Goal: Information Seeking & Learning: Learn about a topic

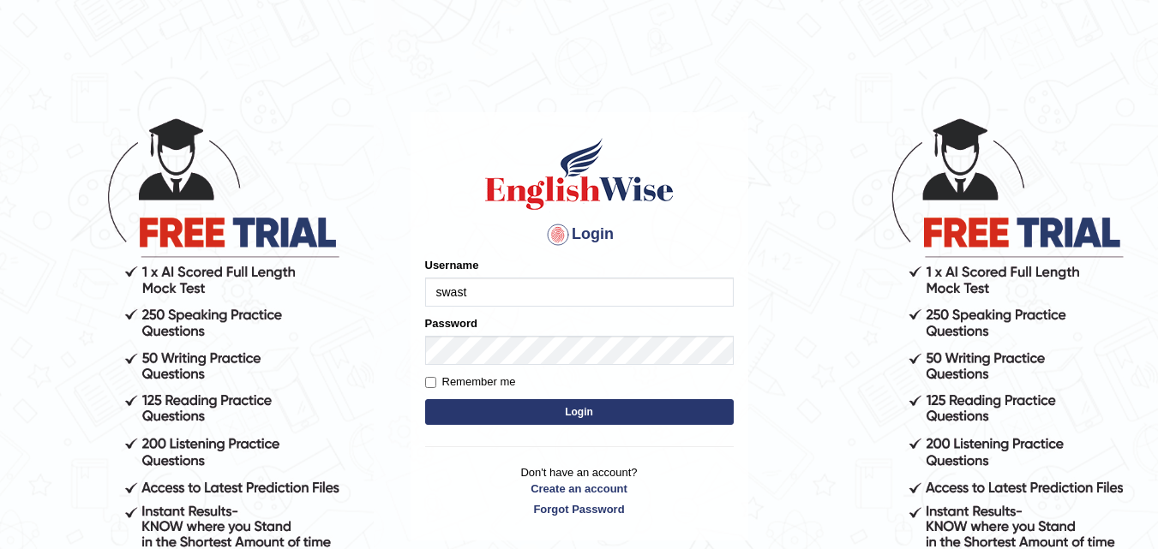
type input "swastikaa"
click at [584, 406] on button "Login" at bounding box center [579, 412] width 308 height 26
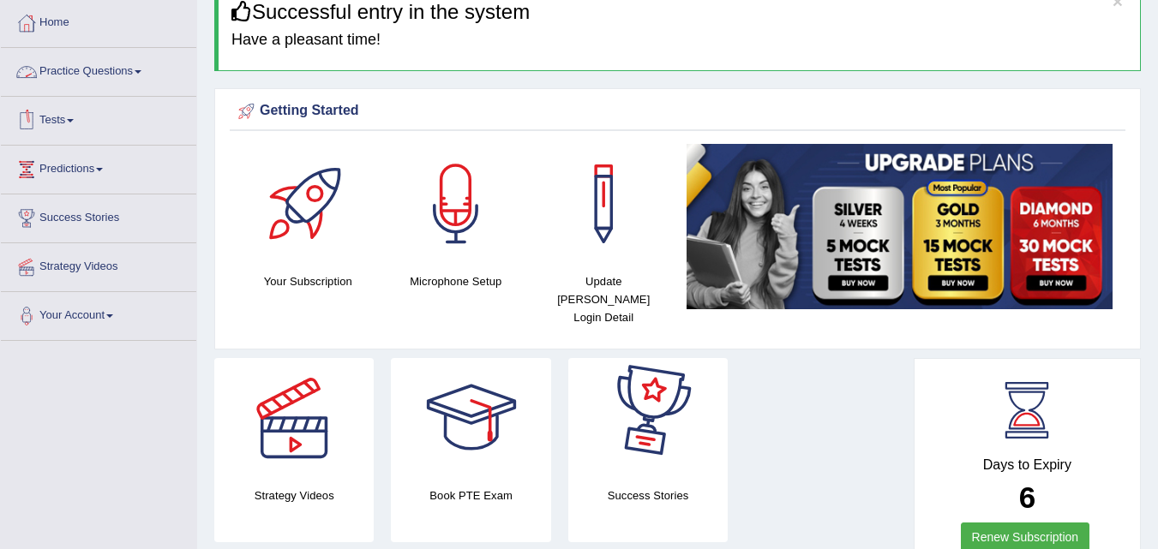
click at [68, 67] on link "Practice Questions" at bounding box center [98, 69] width 195 height 43
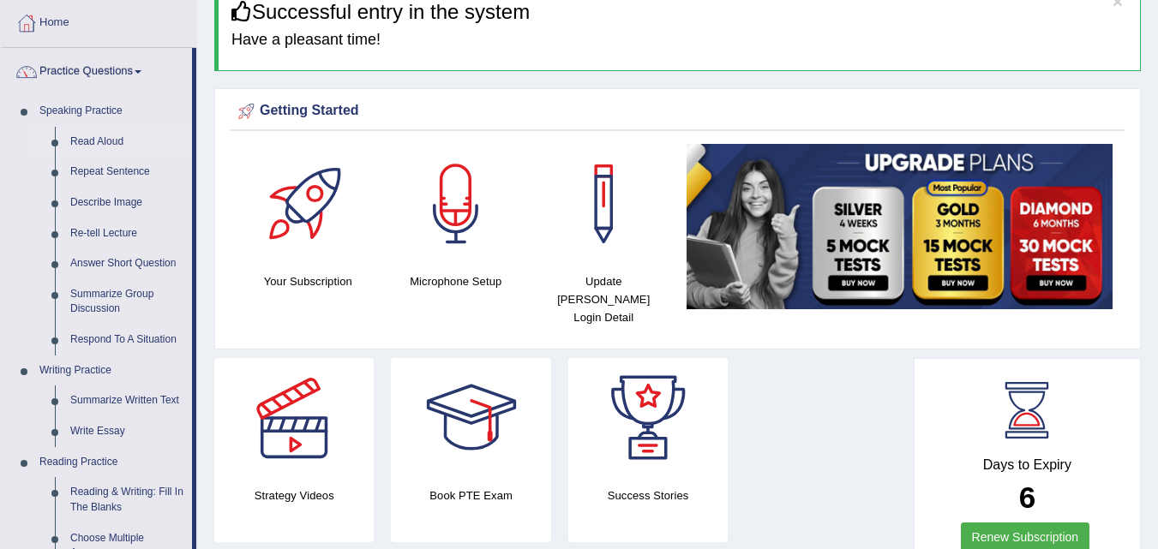
click at [100, 143] on link "Read Aloud" at bounding box center [127, 142] width 129 height 31
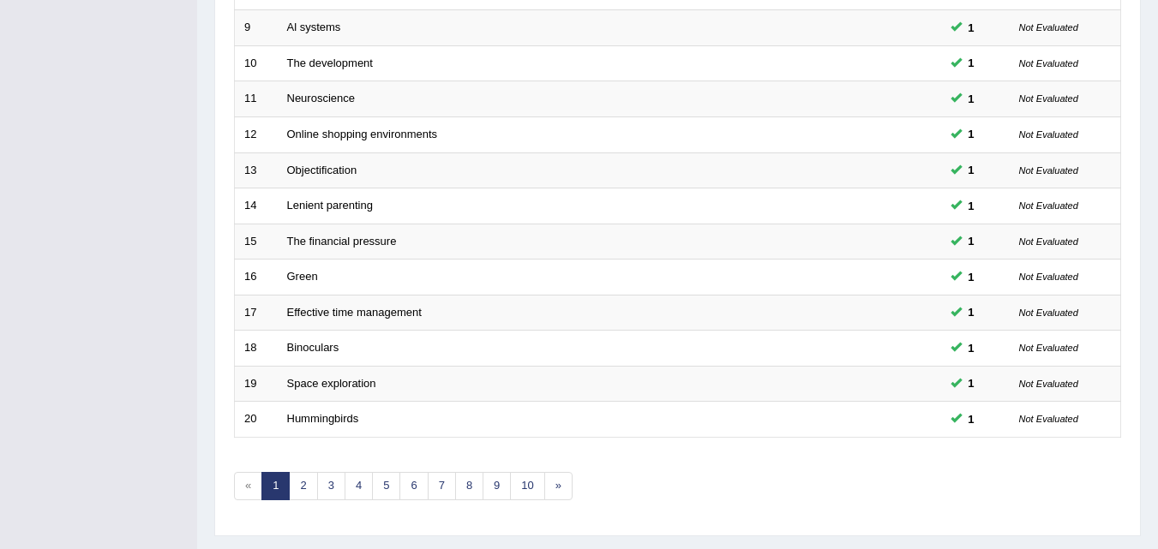
scroll to position [585, 0]
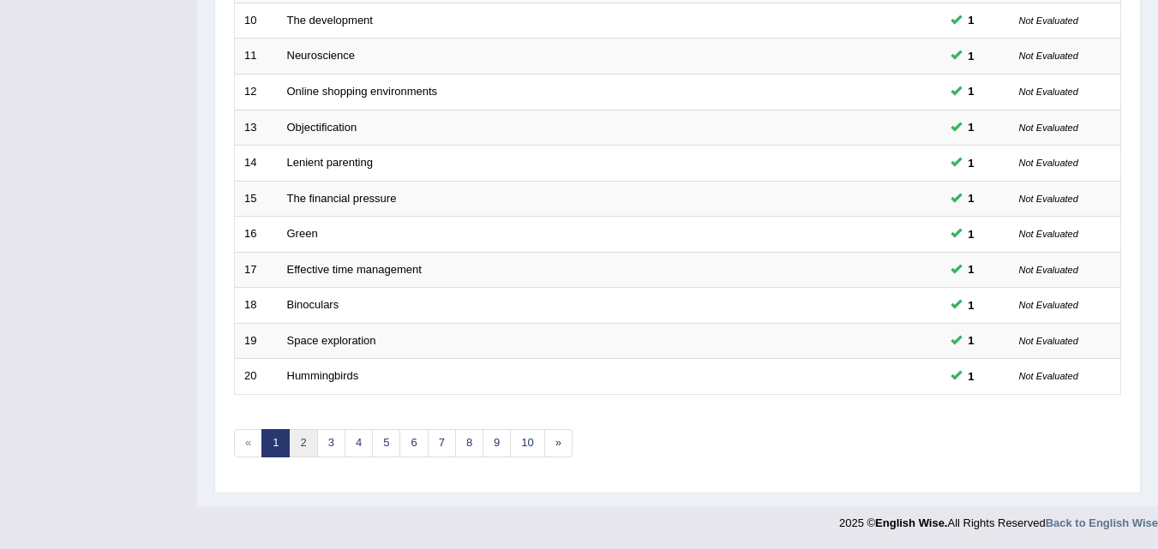
click at [311, 443] on link "2" at bounding box center [303, 443] width 28 height 28
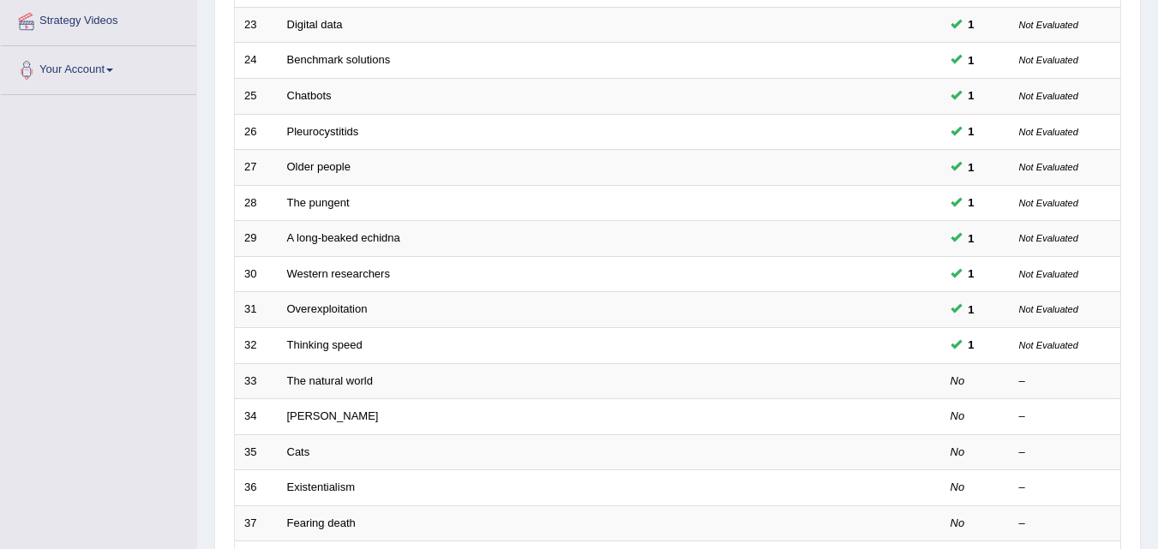
scroll to position [343, 0]
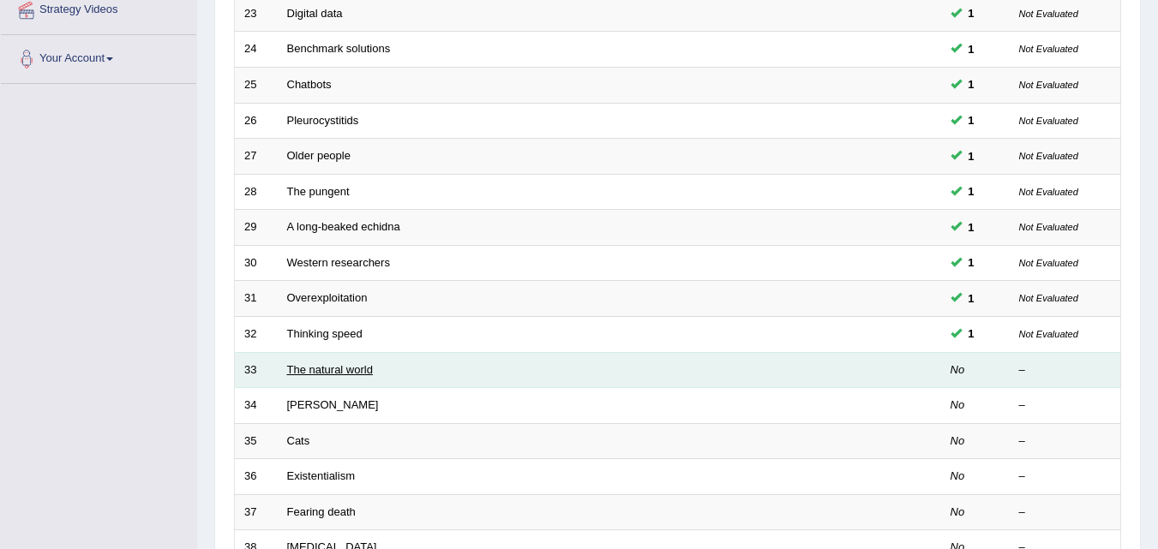
click at [326, 370] on link "The natural world" at bounding box center [330, 369] width 86 height 13
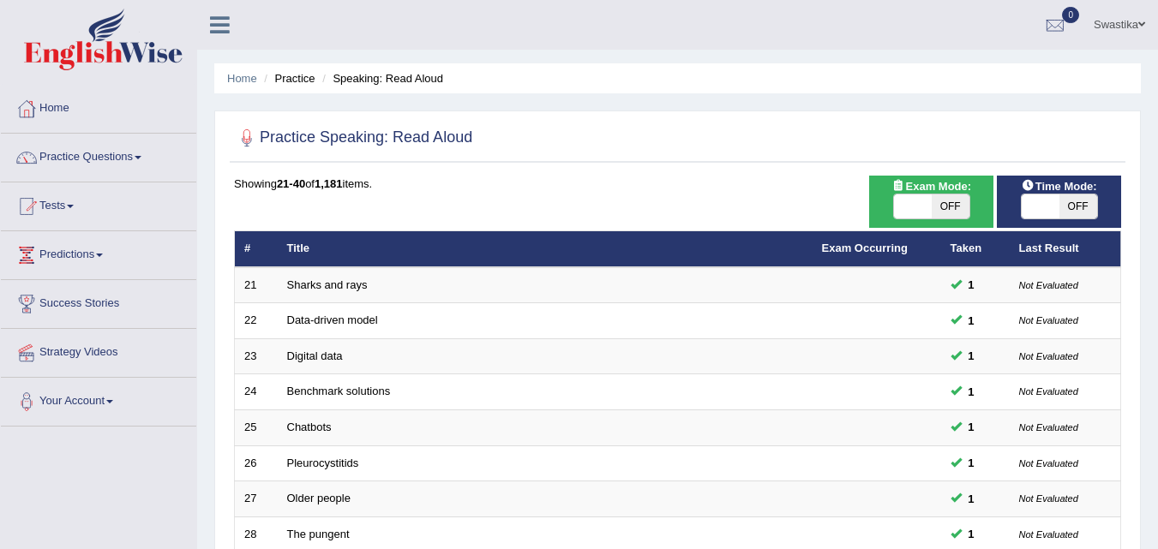
click at [1046, 208] on span at bounding box center [1040, 207] width 38 height 24
checkbox input "true"
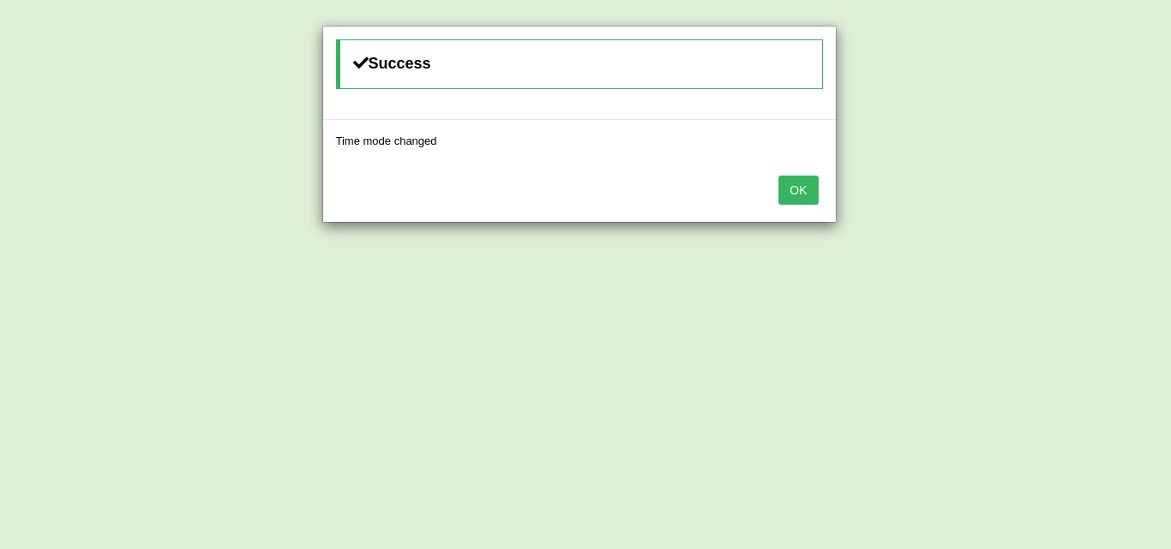
click at [794, 185] on button "OK" at bounding box center [797, 190] width 39 height 29
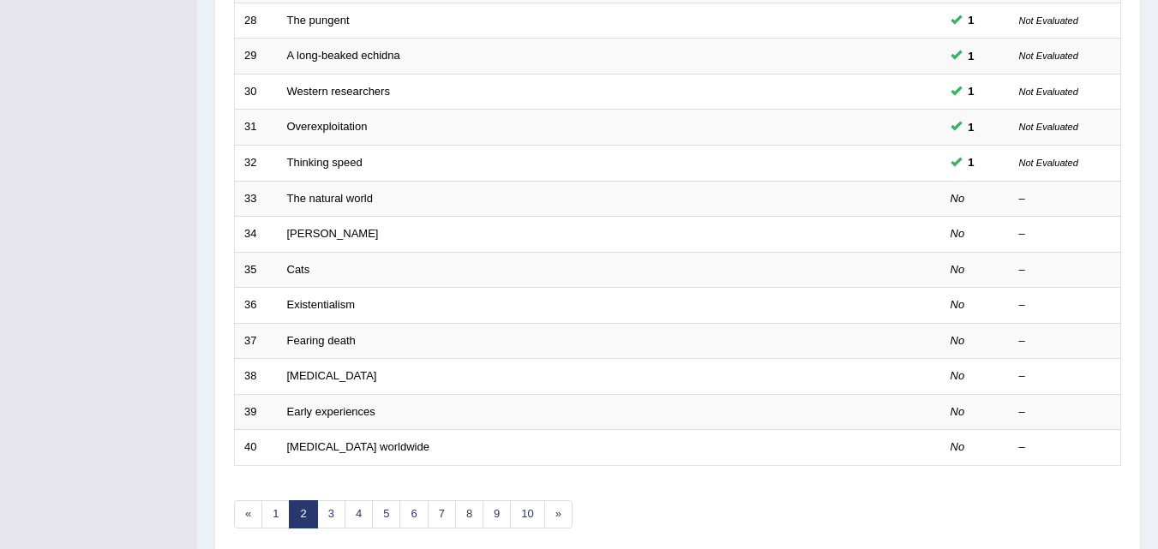
scroll to position [585, 0]
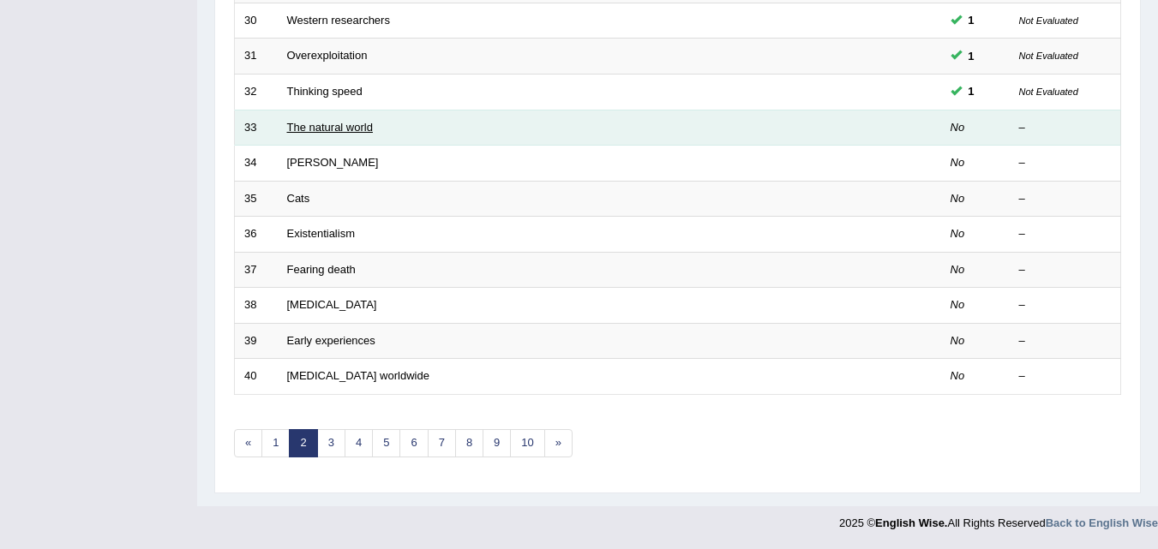
click at [323, 130] on link "The natural world" at bounding box center [330, 127] width 86 height 13
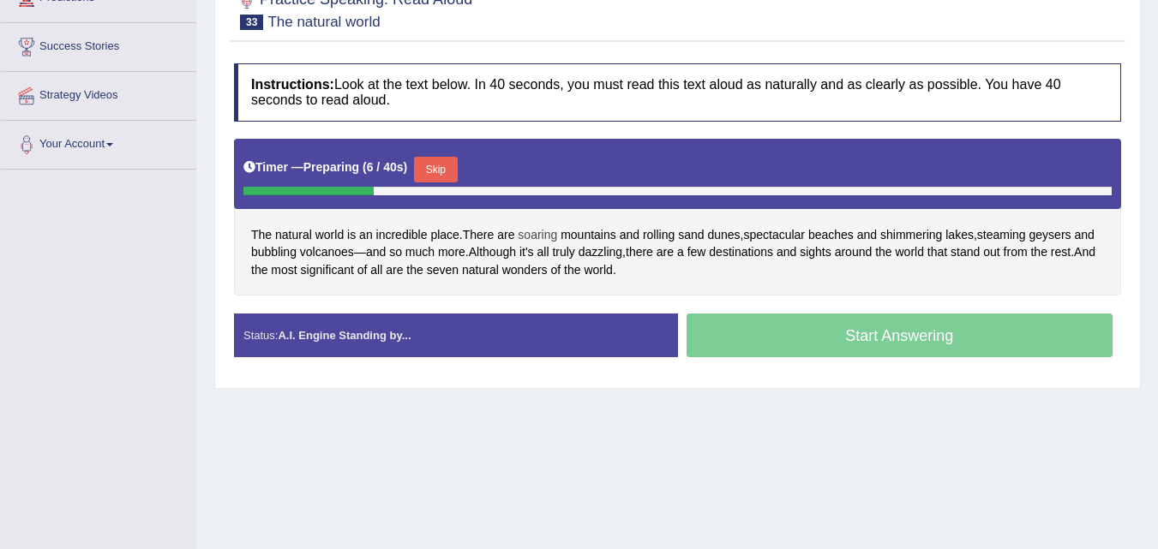
click at [536, 237] on span "soaring" at bounding box center [537, 235] width 39 height 18
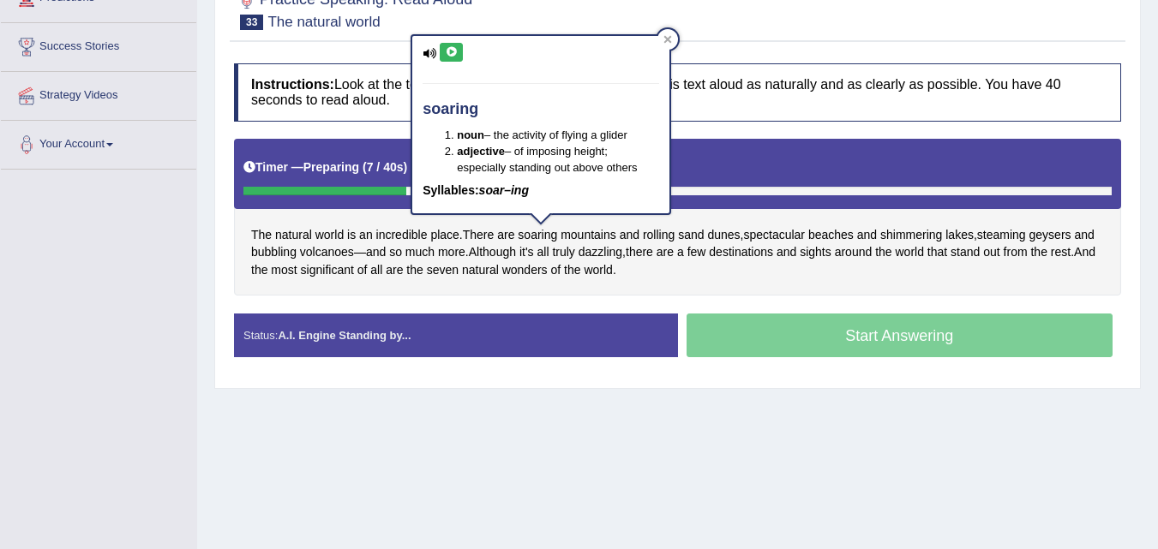
click at [451, 51] on icon at bounding box center [451, 52] width 13 height 10
click at [670, 39] on icon at bounding box center [667, 39] width 9 height 9
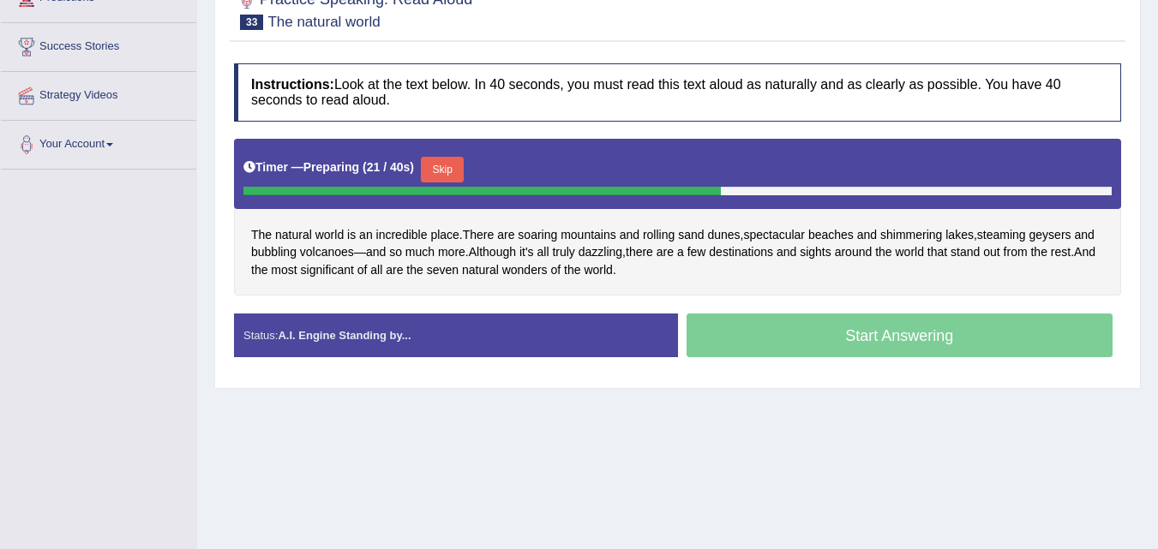
click at [461, 165] on button "Skip" at bounding box center [442, 170] width 43 height 26
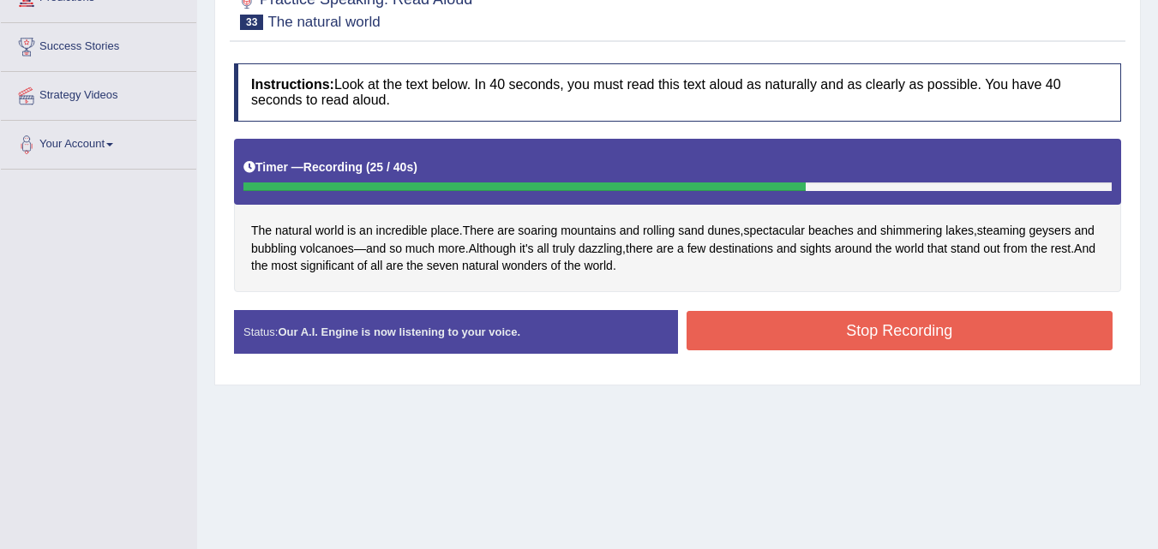
click at [753, 334] on button "Stop Recording" at bounding box center [899, 330] width 427 height 39
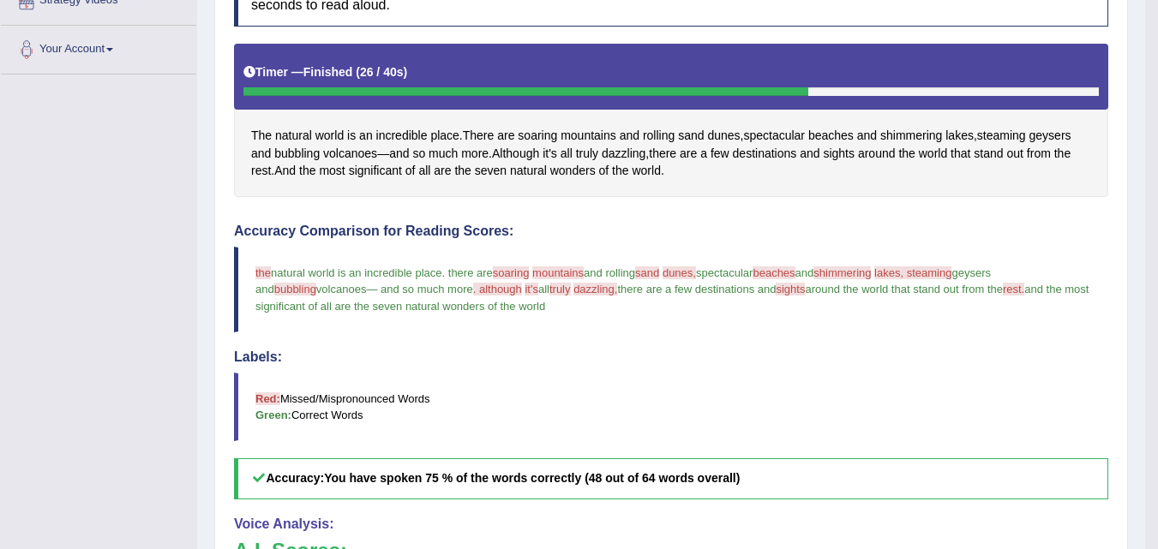
scroll to position [383, 0]
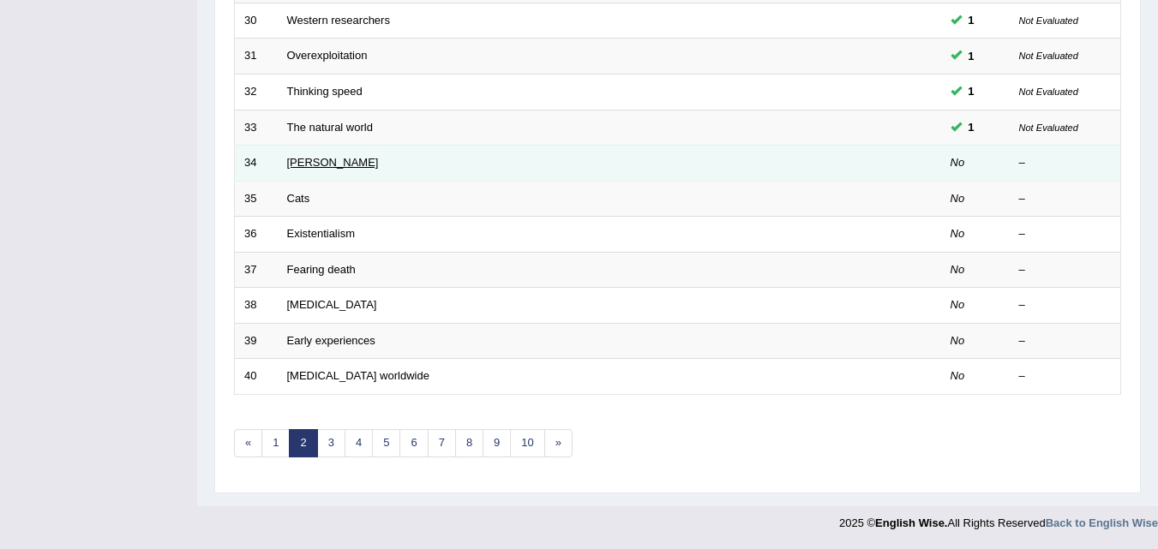
click at [300, 156] on link "[PERSON_NAME]" at bounding box center [333, 162] width 92 height 13
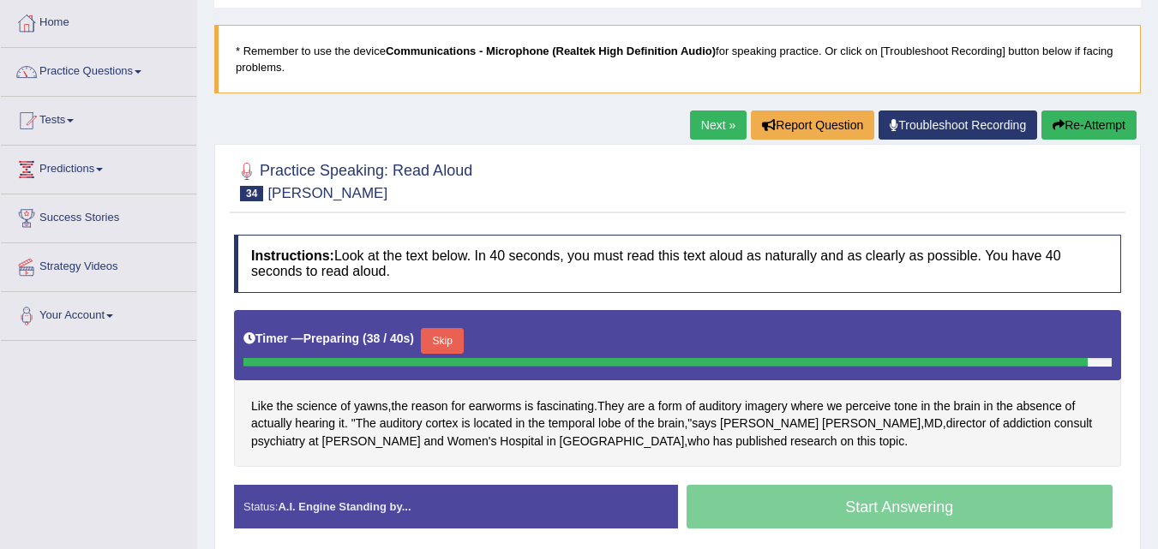
click at [456, 345] on button "Skip" at bounding box center [442, 341] width 43 height 26
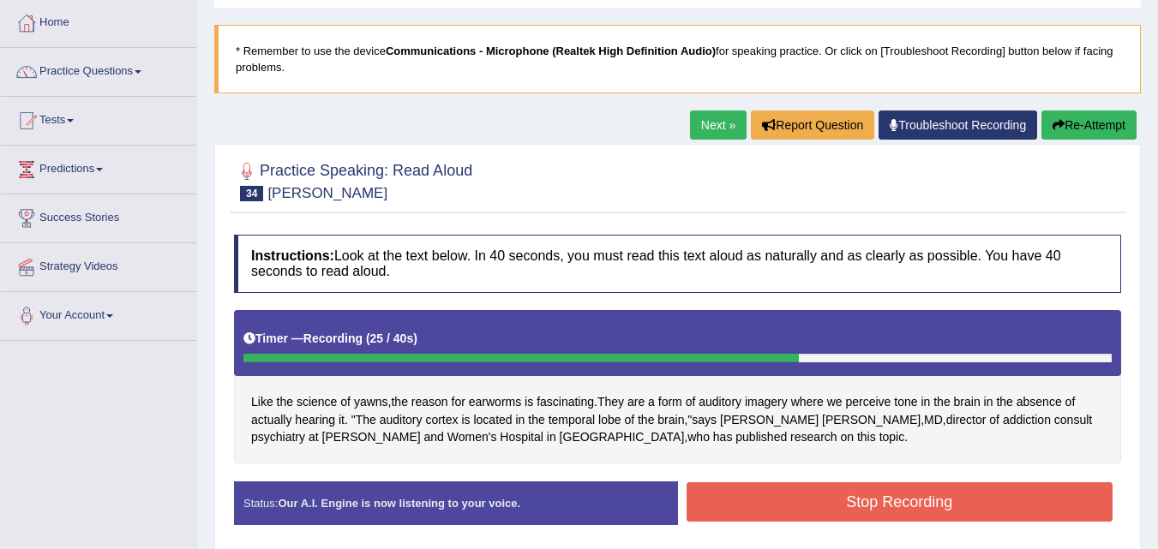
click at [761, 507] on button "Stop Recording" at bounding box center [899, 501] width 427 height 39
click at [761, 507] on div "Status: Our A.I. Engine is now listening to your voice. Start Answering Stop Re…" at bounding box center [677, 512] width 887 height 61
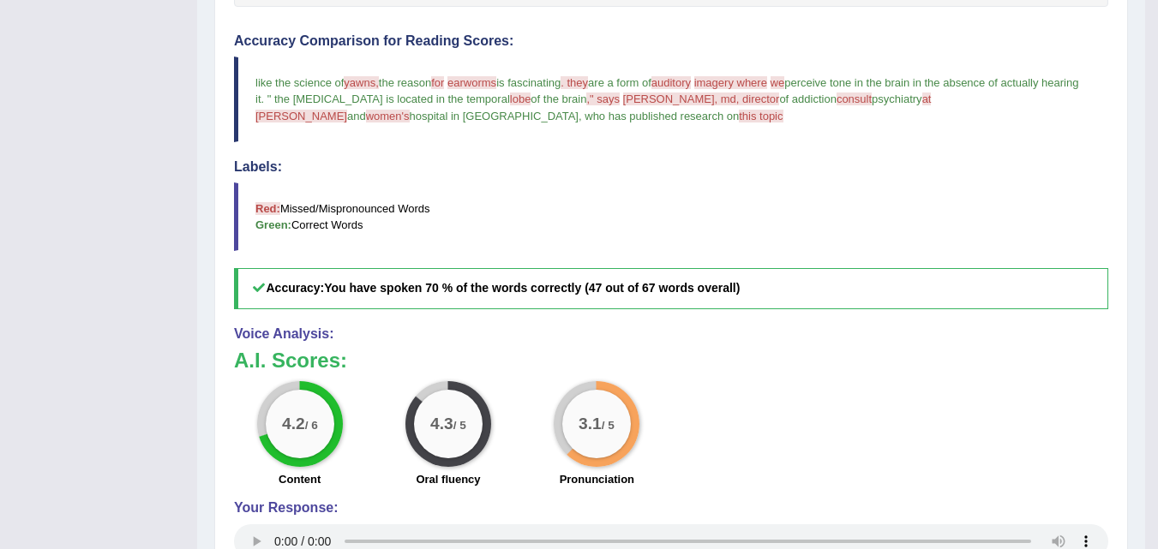
scroll to position [469, 0]
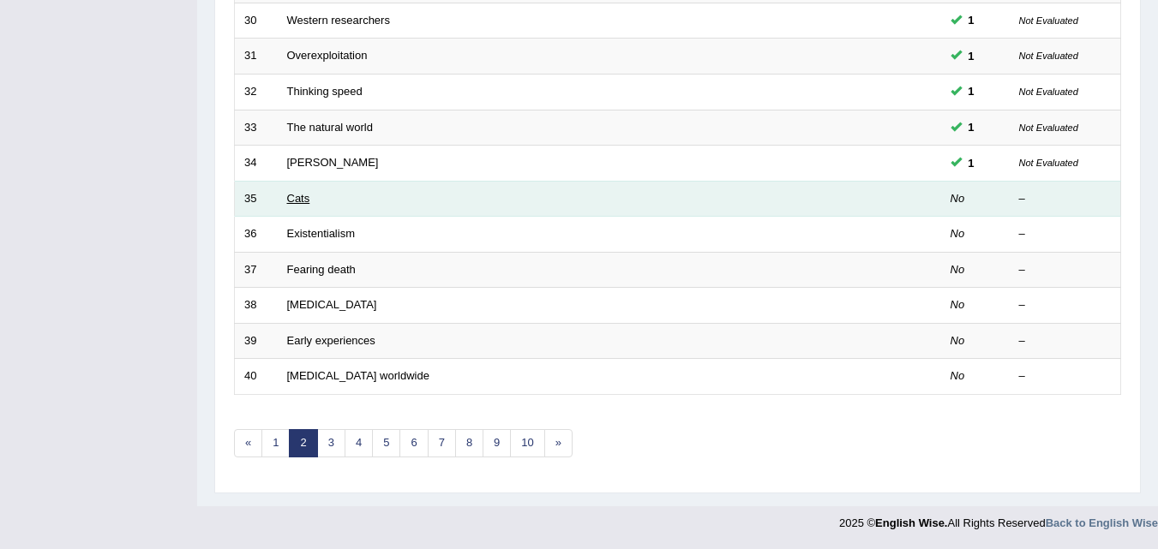
click at [300, 204] on link "Cats" at bounding box center [298, 198] width 23 height 13
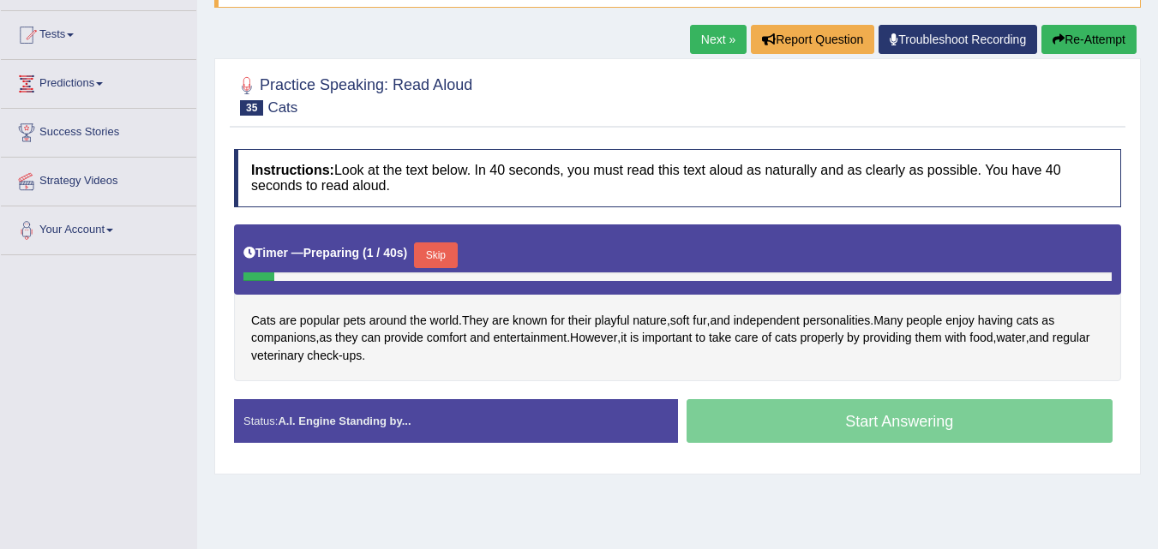
click at [430, 249] on button "Skip" at bounding box center [435, 256] width 43 height 26
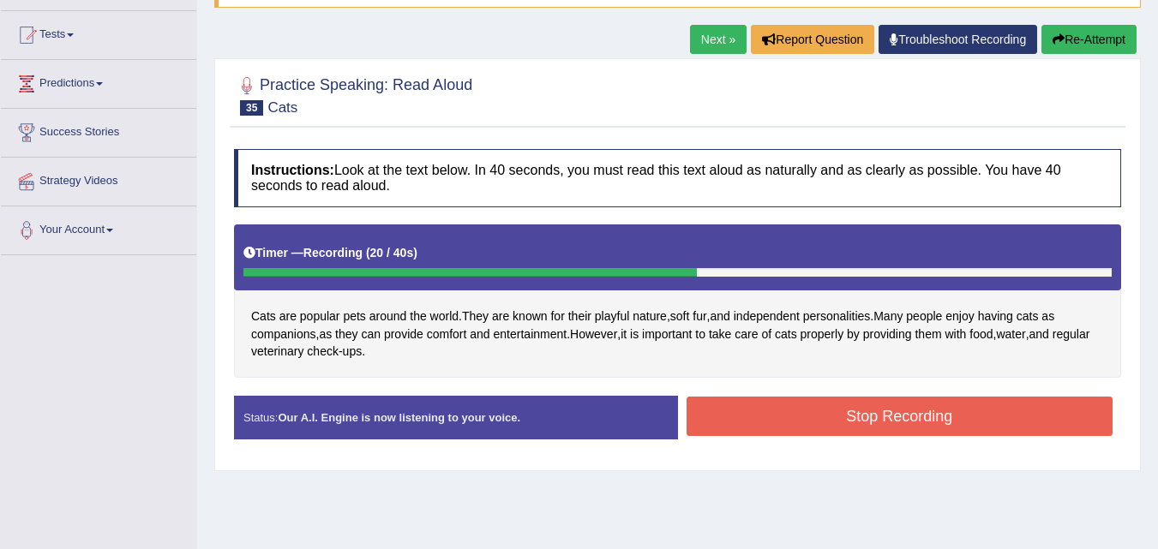
click at [771, 422] on button "Stop Recording" at bounding box center [899, 416] width 427 height 39
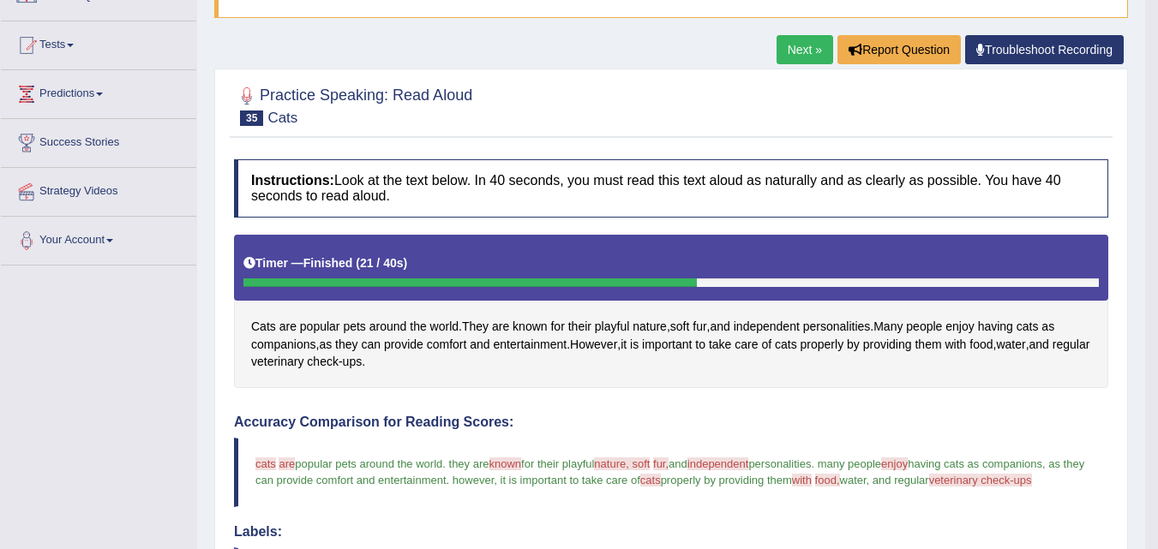
scroll to position [126, 0]
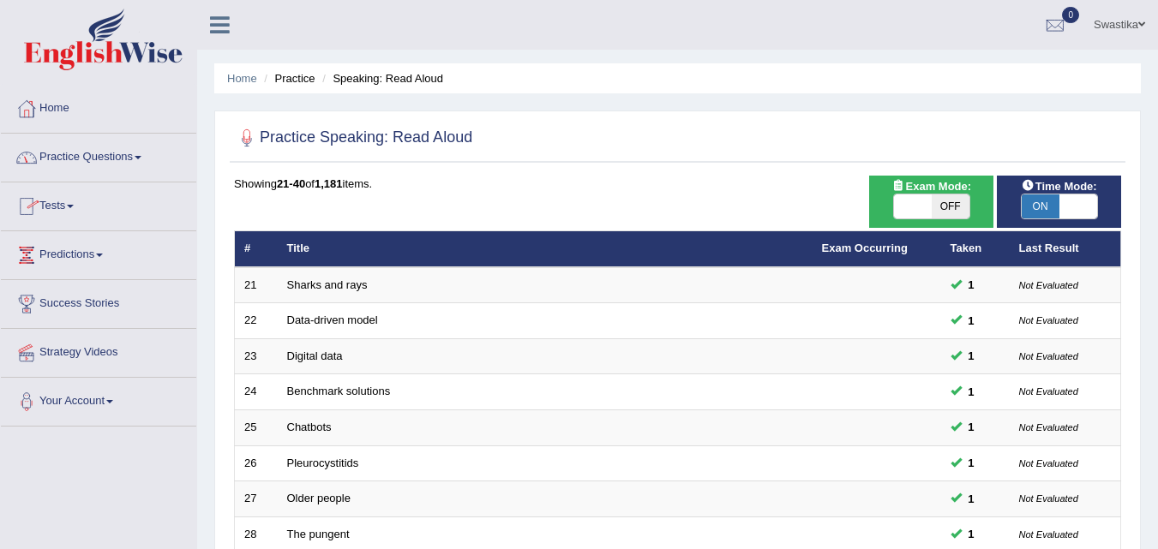
click at [99, 157] on link "Practice Questions" at bounding box center [98, 155] width 195 height 43
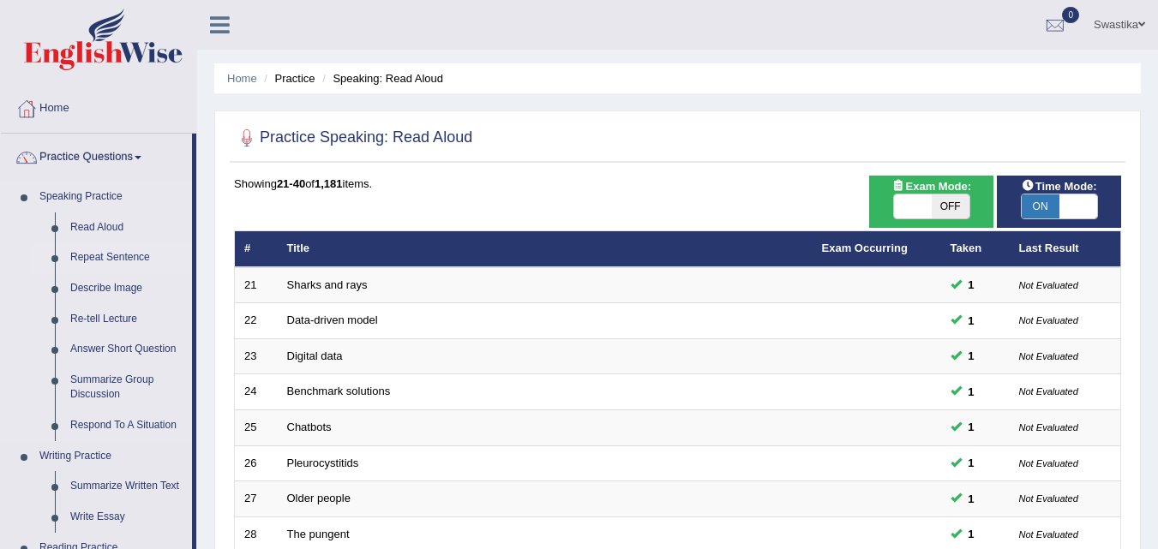
click at [105, 256] on link "Repeat Sentence" at bounding box center [127, 258] width 129 height 31
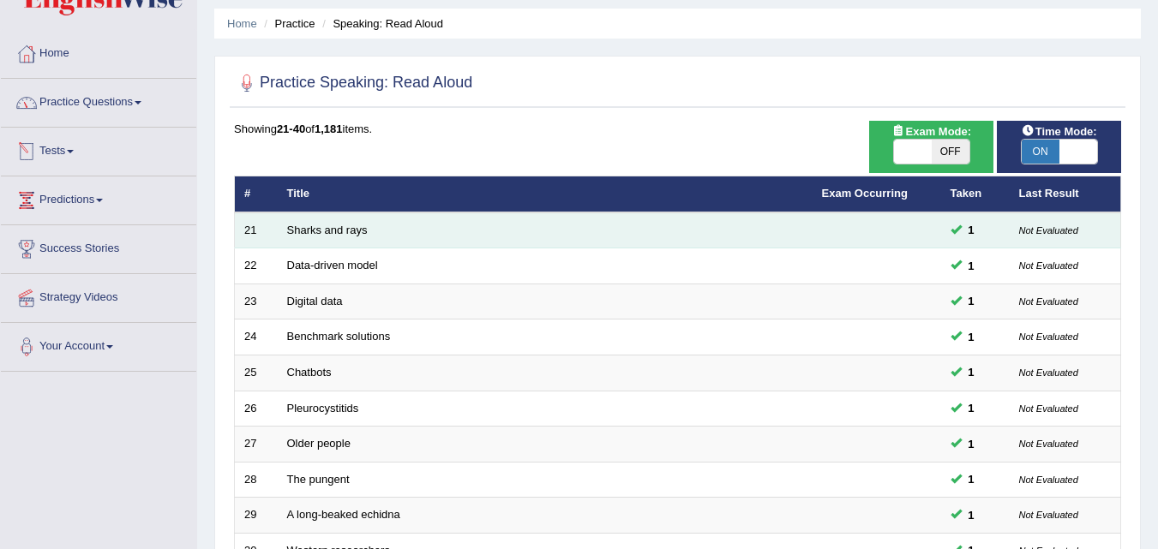
scroll to position [86, 0]
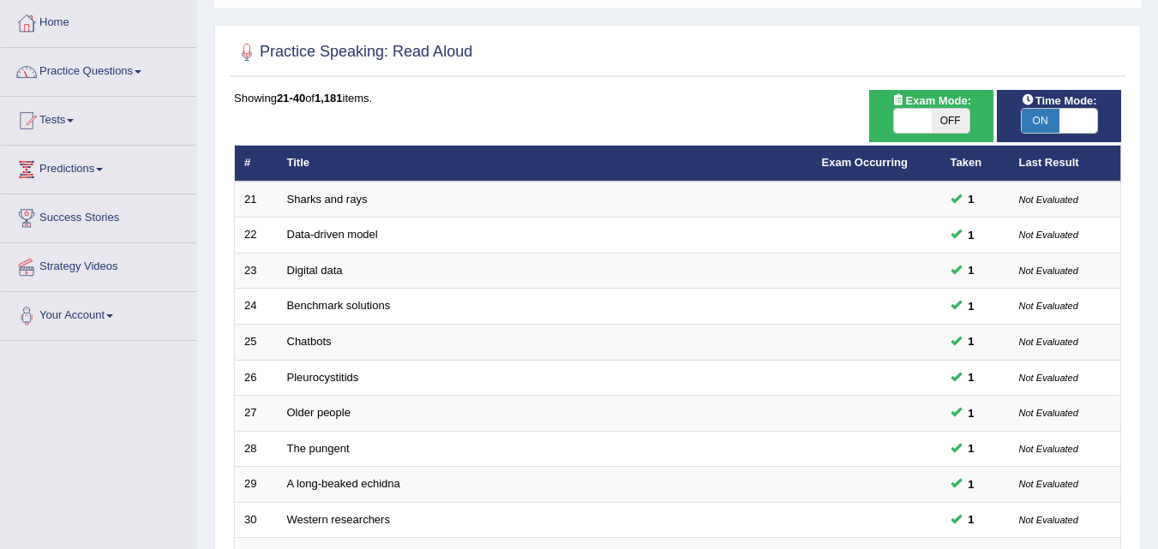
click at [82, 69] on link "Practice Questions" at bounding box center [98, 69] width 195 height 43
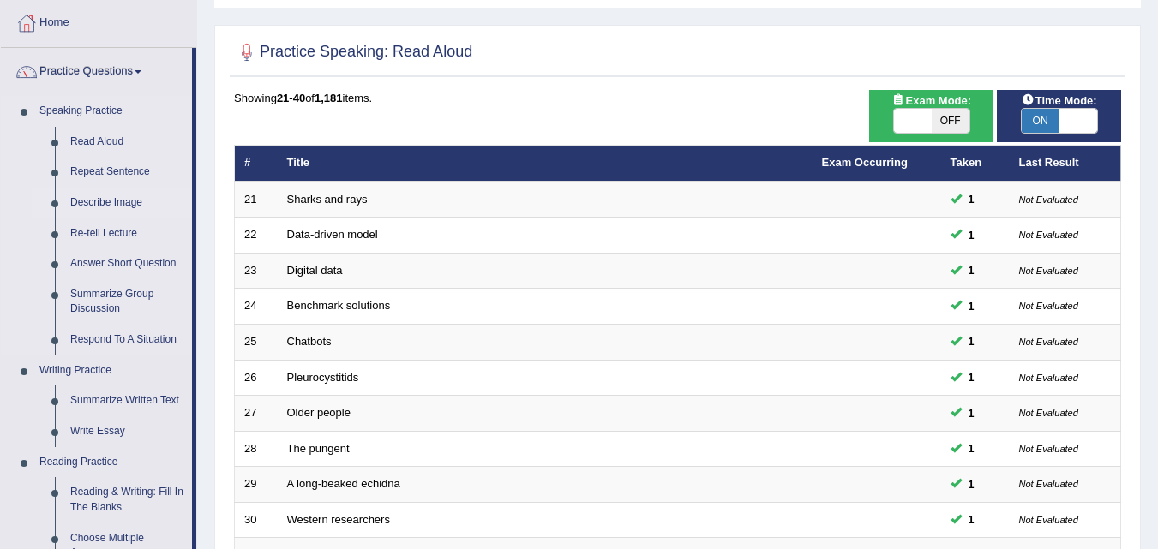
click at [100, 207] on link "Describe Image" at bounding box center [127, 203] width 129 height 31
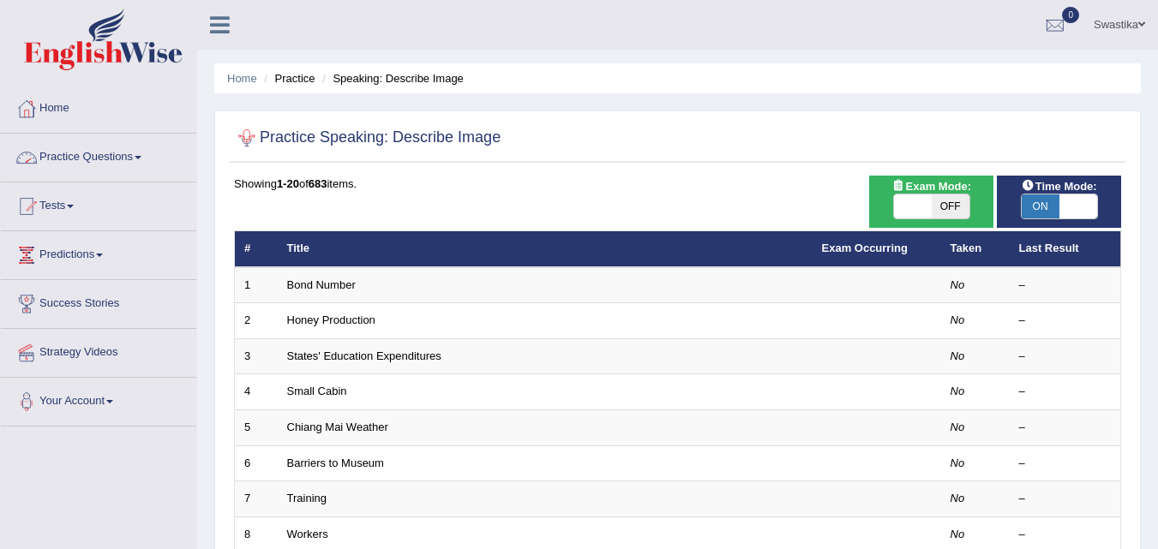
click at [99, 166] on link "Practice Questions" at bounding box center [98, 155] width 195 height 43
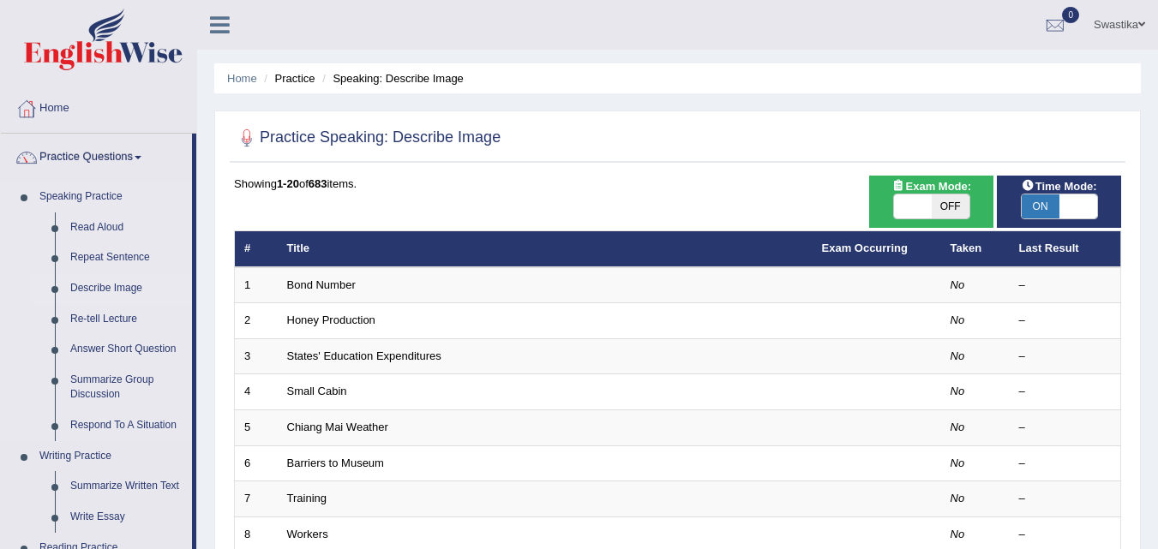
click at [118, 291] on link "Describe Image" at bounding box center [127, 288] width 129 height 31
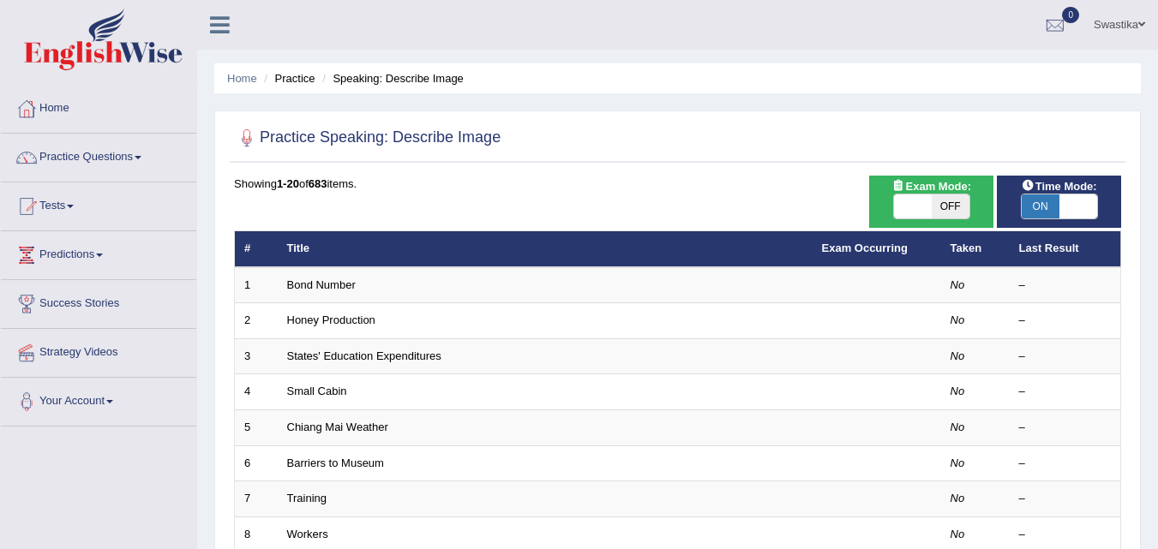
click at [1041, 211] on span "ON" at bounding box center [1040, 207] width 38 height 24
checkbox input "false"
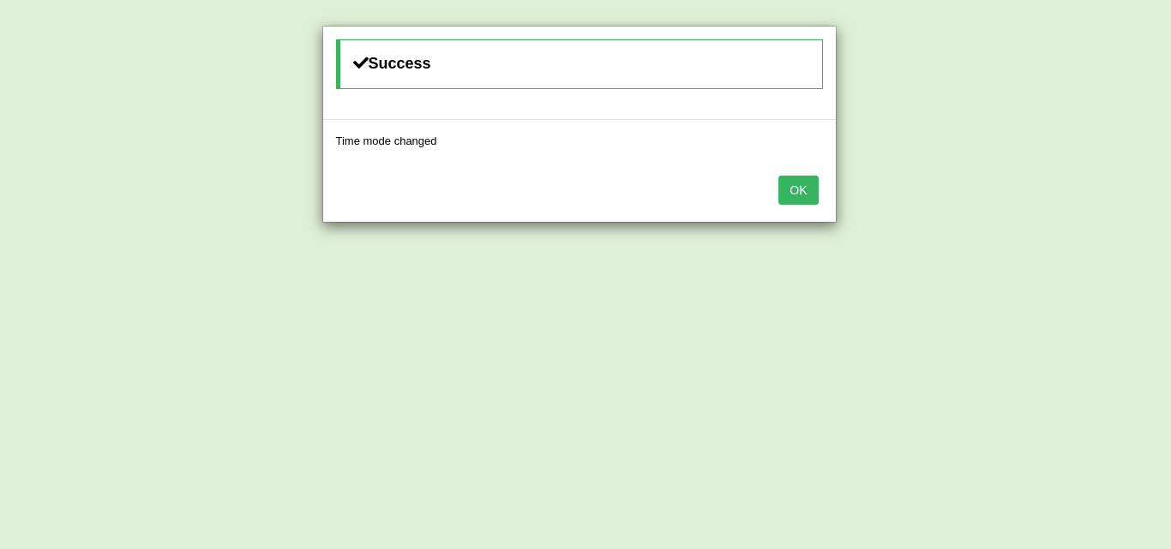
click at [793, 181] on button "OK" at bounding box center [797, 190] width 39 height 29
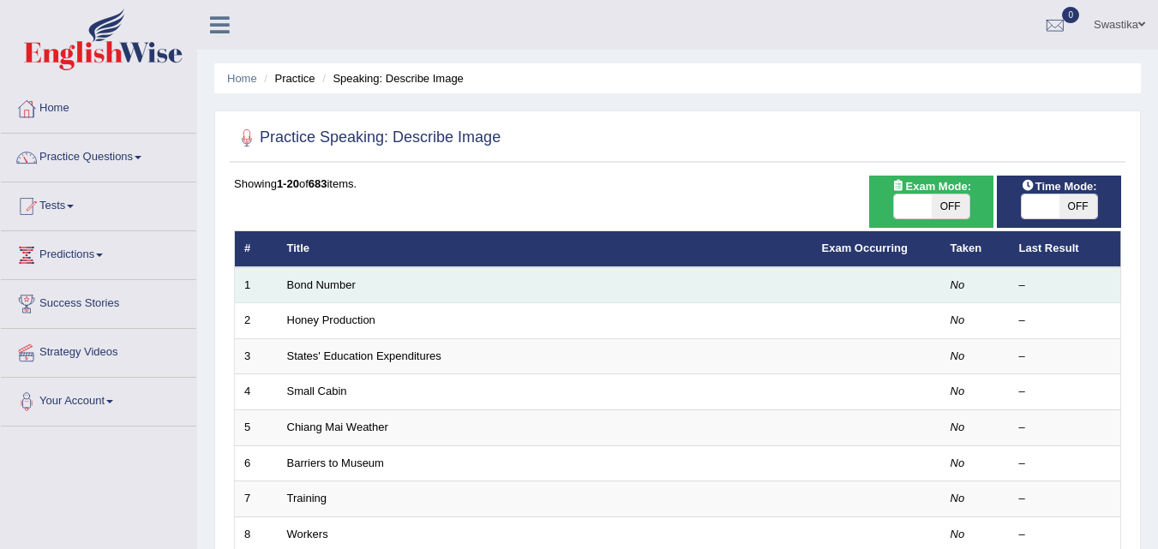
click at [354, 291] on td "Bond Number" at bounding box center [545, 285] width 535 height 36
click at [337, 284] on link "Bond Number" at bounding box center [321, 285] width 69 height 13
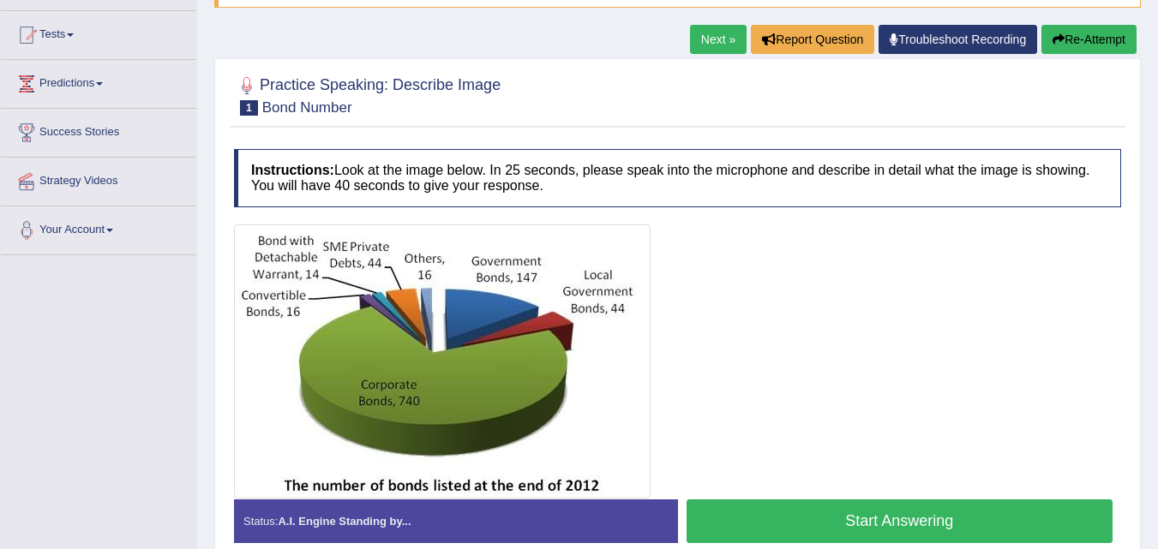
click at [725, 39] on link "Next »" at bounding box center [718, 39] width 57 height 29
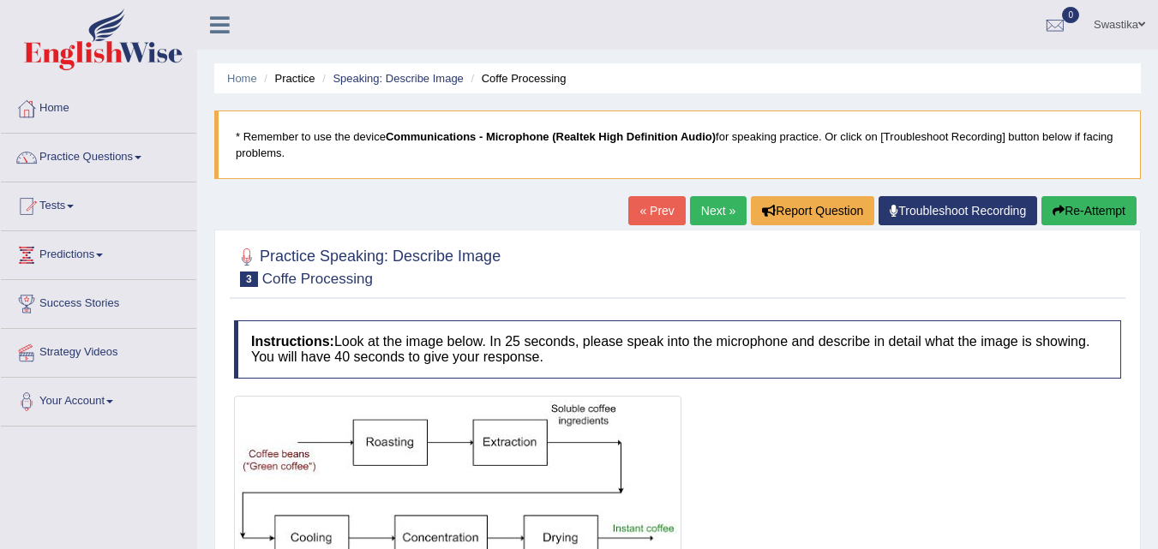
click at [695, 211] on link "Next »" at bounding box center [718, 210] width 57 height 29
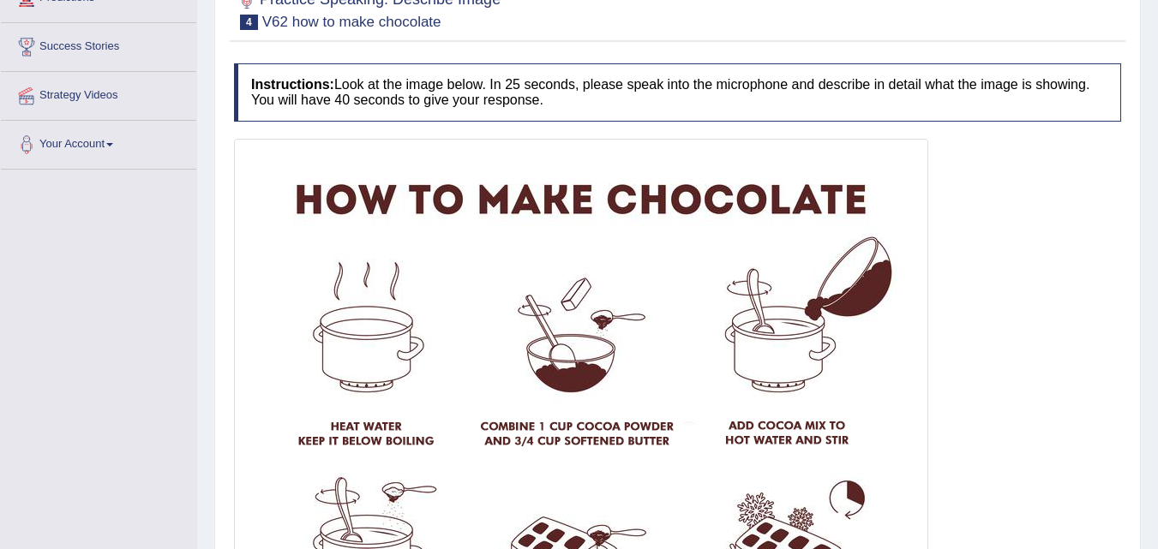
scroll to position [171, 0]
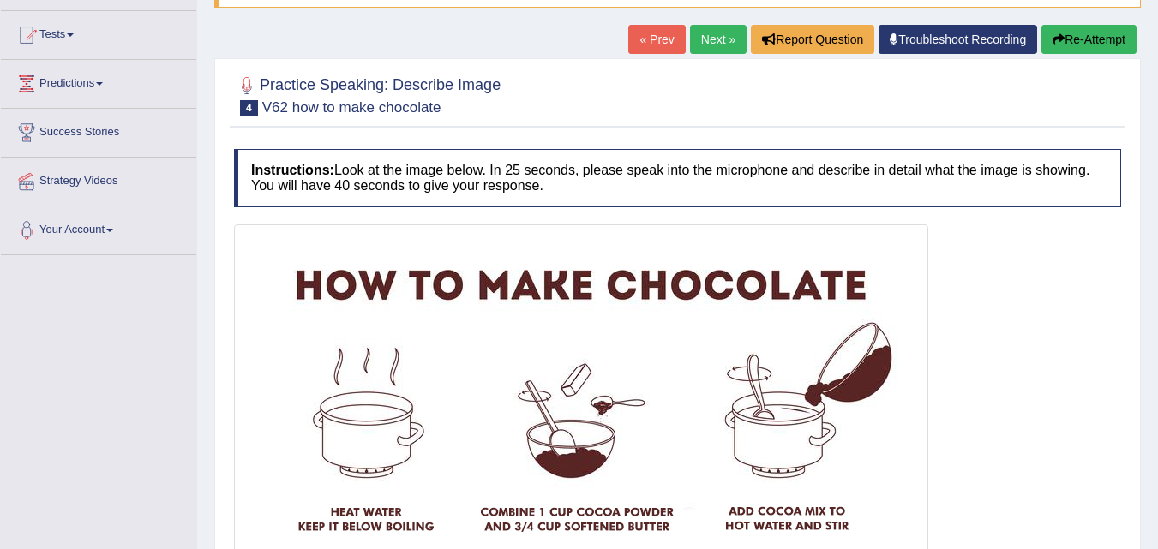
click at [716, 33] on link "Next »" at bounding box center [718, 39] width 57 height 29
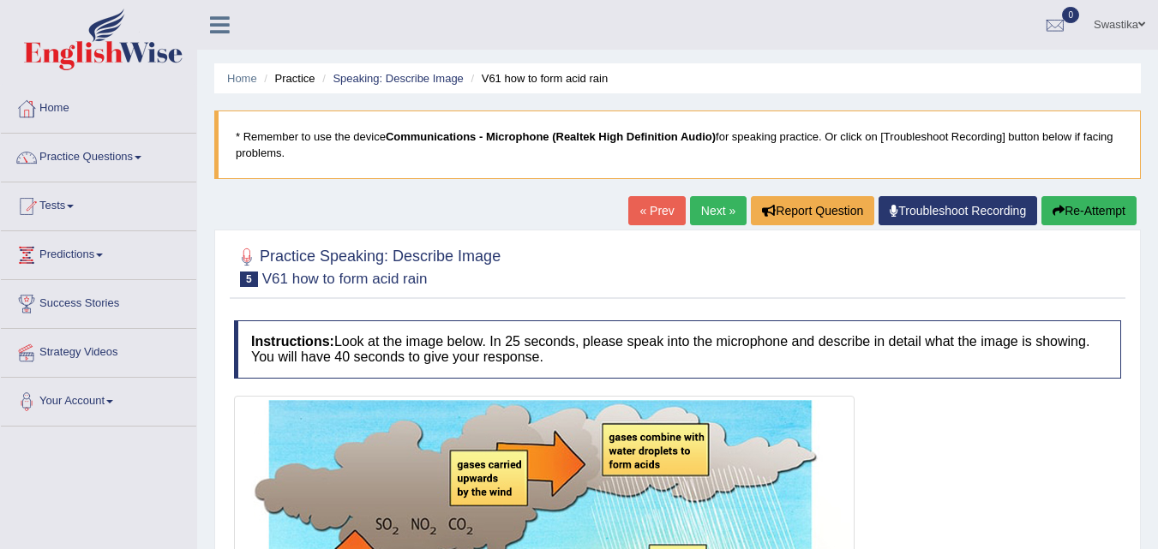
click at [707, 206] on link "Next »" at bounding box center [718, 210] width 57 height 29
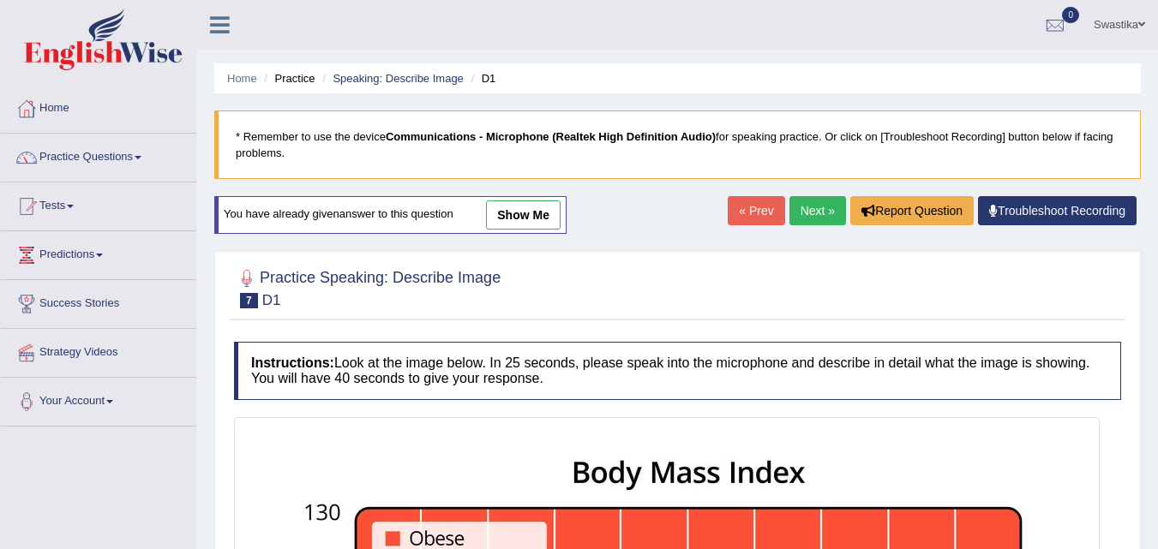
click at [800, 205] on link "Next »" at bounding box center [817, 210] width 57 height 29
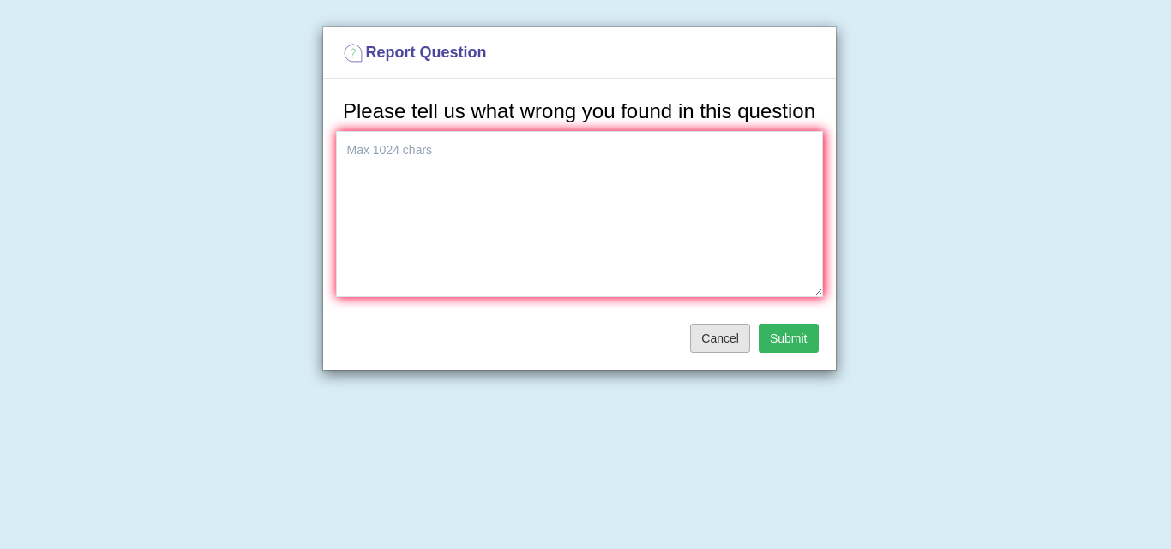
click at [719, 332] on button "Cancel" at bounding box center [720, 338] width 60 height 29
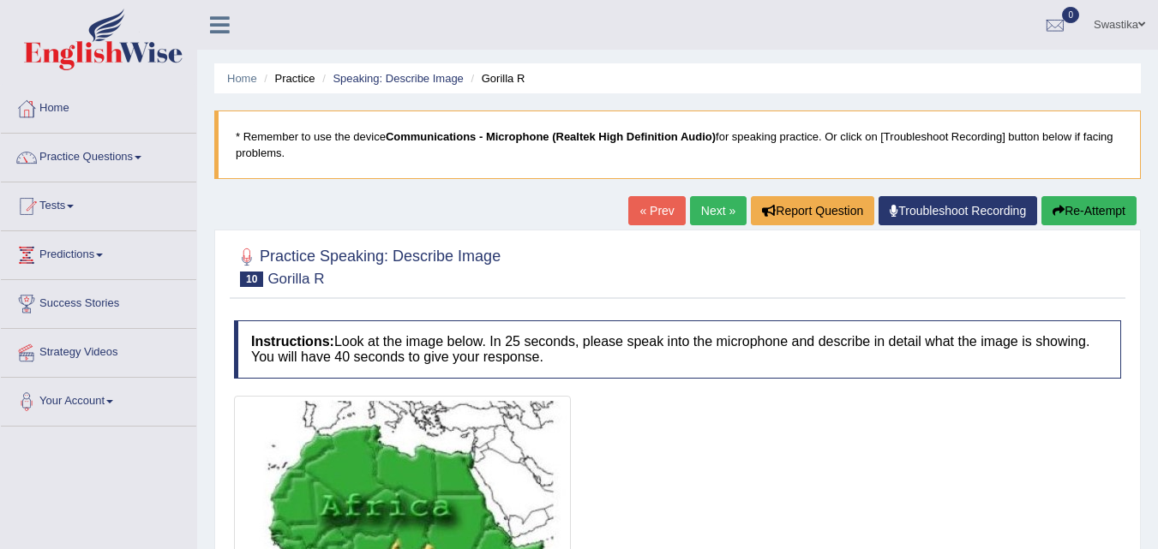
click at [712, 226] on div "« Prev Next » Report Question Troubleshoot Recording Re-Attempt" at bounding box center [884, 212] width 512 height 33
click at [712, 213] on link "Next »" at bounding box center [718, 210] width 57 height 29
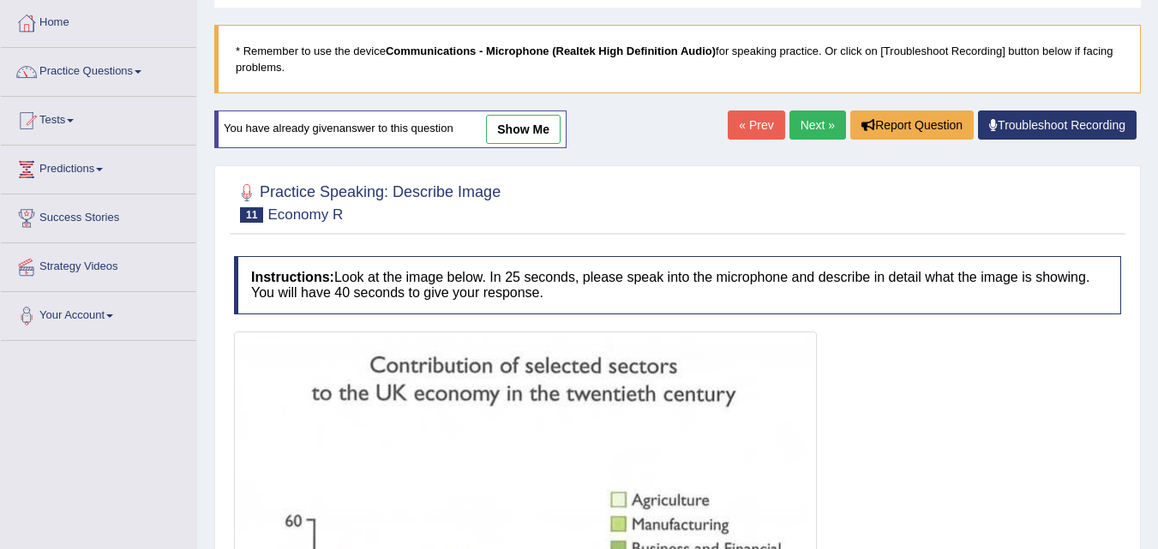
click at [800, 114] on link "Next »" at bounding box center [817, 125] width 57 height 29
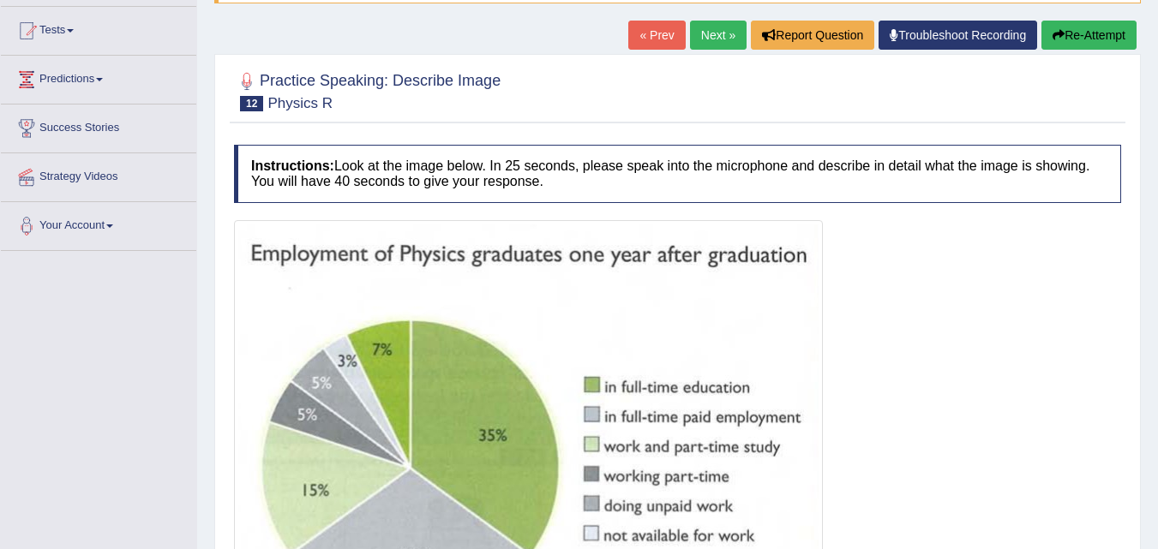
scroll to position [86, 0]
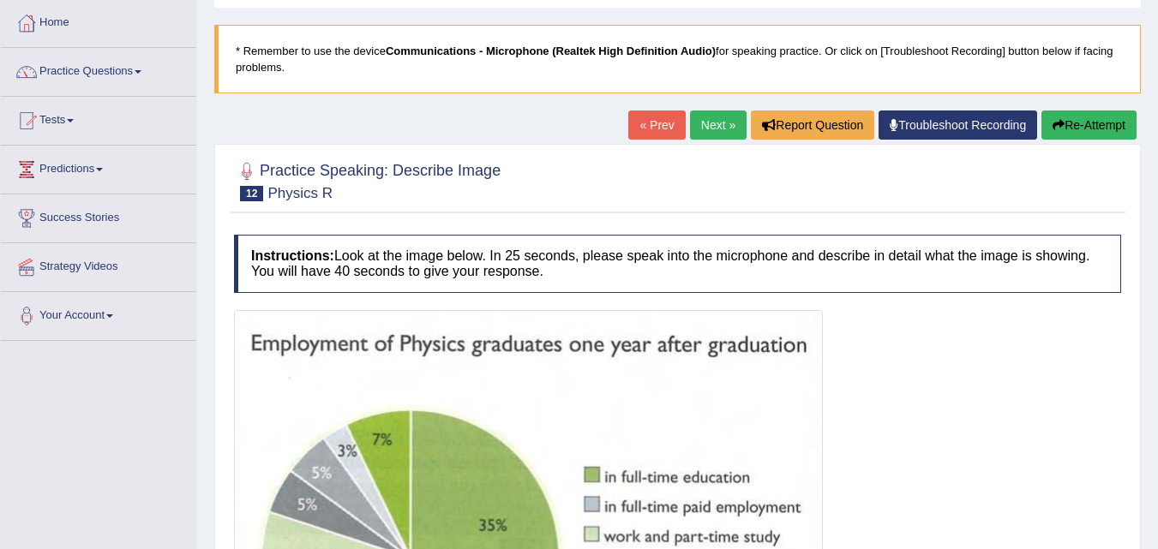
click at [707, 130] on link "Next »" at bounding box center [718, 125] width 57 height 29
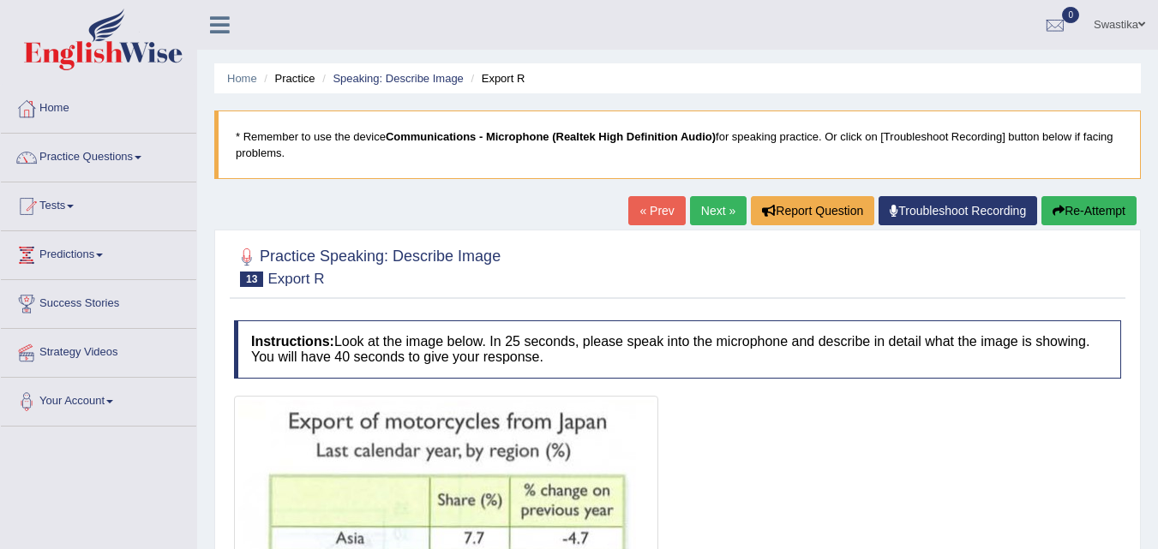
click at [722, 213] on link "Next »" at bounding box center [718, 210] width 57 height 29
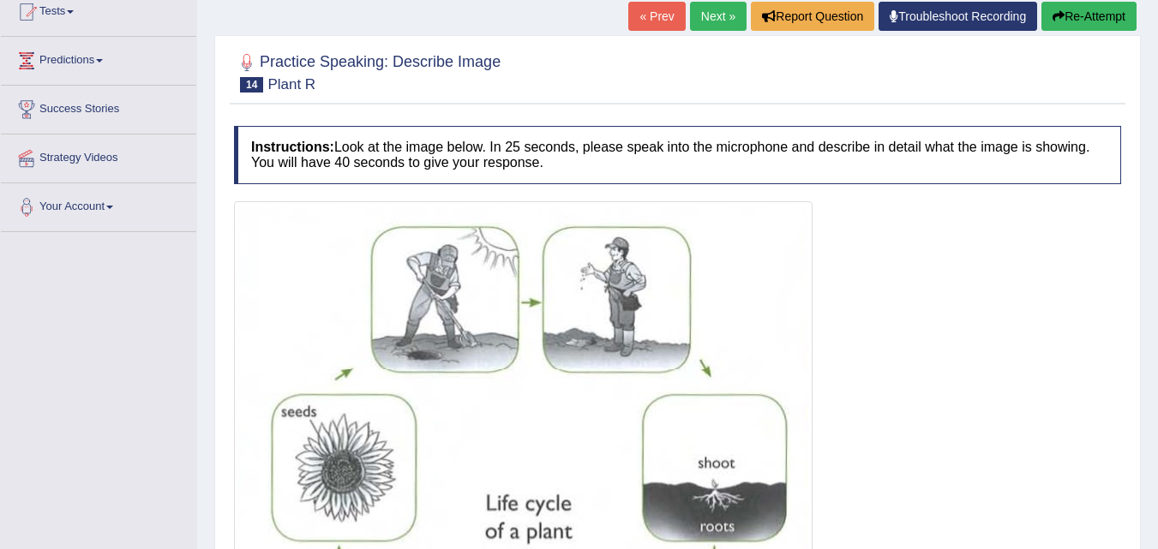
scroll to position [171, 0]
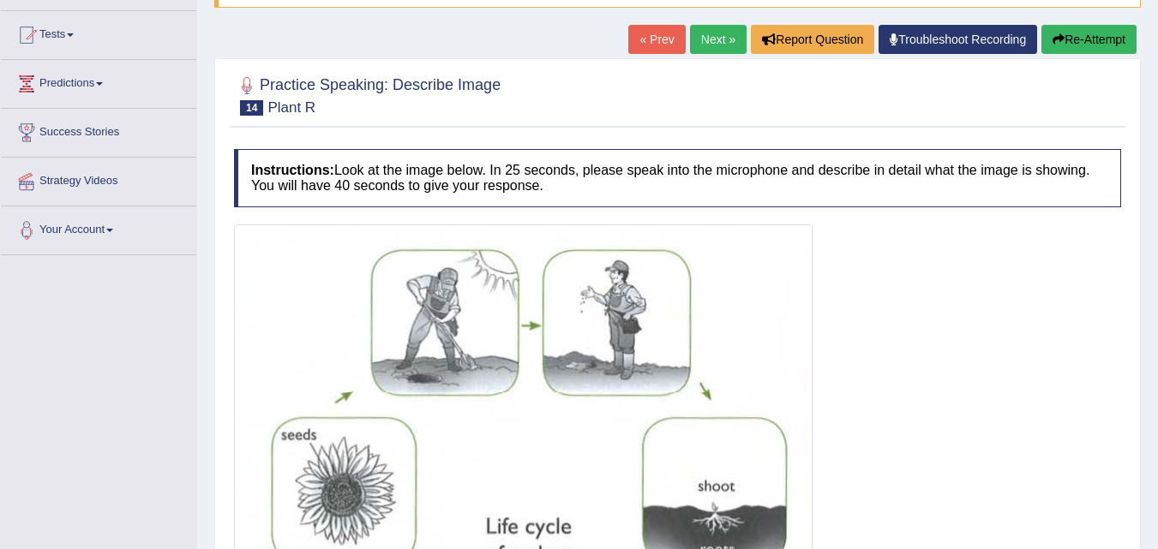
click at [701, 36] on link "Next »" at bounding box center [718, 39] width 57 height 29
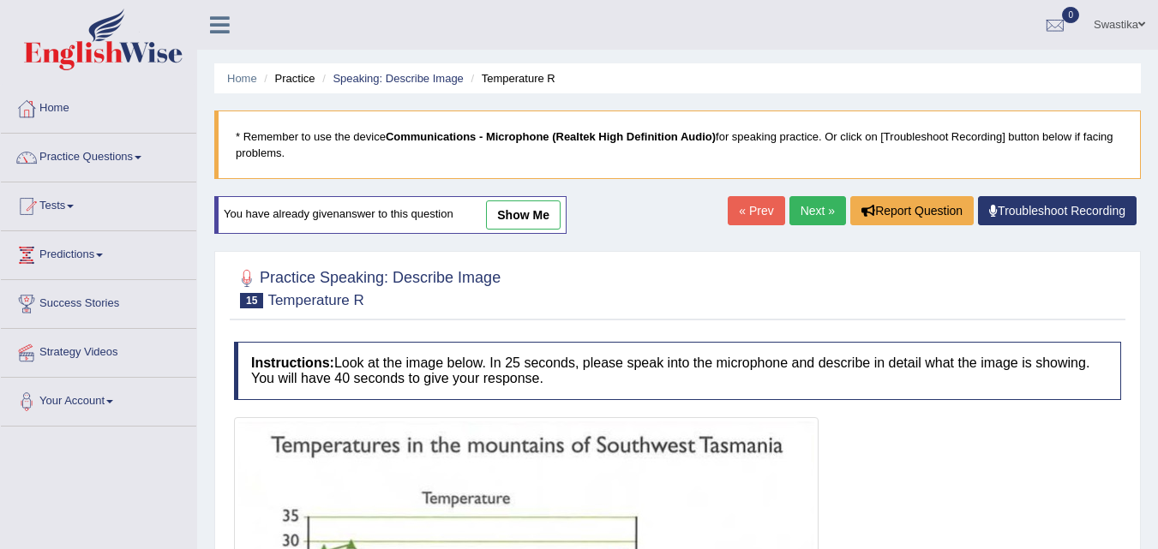
click at [800, 203] on link "Next »" at bounding box center [817, 210] width 57 height 29
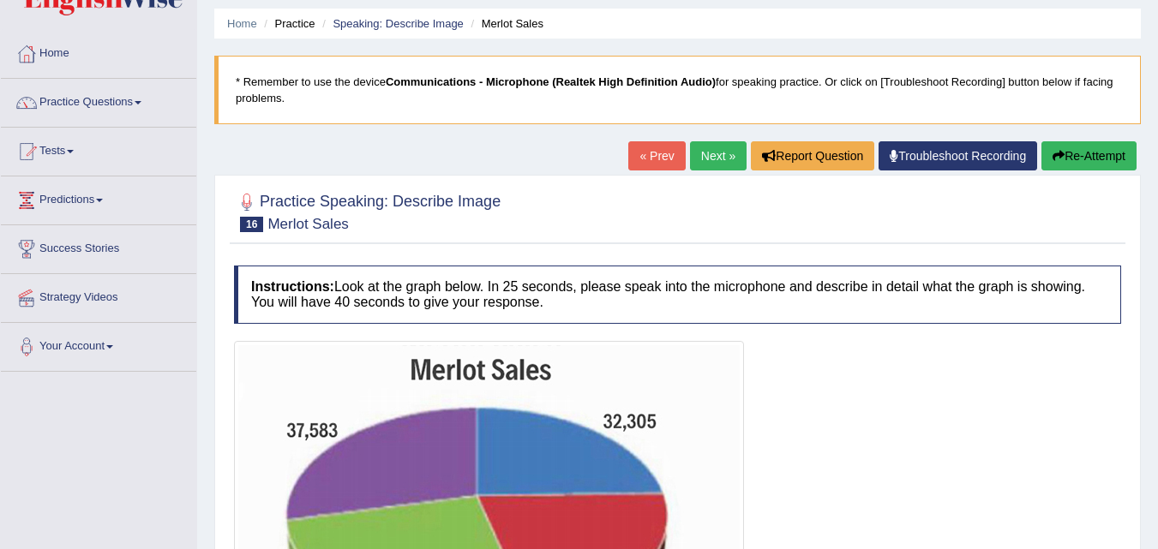
scroll to position [86, 0]
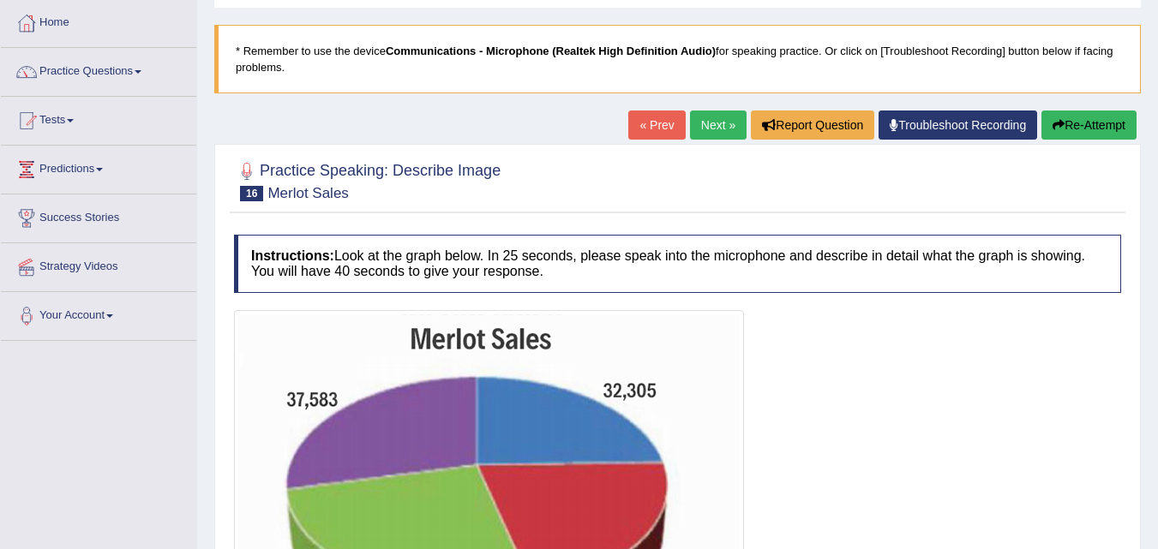
click at [700, 132] on link "Next »" at bounding box center [718, 125] width 57 height 29
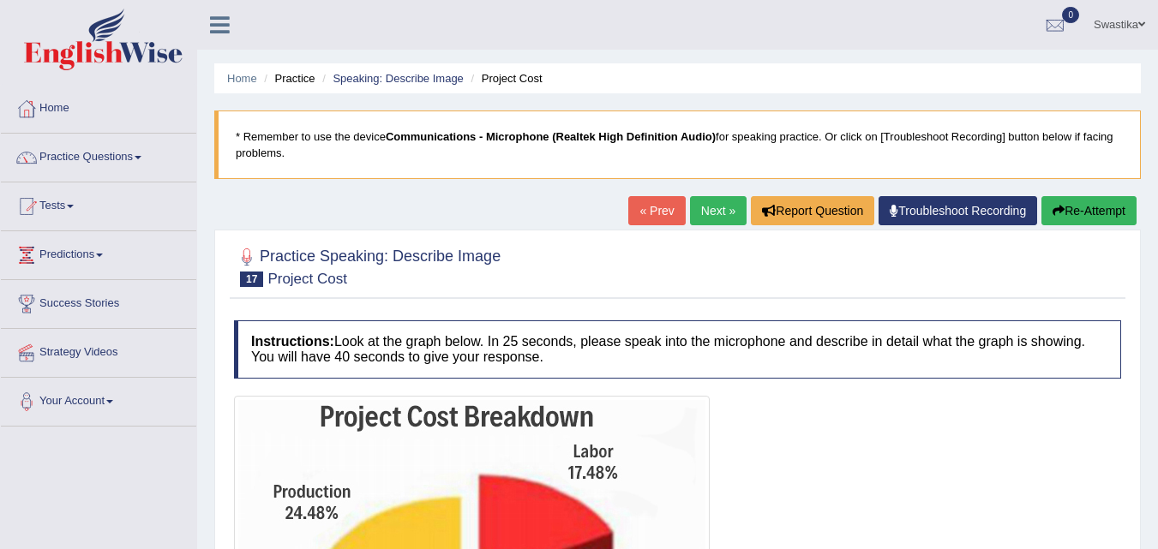
click at [703, 212] on link "Next »" at bounding box center [718, 210] width 57 height 29
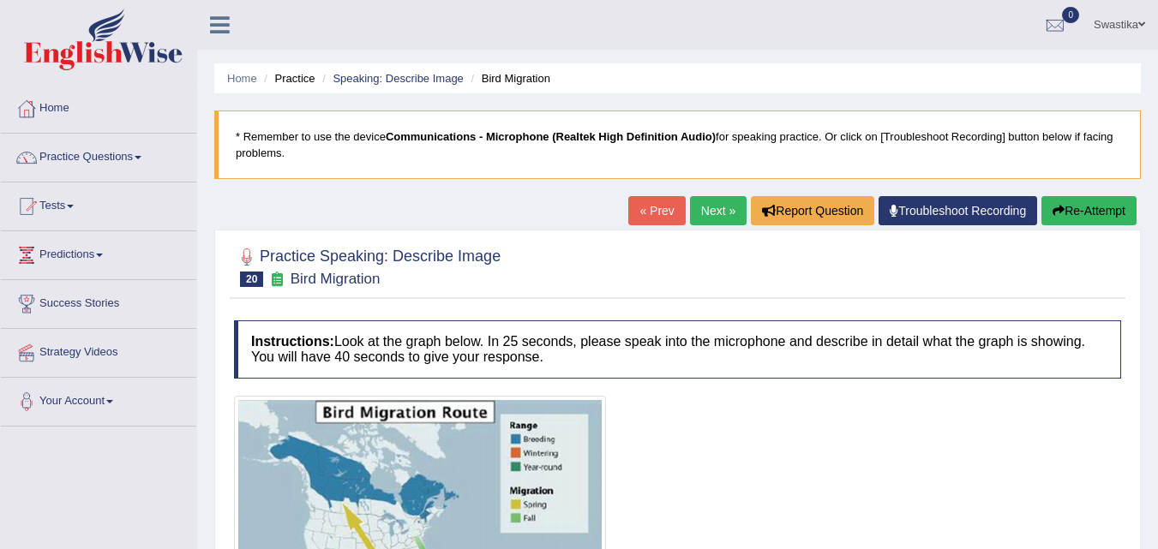
click at [703, 212] on link "Next »" at bounding box center [718, 210] width 57 height 29
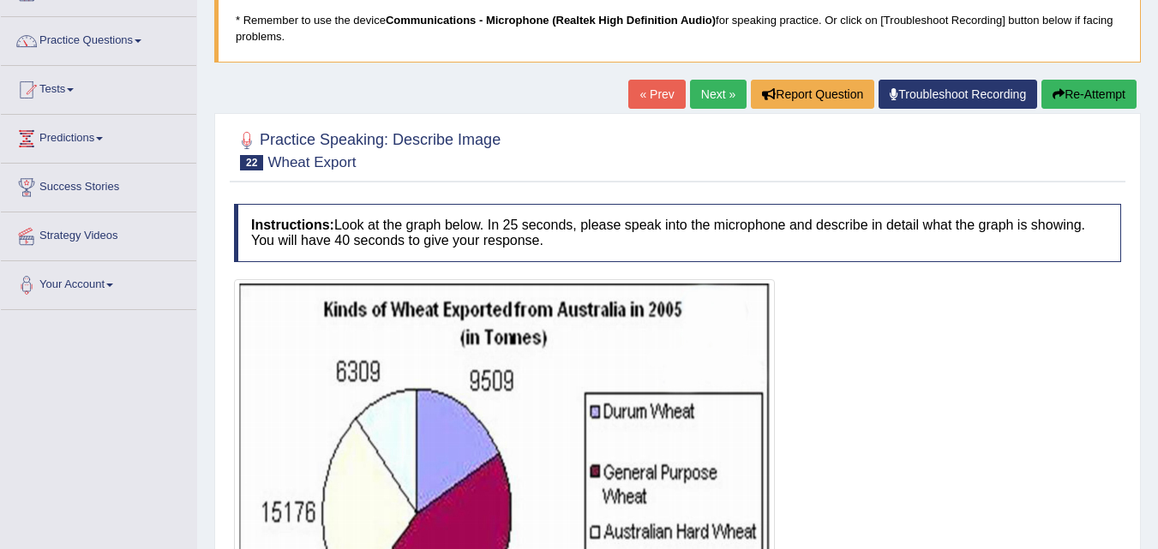
scroll to position [86, 0]
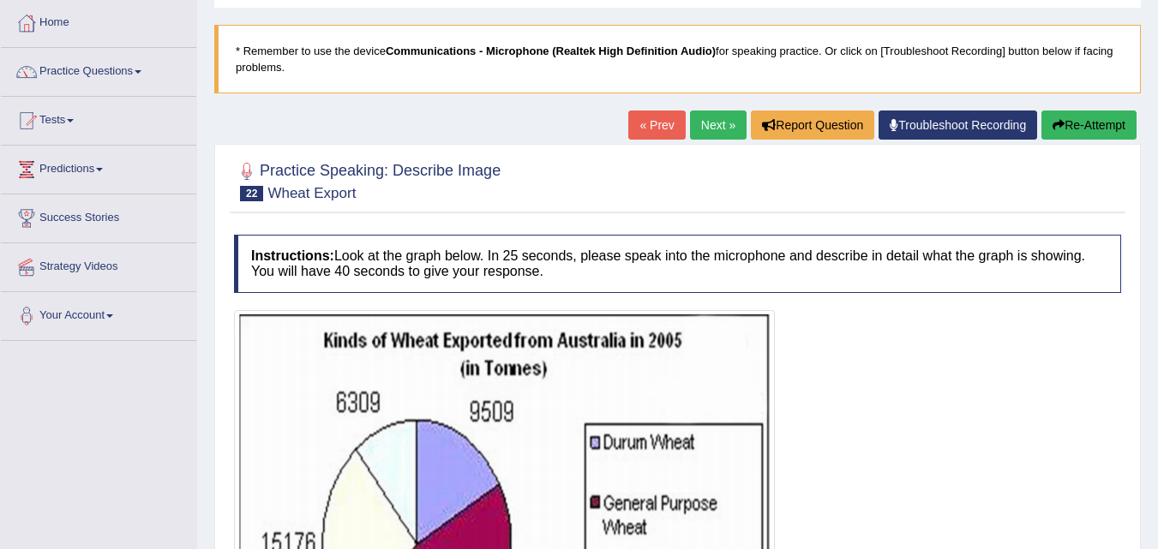
click at [705, 118] on link "Next »" at bounding box center [718, 125] width 57 height 29
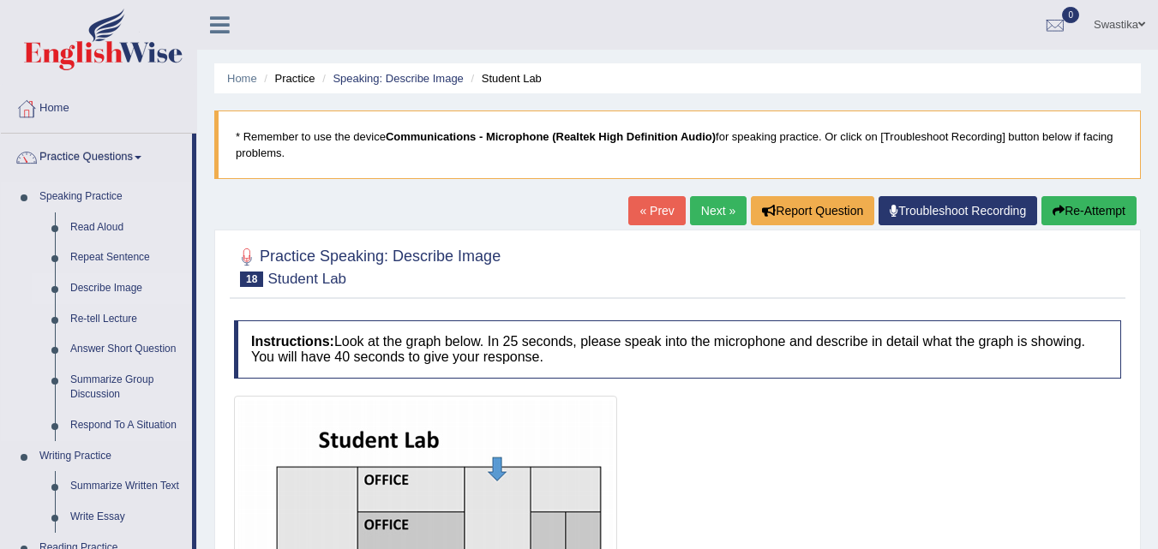
click at [81, 286] on link "Describe Image" at bounding box center [127, 288] width 129 height 31
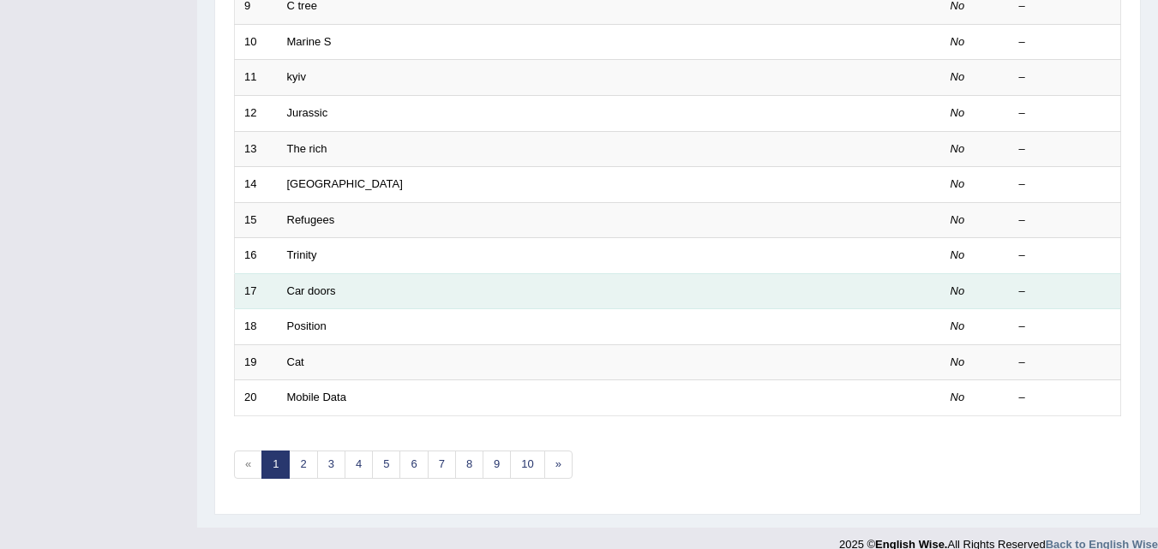
scroll to position [585, 0]
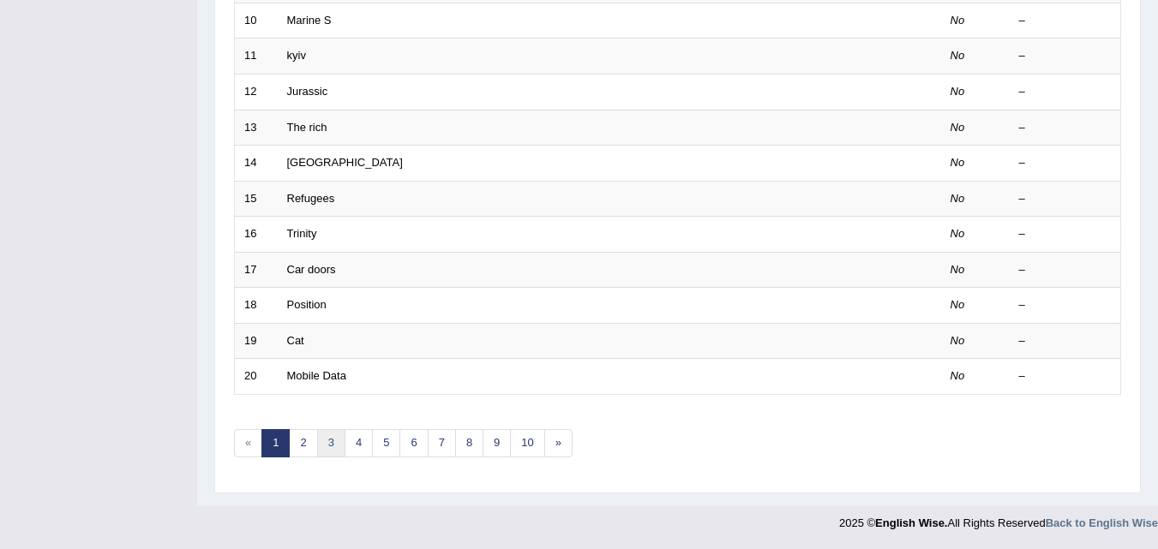
click at [330, 446] on link "3" at bounding box center [331, 443] width 28 height 28
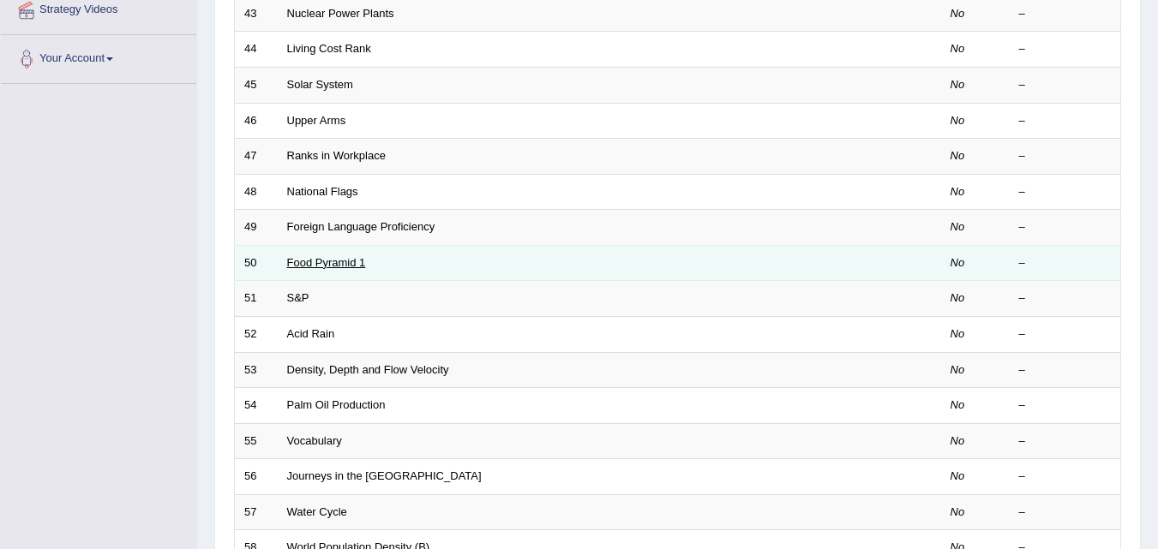
click at [329, 265] on link "Food Pyramid 1" at bounding box center [326, 262] width 79 height 13
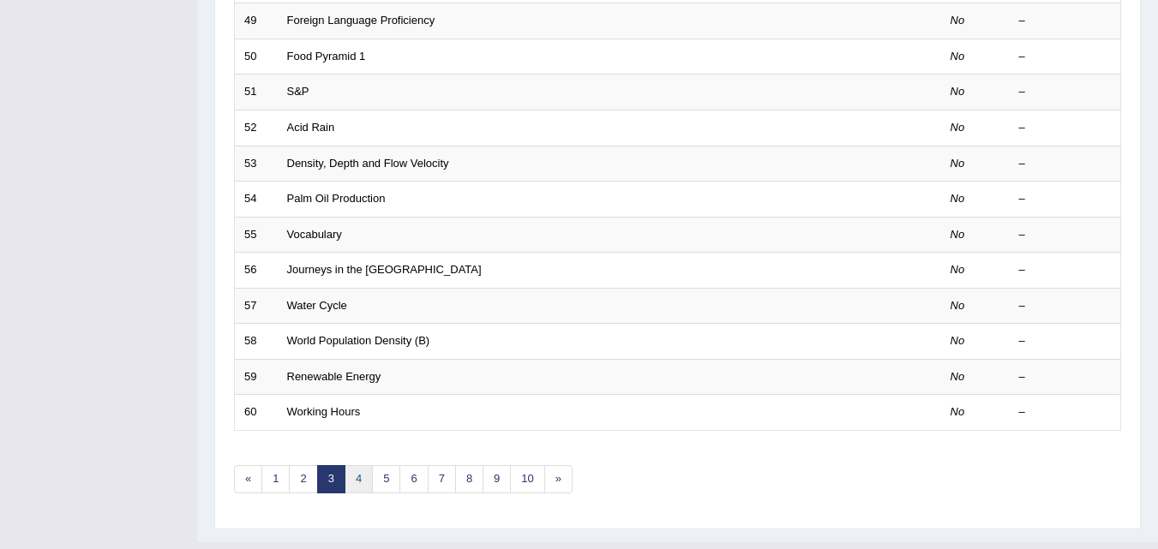
click at [361, 478] on link "4" at bounding box center [358, 479] width 28 height 28
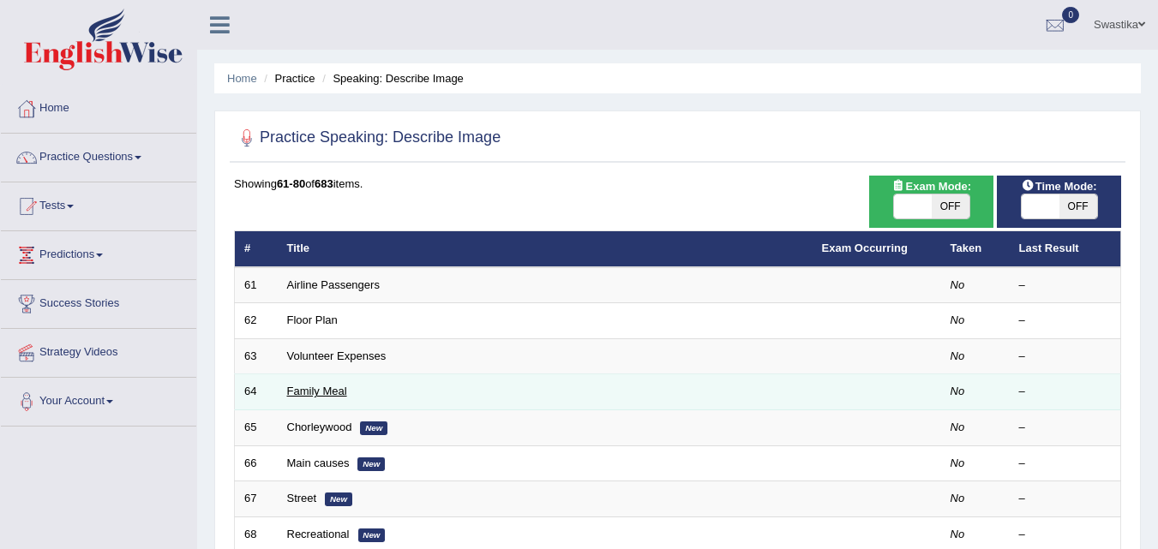
click at [319, 392] on link "Family Meal" at bounding box center [317, 391] width 60 height 13
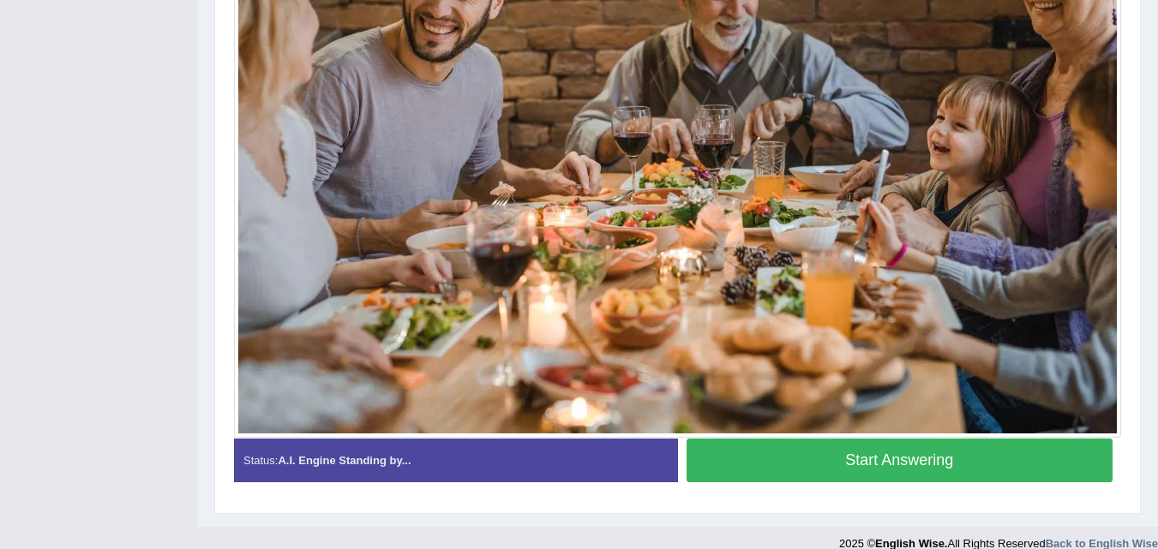
scroll to position [572, 0]
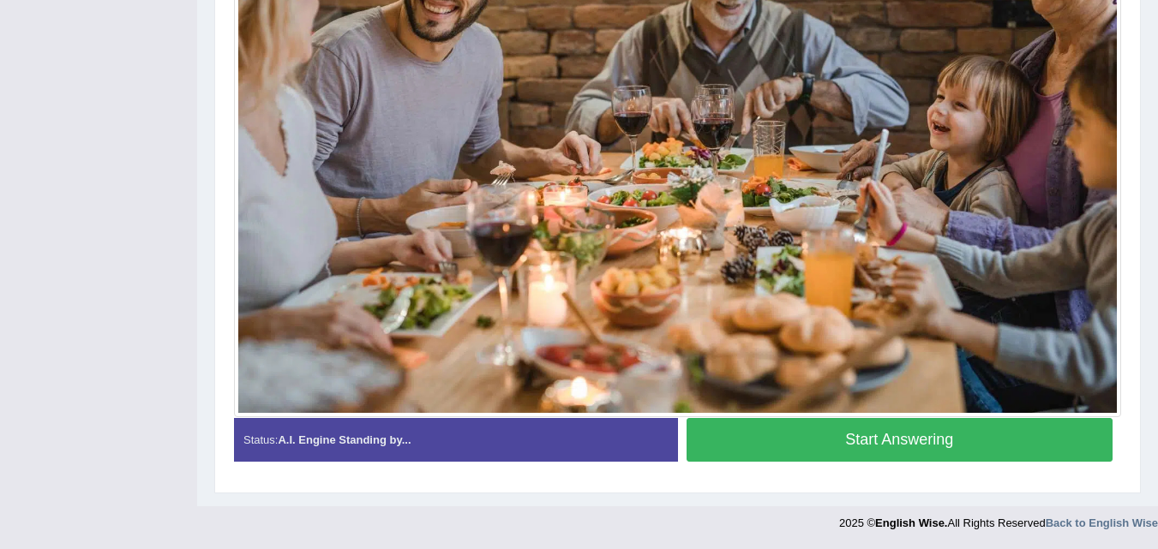
click at [784, 429] on button "Start Answering" at bounding box center [899, 440] width 427 height 44
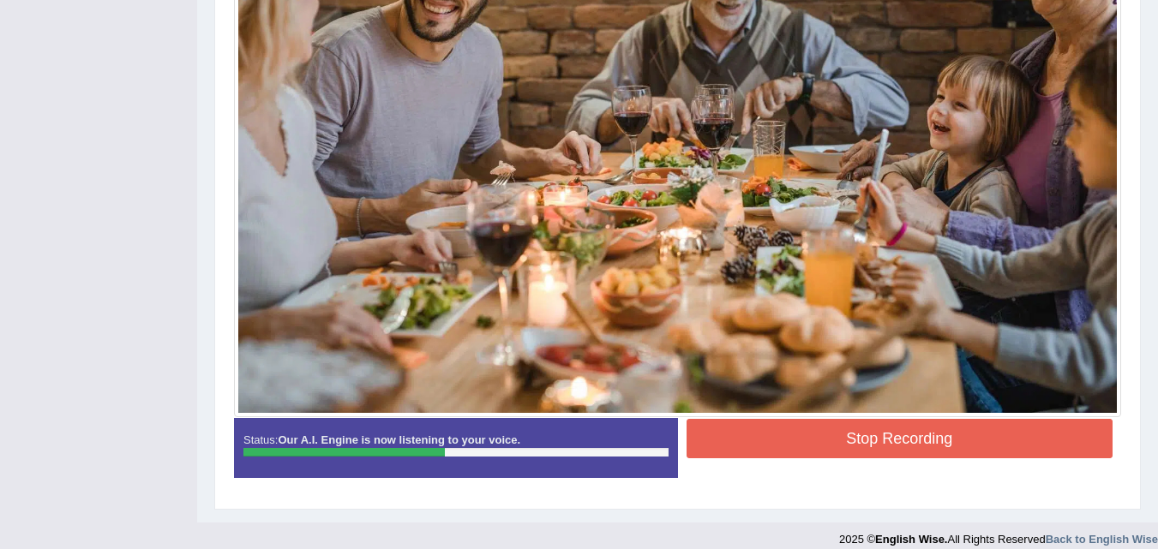
click at [842, 439] on button "Stop Recording" at bounding box center [899, 438] width 427 height 39
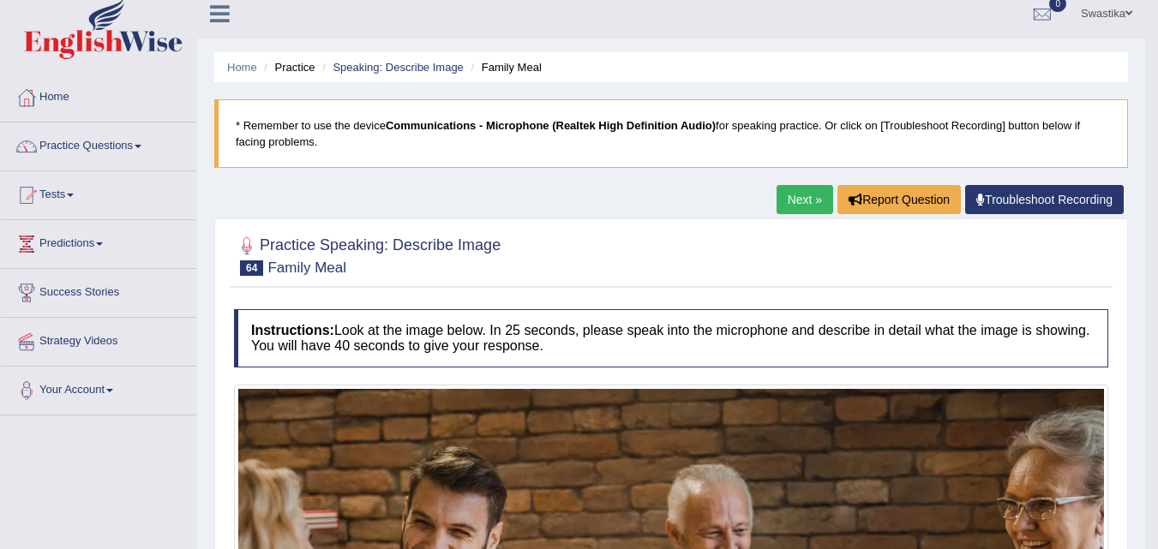
scroll to position [0, 0]
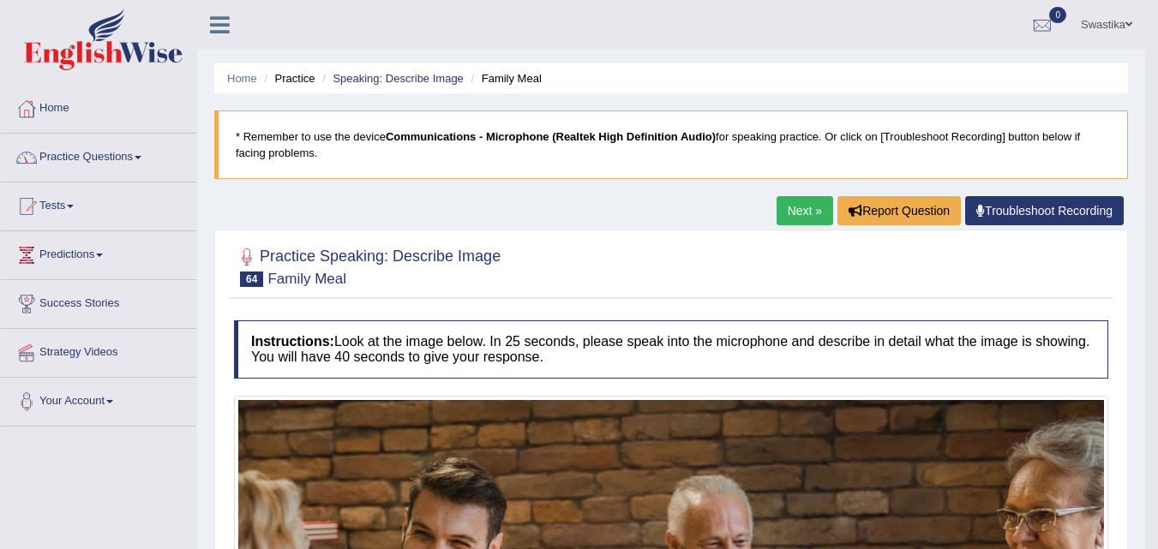
click at [806, 205] on link "Next »" at bounding box center [804, 210] width 57 height 29
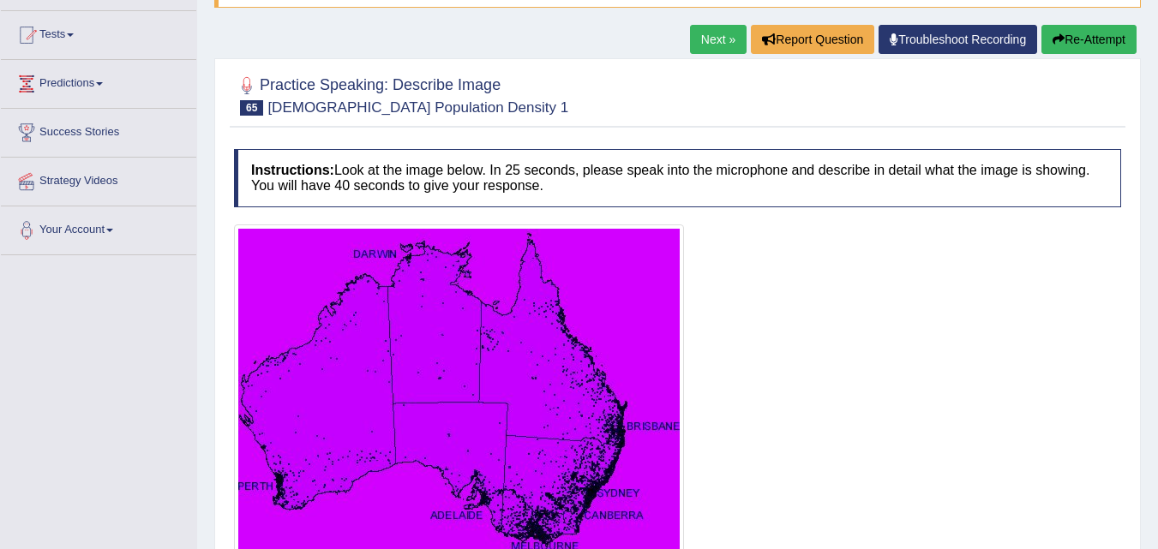
click at [706, 35] on link "Next »" at bounding box center [718, 39] width 57 height 29
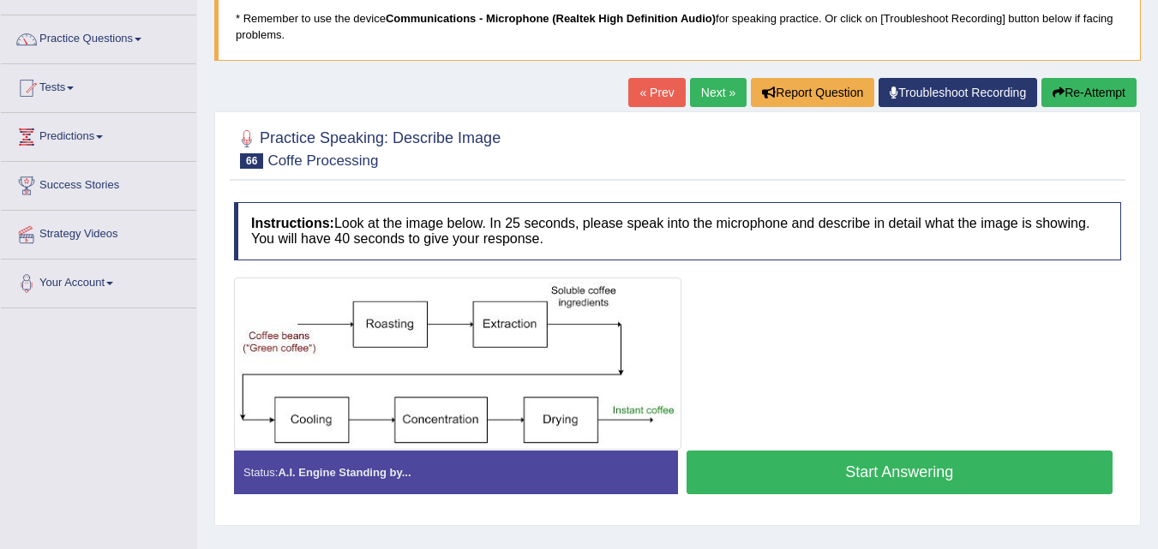
scroll to position [86, 0]
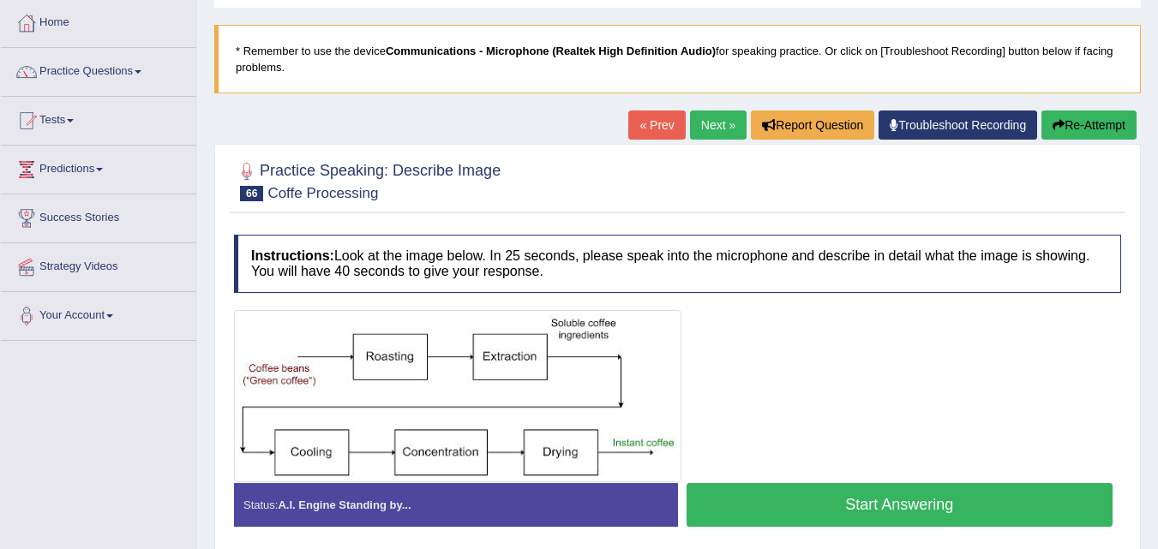
click at [811, 509] on button "Start Answering" at bounding box center [899, 505] width 427 height 44
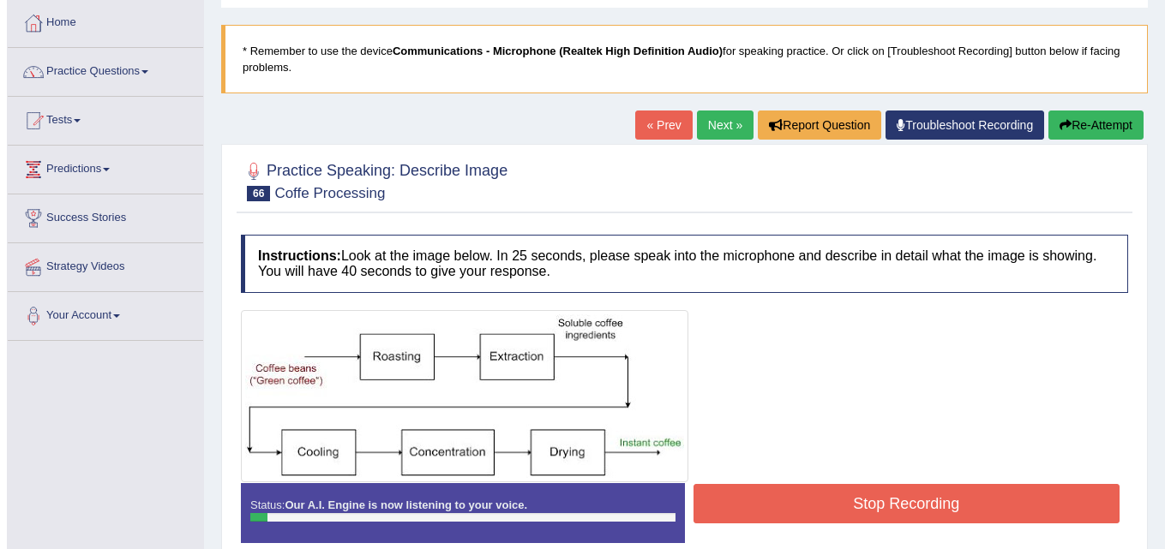
scroll to position [171, 0]
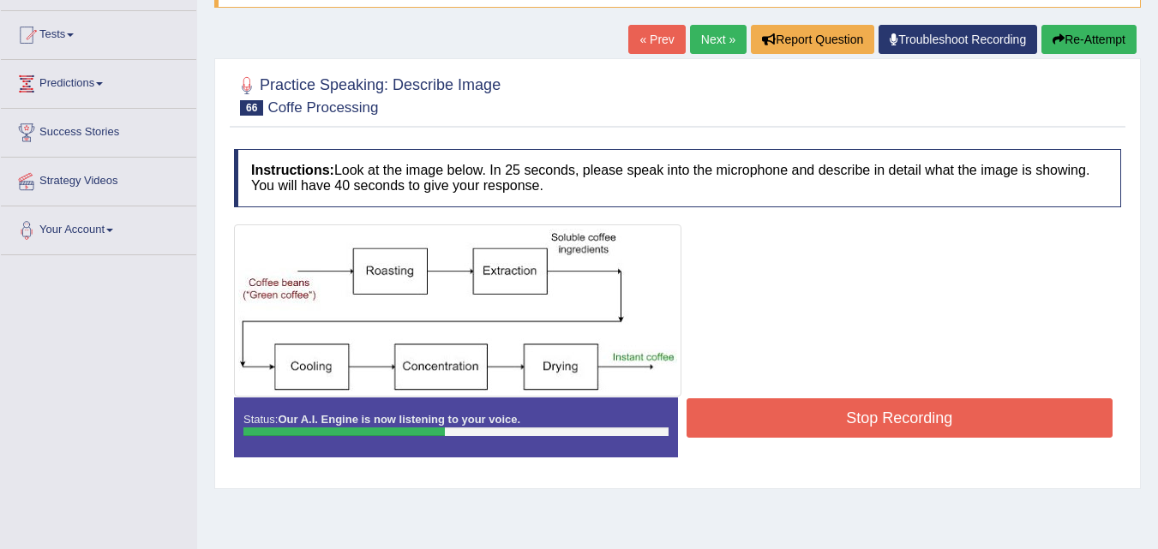
click at [830, 422] on button "Stop Recording" at bounding box center [899, 417] width 427 height 39
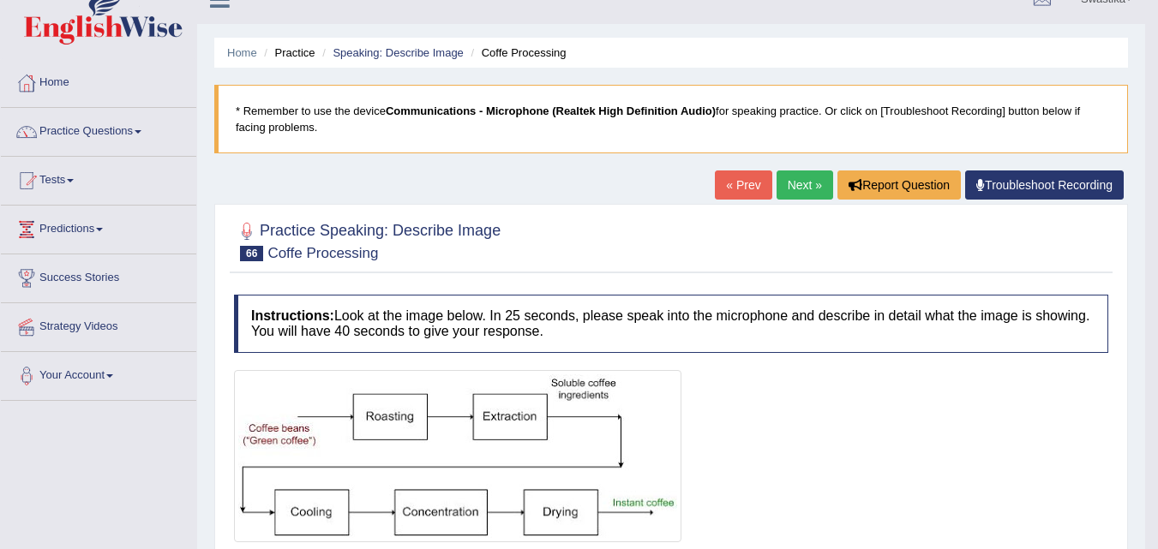
scroll to position [0, 0]
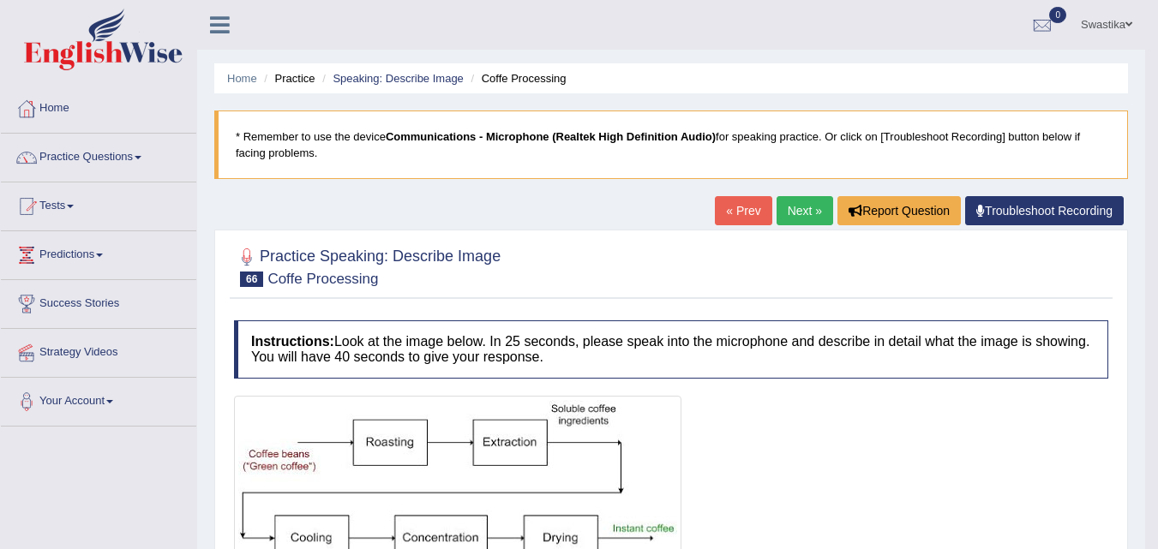
click at [797, 206] on link "Next »" at bounding box center [804, 210] width 57 height 29
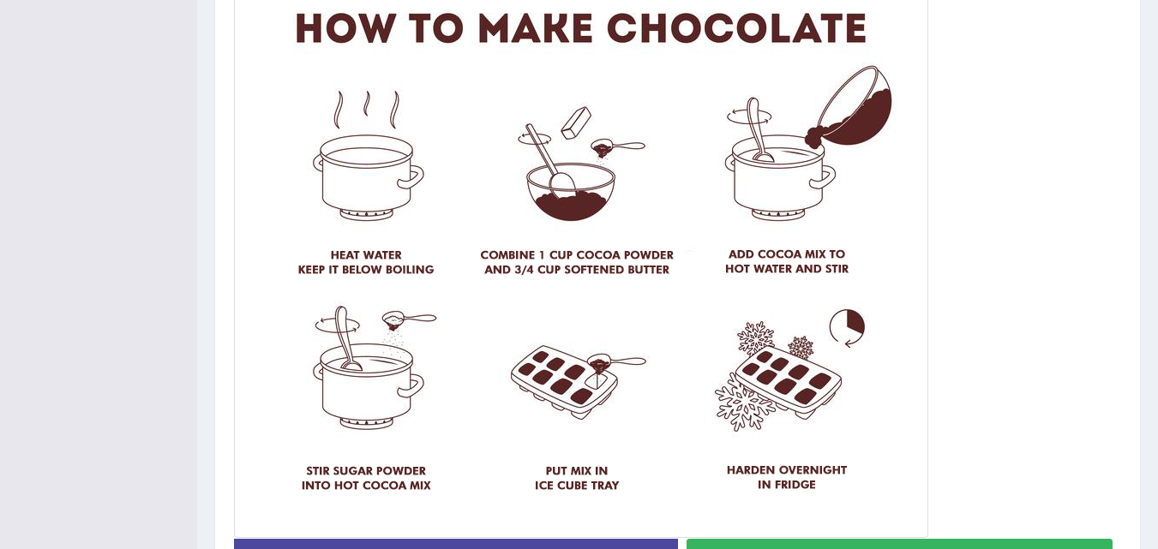
scroll to position [514, 0]
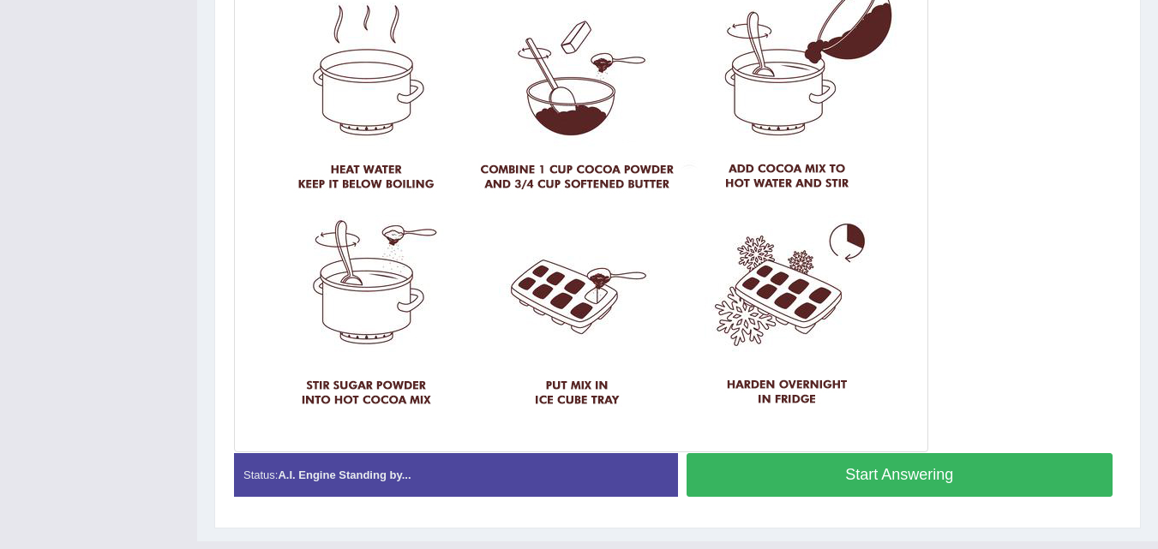
click at [842, 482] on button "Start Answering" at bounding box center [899, 475] width 427 height 44
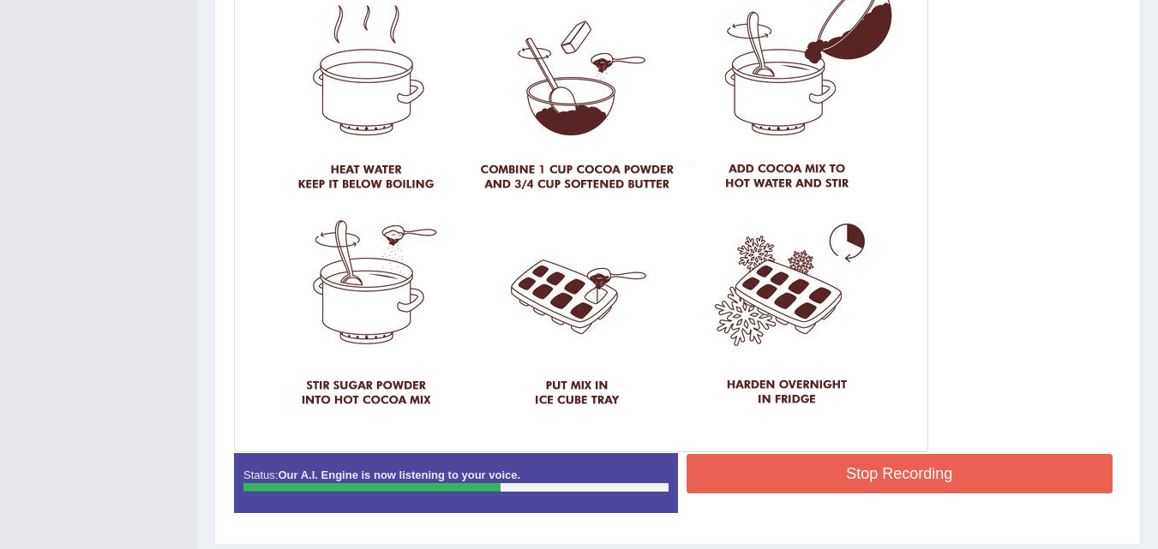
click at [866, 470] on button "Stop Recording" at bounding box center [899, 473] width 427 height 39
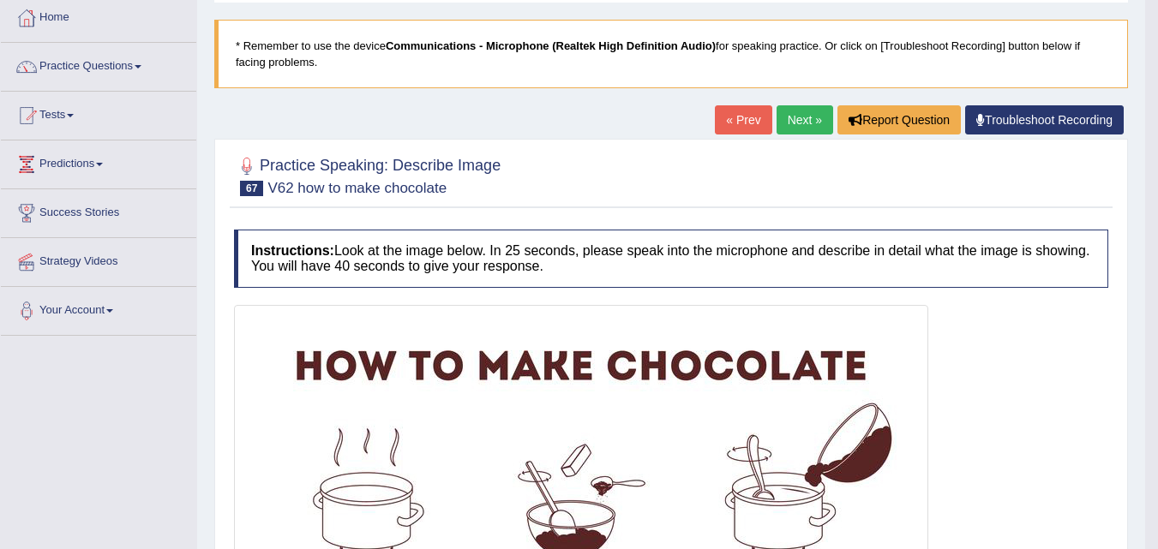
scroll to position [86, 0]
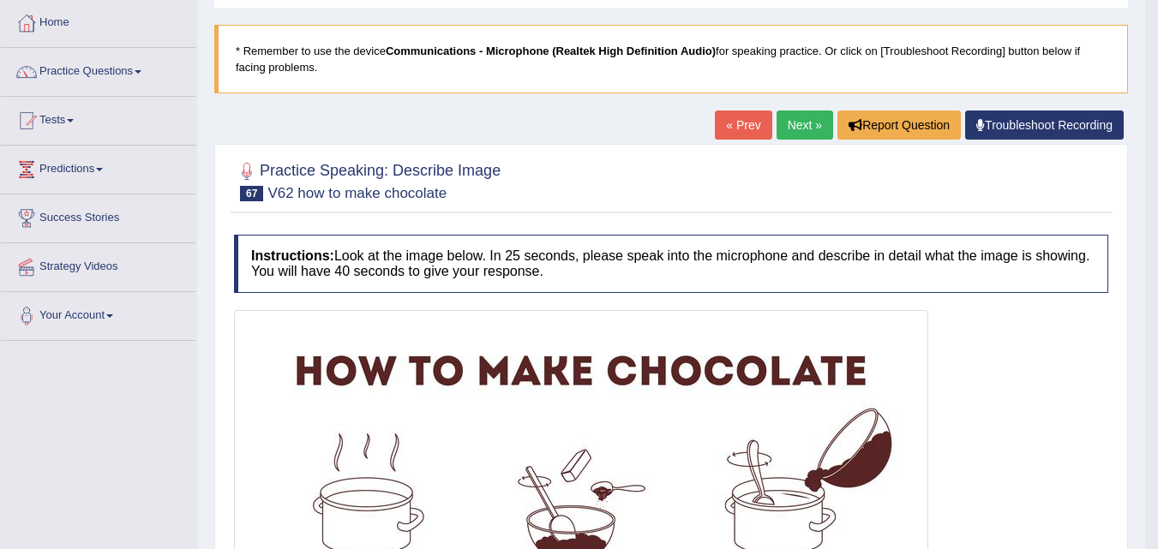
click at [742, 126] on link "« Prev" at bounding box center [743, 125] width 57 height 29
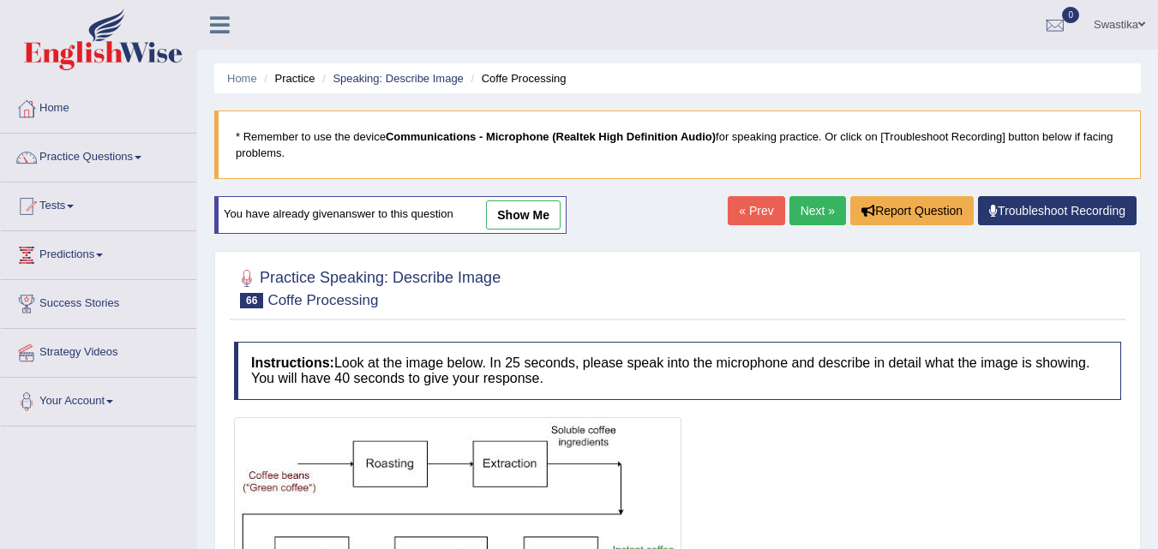
click at [764, 207] on link "« Prev" at bounding box center [756, 210] width 57 height 29
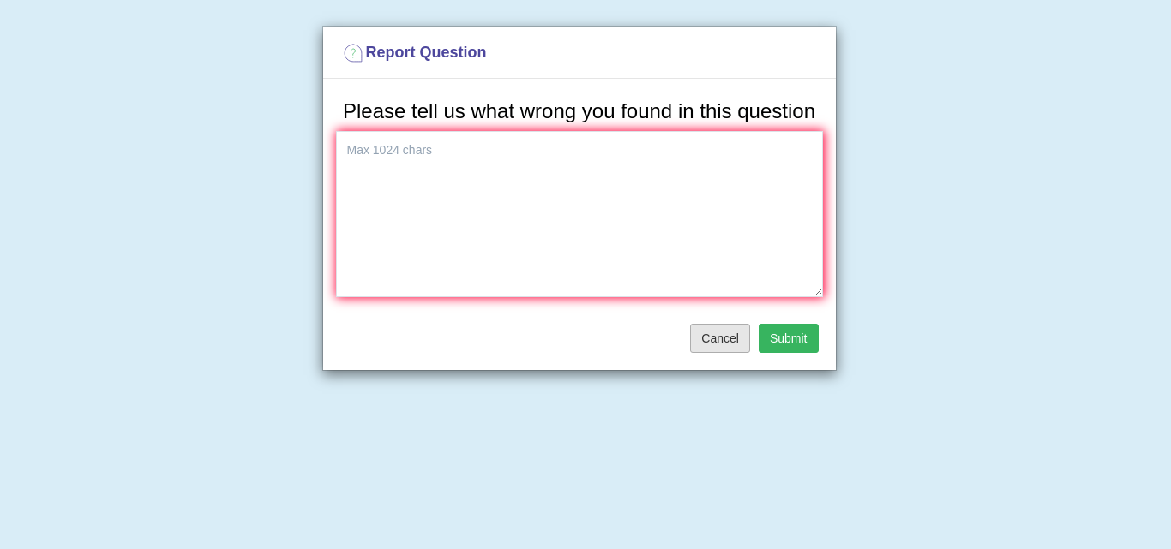
click at [702, 335] on button "Cancel" at bounding box center [720, 338] width 60 height 29
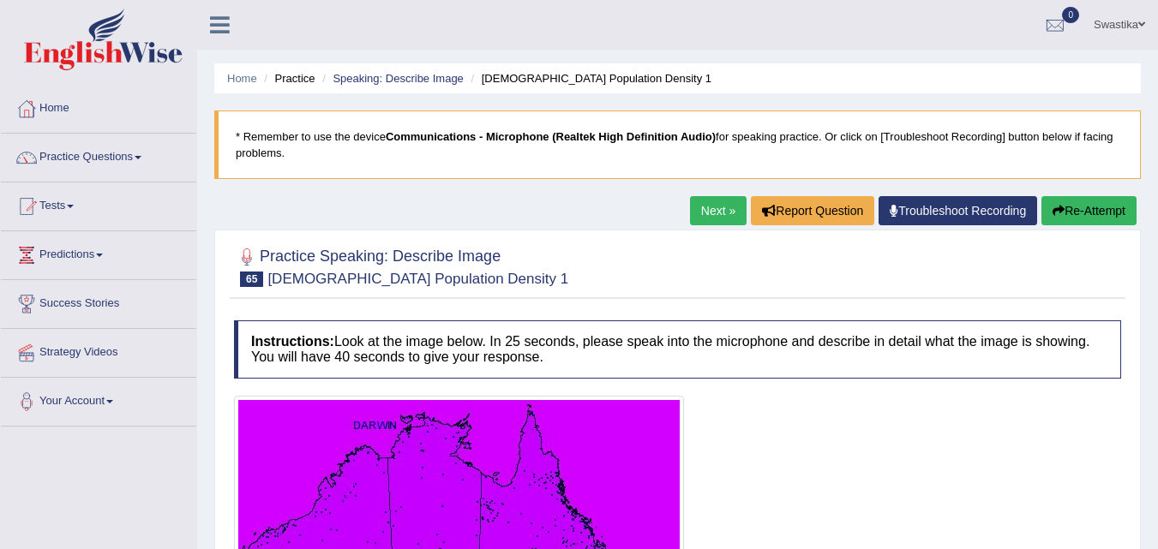
click at [724, 212] on link "Next »" at bounding box center [718, 210] width 57 height 29
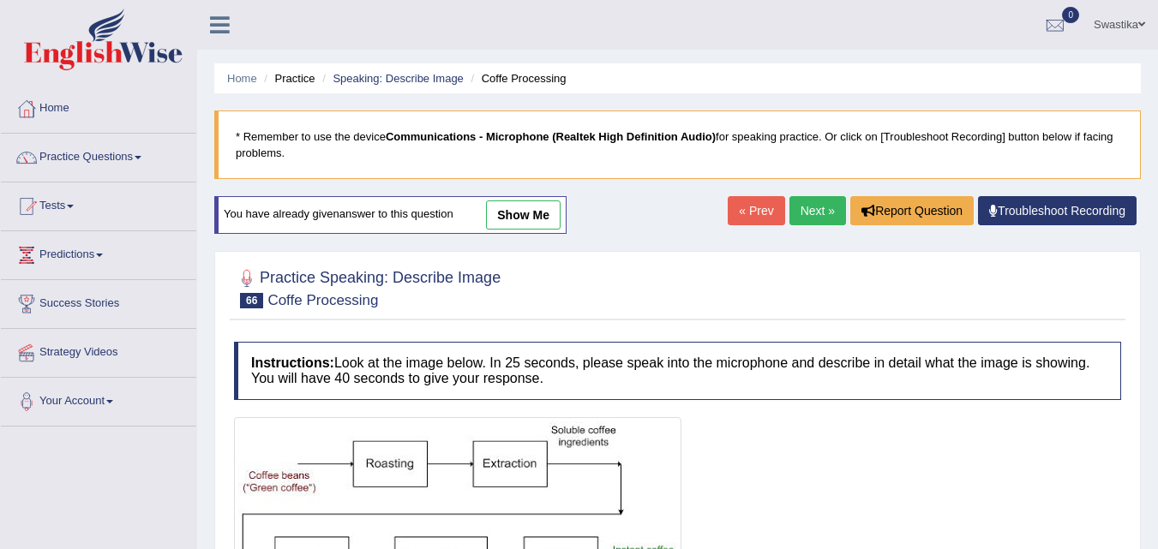
click at [830, 212] on link "Next »" at bounding box center [817, 210] width 57 height 29
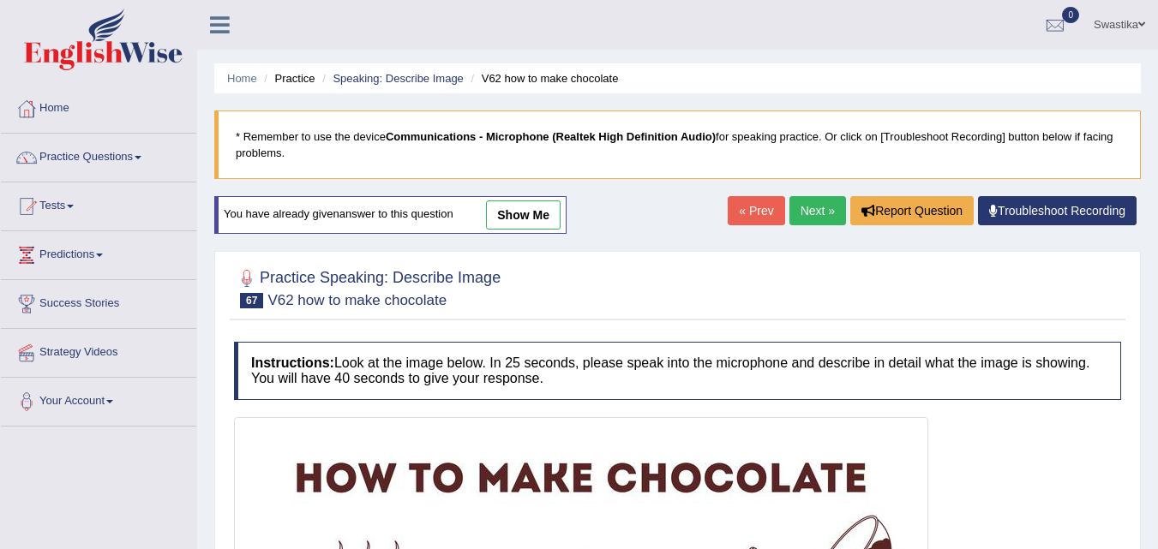
click at [830, 212] on link "Next »" at bounding box center [817, 210] width 57 height 29
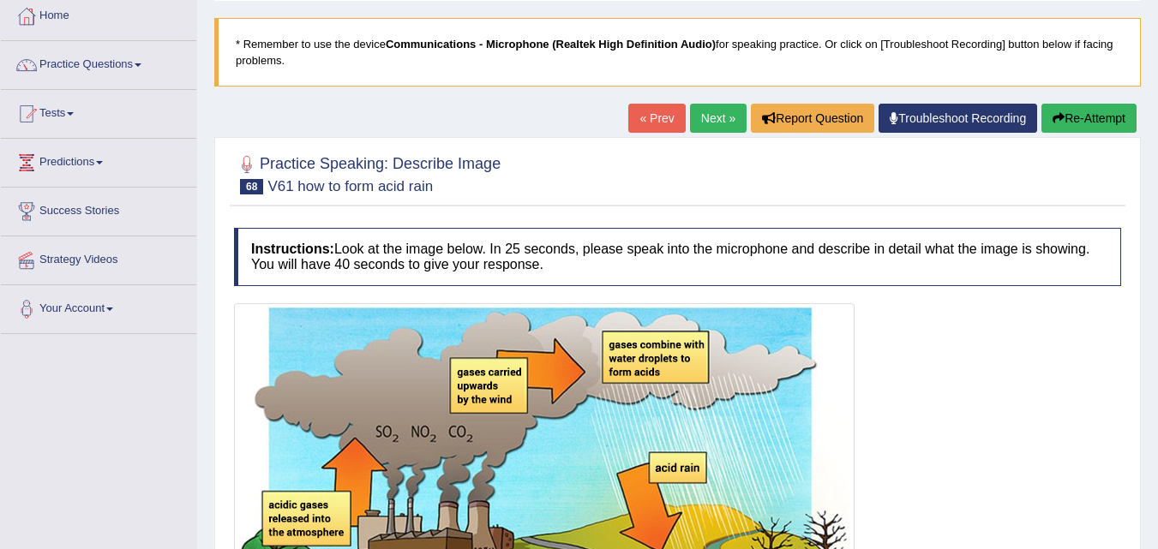
scroll to position [86, 0]
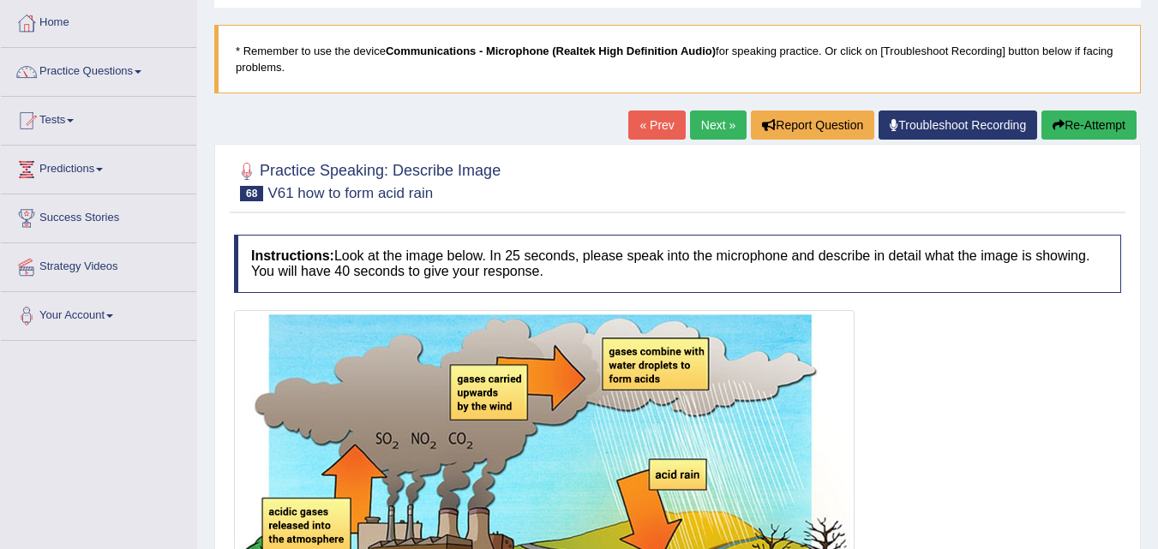
click at [704, 133] on link "Next »" at bounding box center [718, 125] width 57 height 29
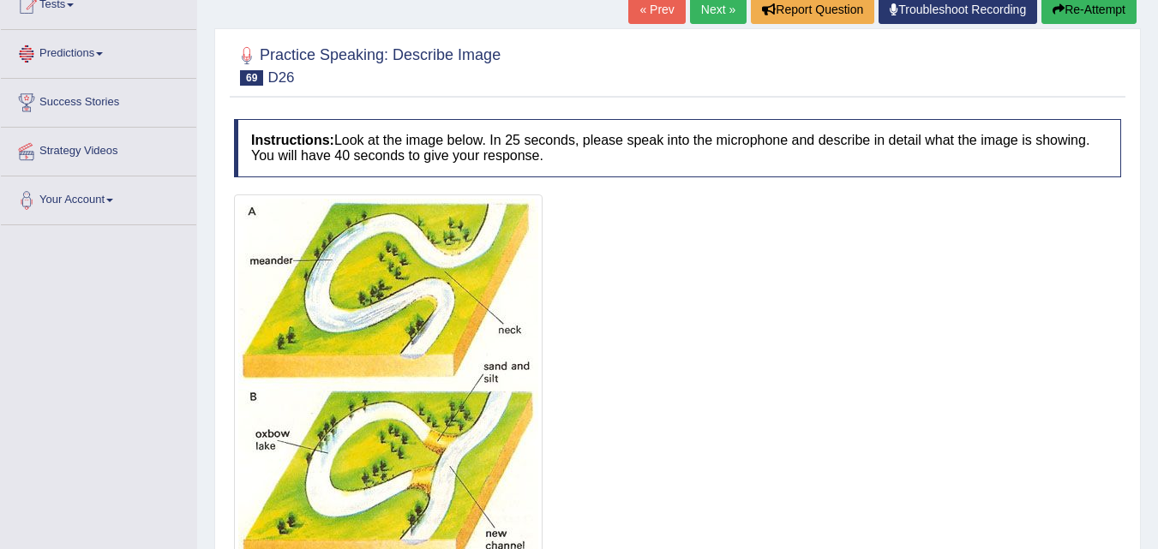
scroll to position [86, 0]
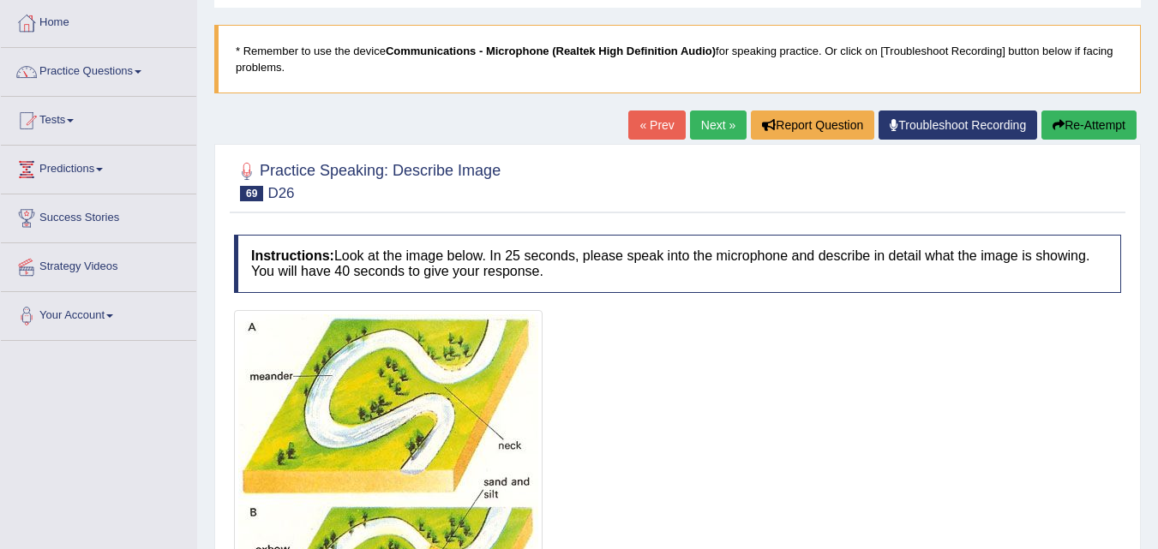
click at [698, 124] on link "Next »" at bounding box center [718, 125] width 57 height 29
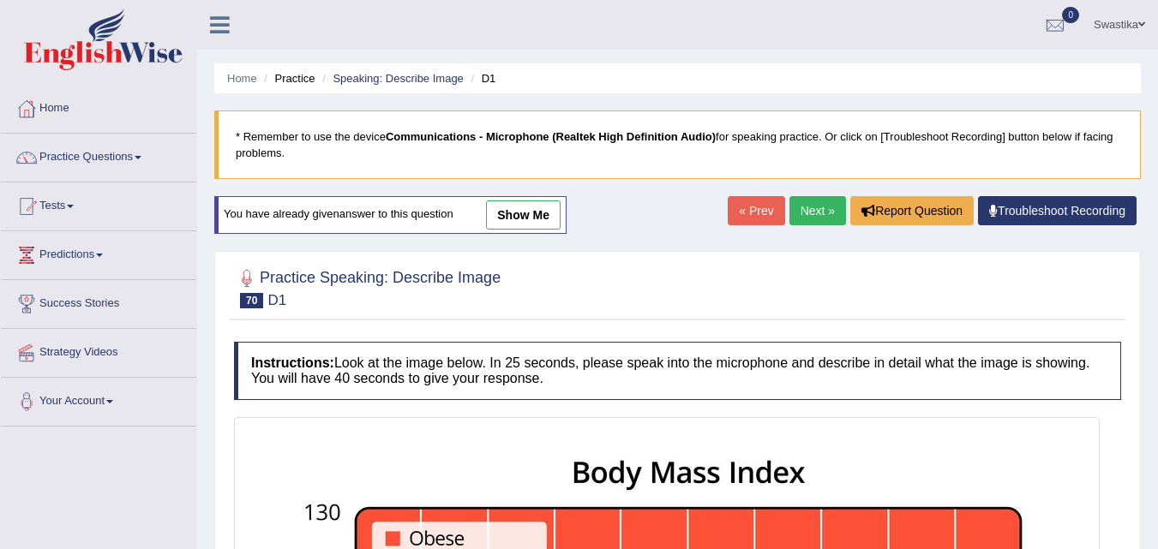
click at [817, 210] on link "Next »" at bounding box center [817, 210] width 57 height 29
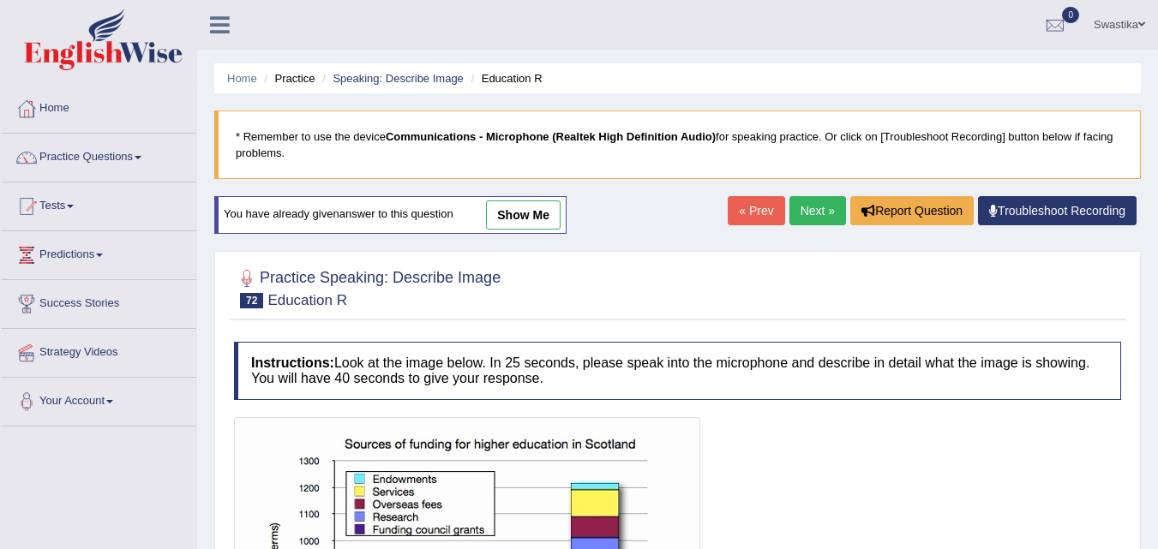
click at [813, 211] on link "Next »" at bounding box center [817, 210] width 57 height 29
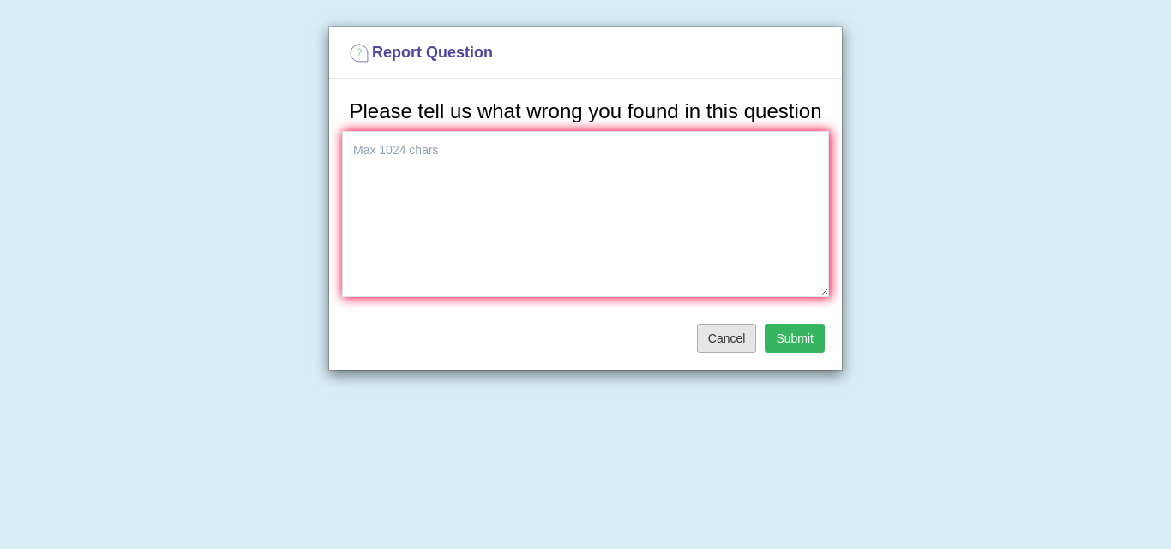
click at [728, 336] on button "Cancel" at bounding box center [727, 338] width 60 height 29
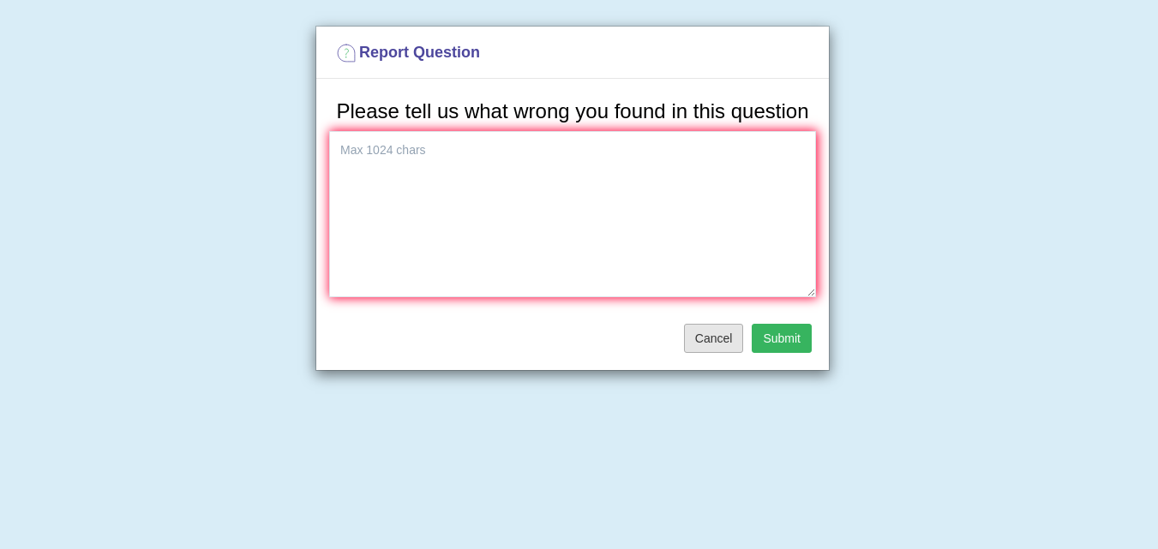
click at [725, 345] on button "Cancel" at bounding box center [714, 338] width 60 height 29
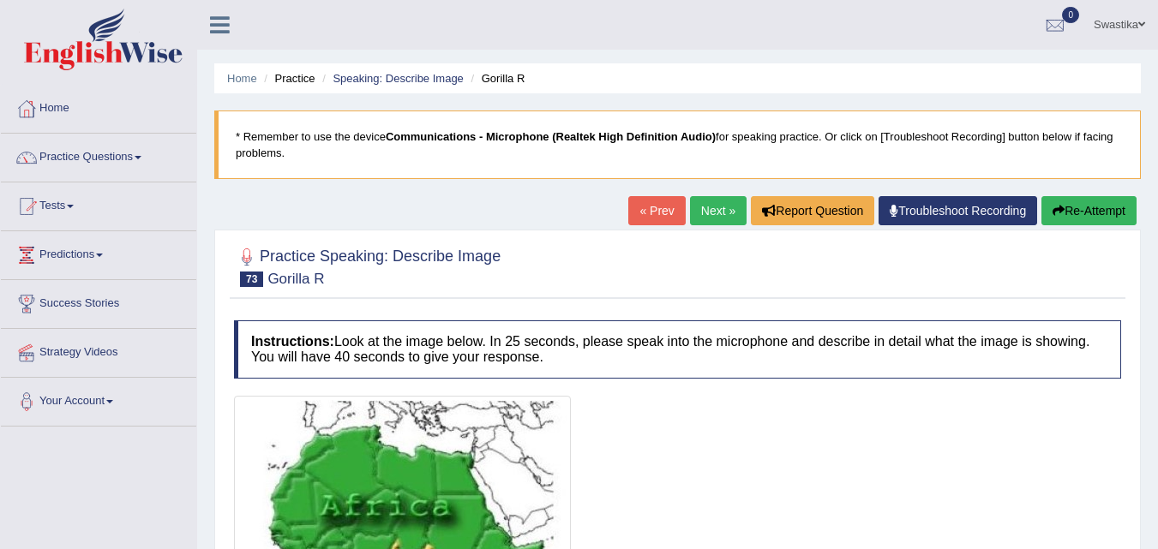
click at [719, 210] on link "Next »" at bounding box center [718, 210] width 57 height 29
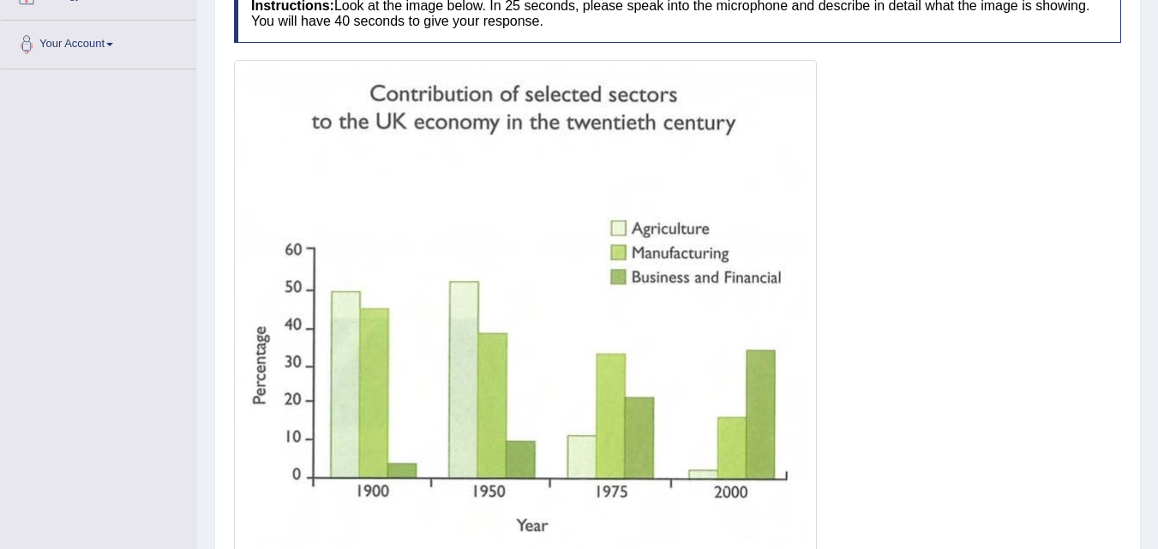
scroll to position [86, 0]
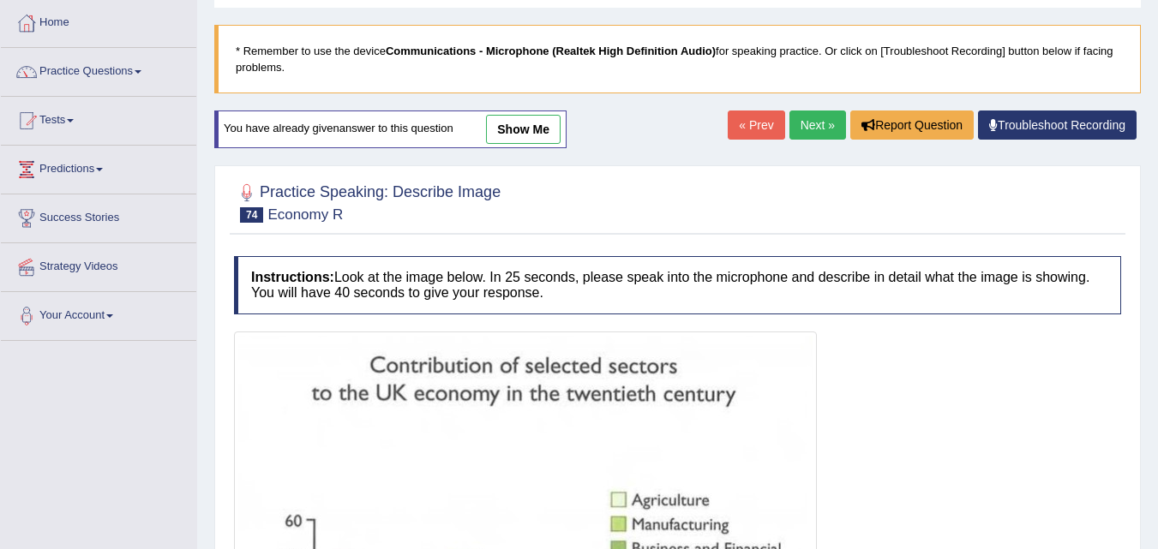
click at [797, 117] on link "Next »" at bounding box center [817, 125] width 57 height 29
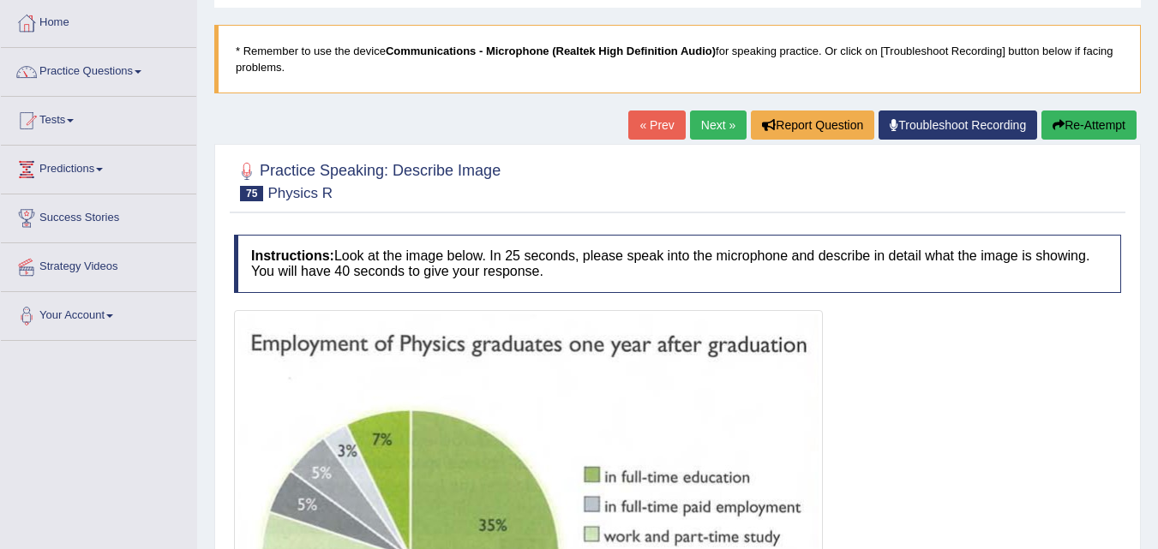
click at [710, 127] on link "Next »" at bounding box center [718, 125] width 57 height 29
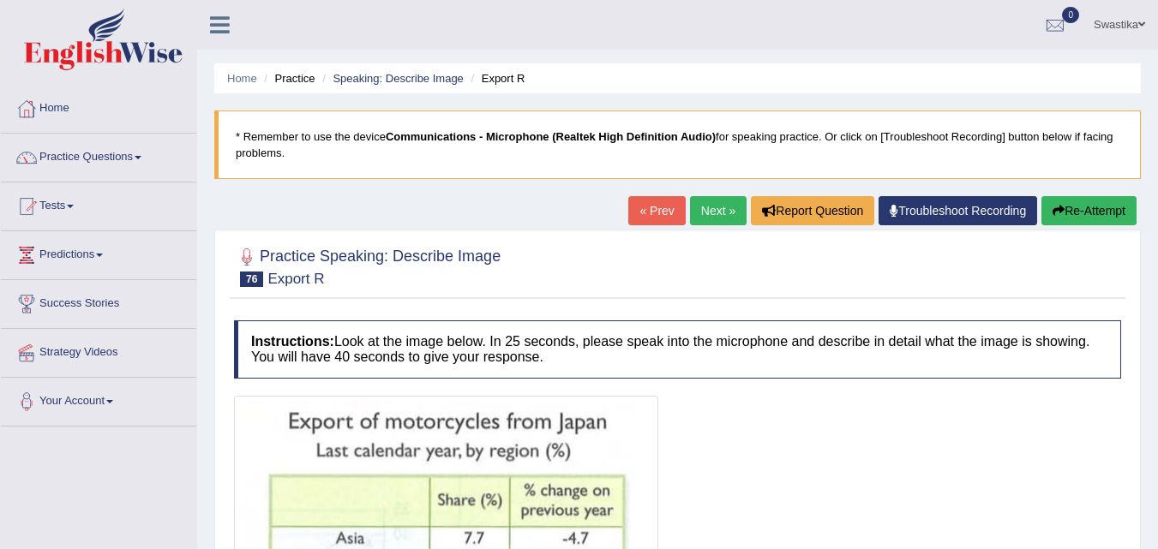
click at [700, 209] on link "Next »" at bounding box center [718, 210] width 57 height 29
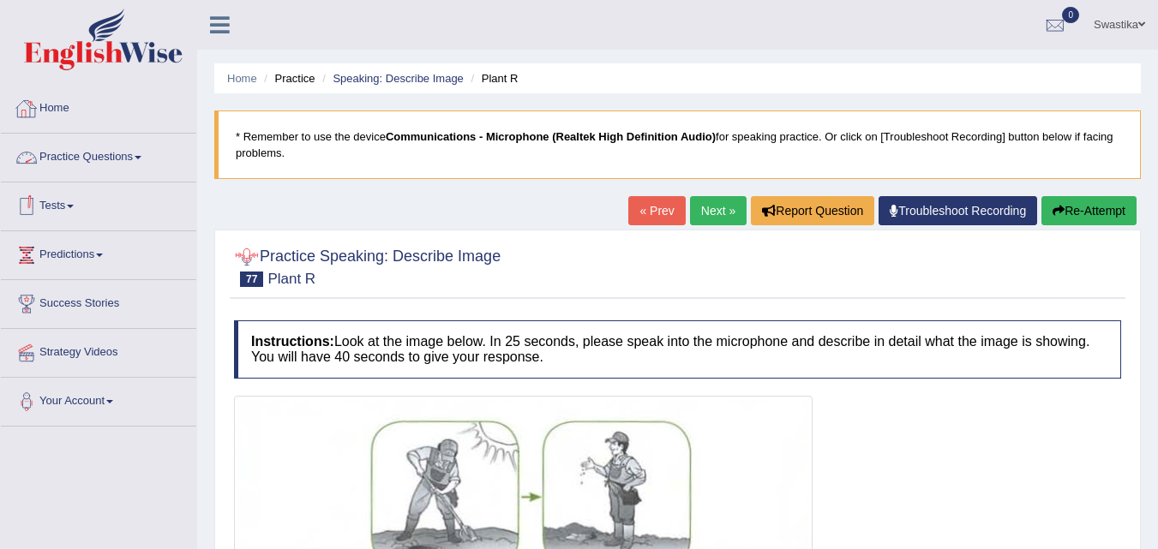
click at [93, 155] on link "Practice Questions" at bounding box center [98, 155] width 195 height 43
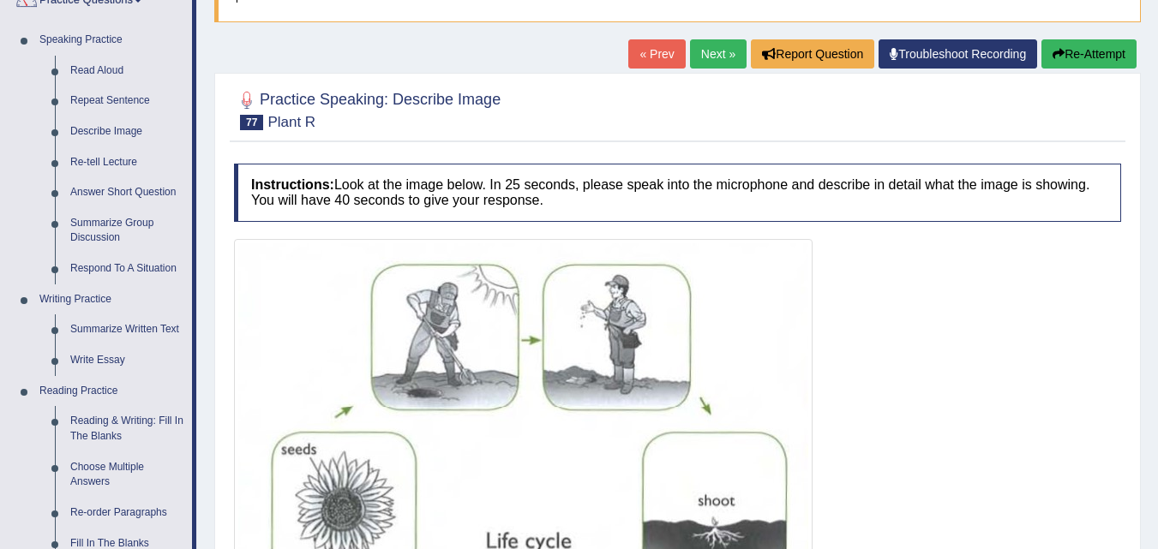
scroll to position [108, 0]
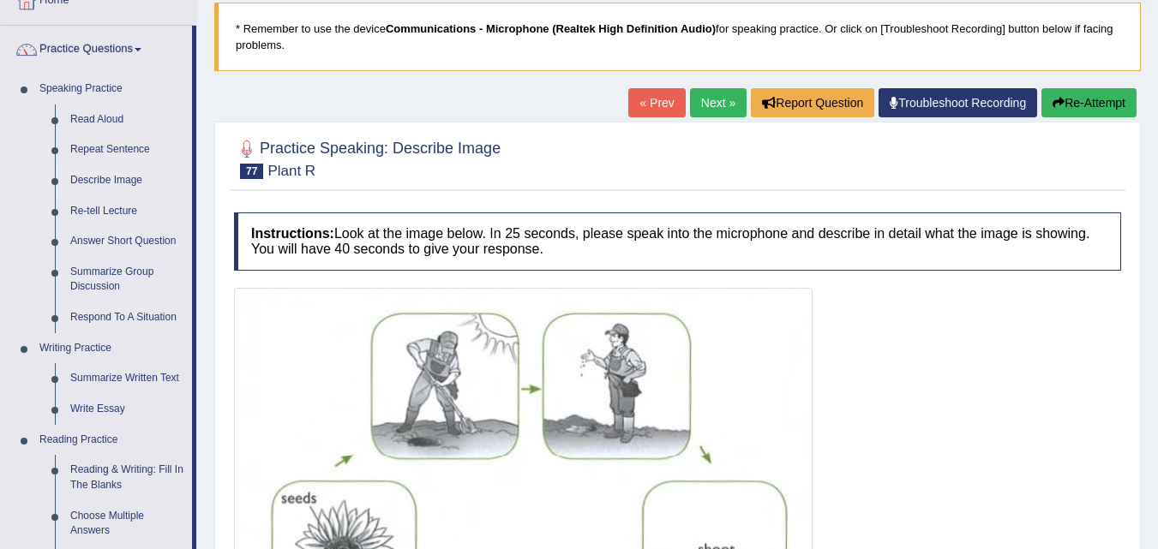
click at [104, 179] on link "Describe Image" at bounding box center [127, 180] width 129 height 31
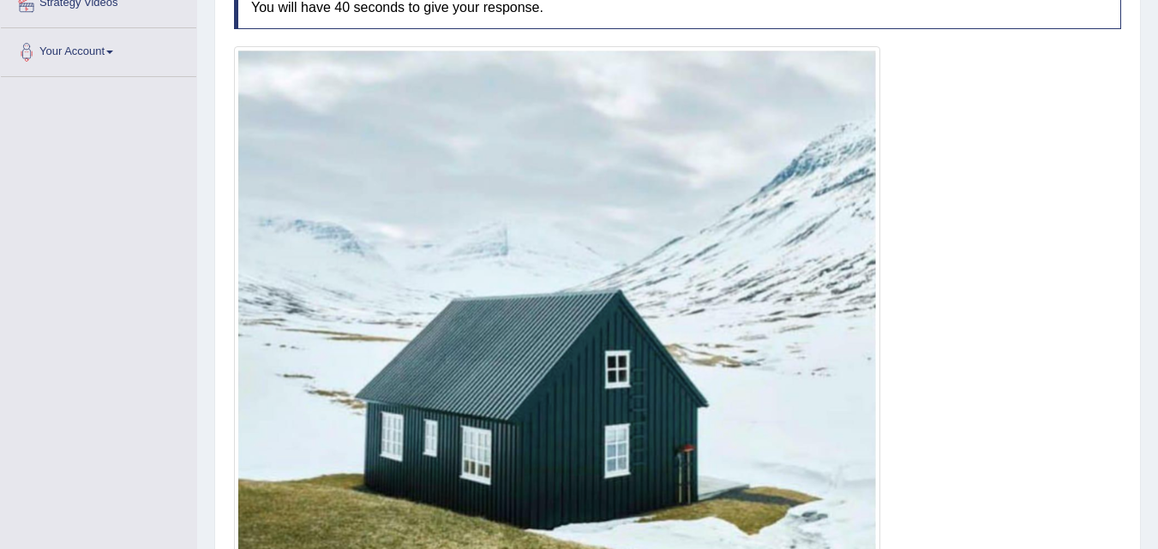
scroll to position [435, 0]
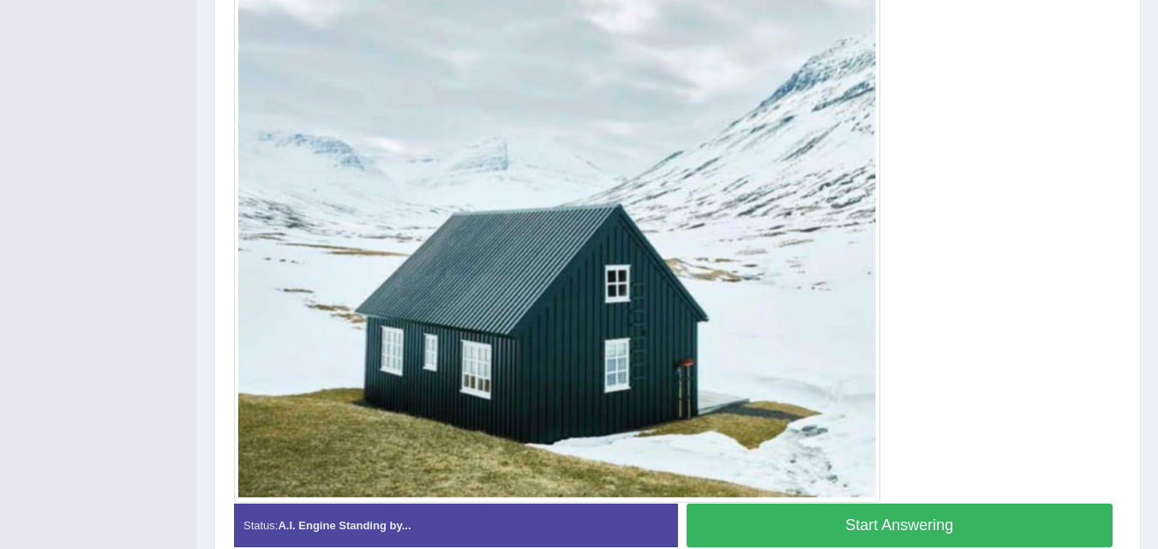
click at [843, 516] on button "Start Answering" at bounding box center [899, 526] width 427 height 44
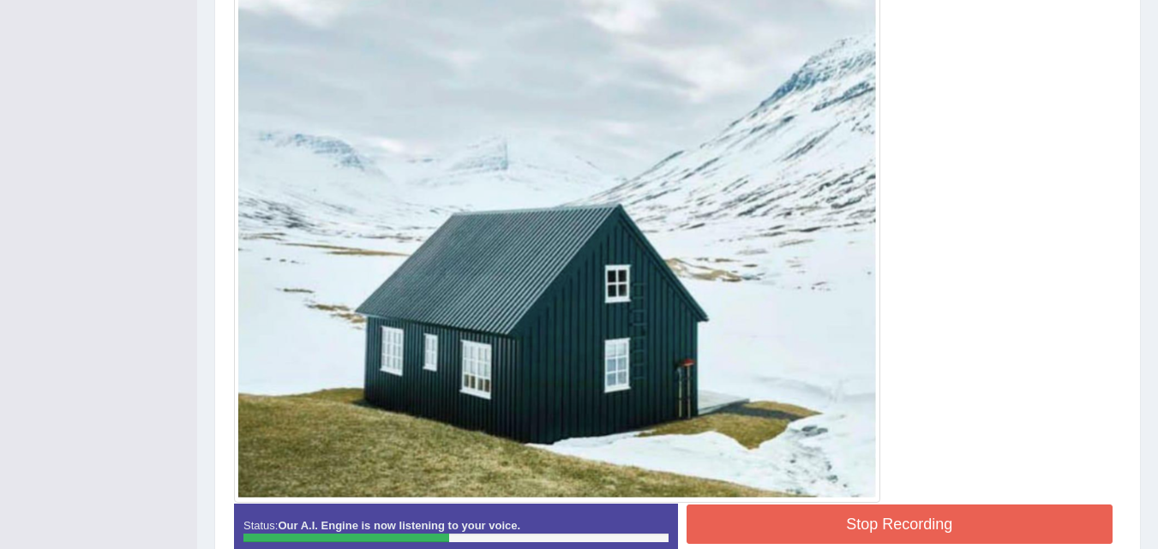
click at [754, 525] on button "Stop Recording" at bounding box center [899, 524] width 427 height 39
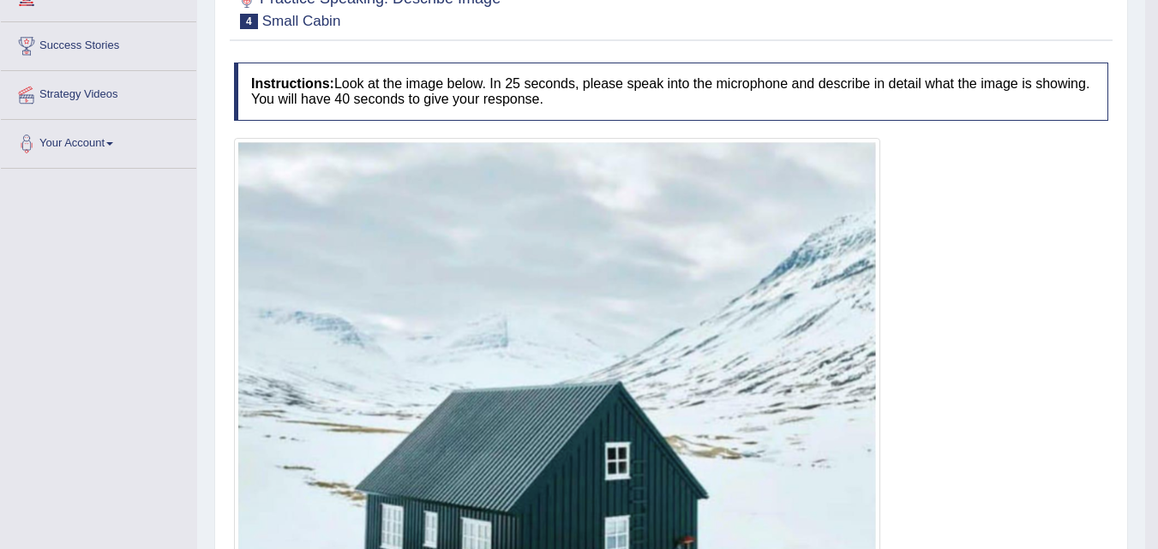
scroll to position [181, 0]
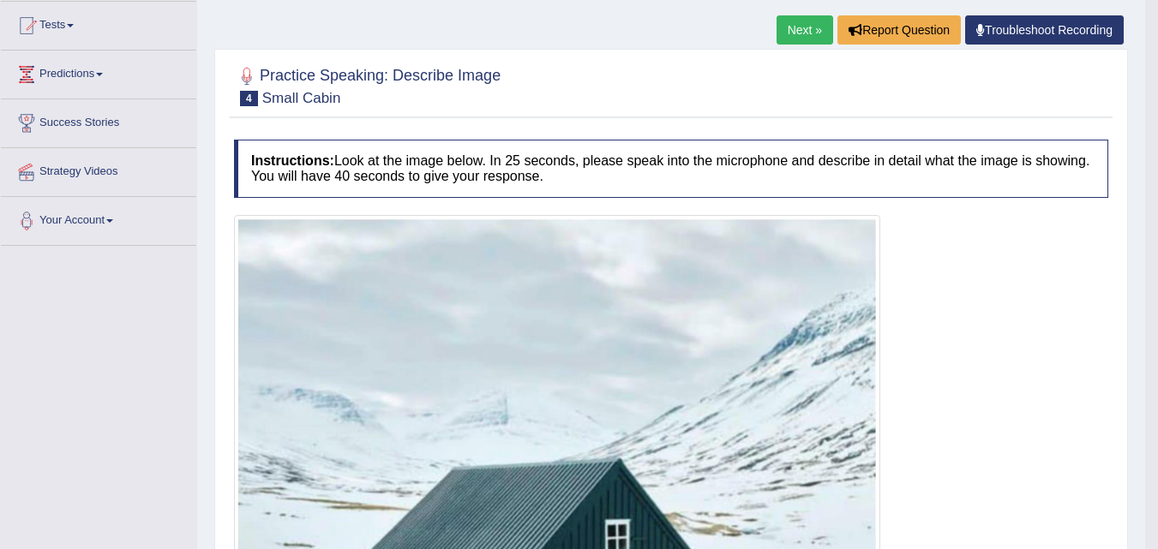
click at [799, 31] on link "Next »" at bounding box center [804, 29] width 57 height 29
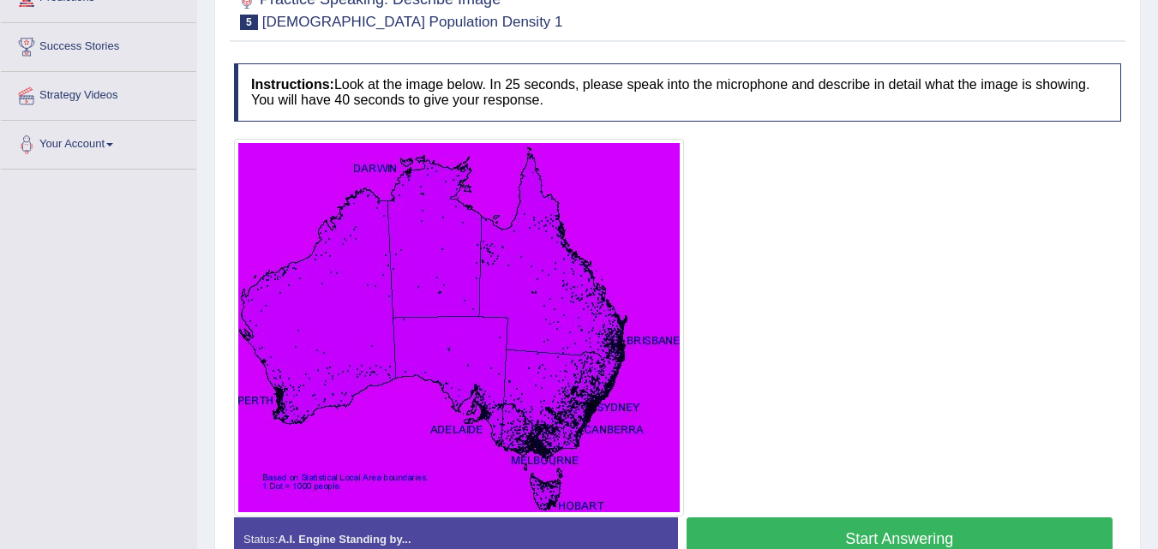
scroll to position [171, 0]
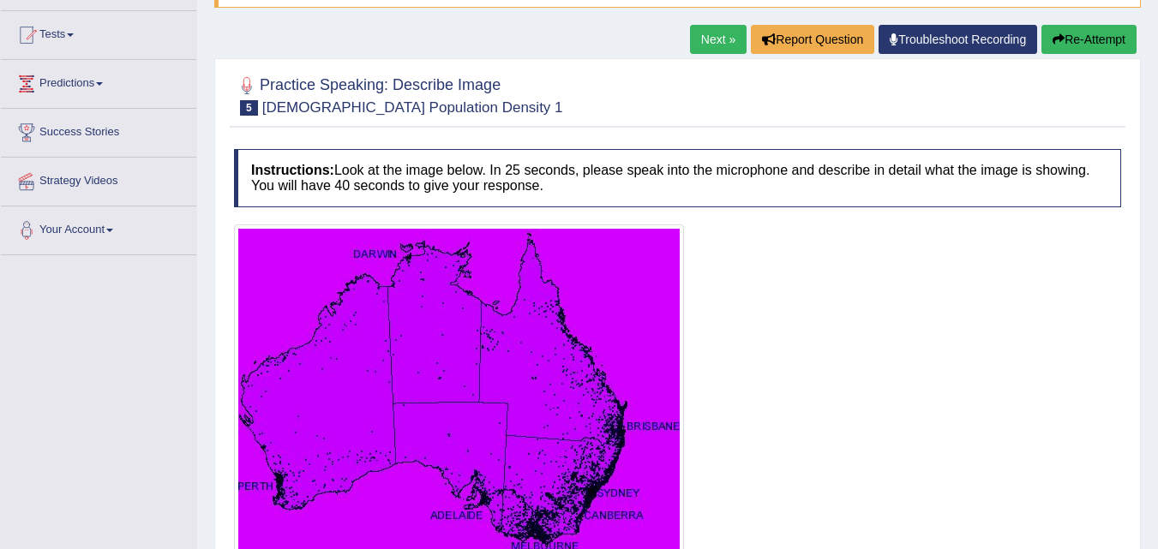
click at [714, 41] on link "Next »" at bounding box center [718, 39] width 57 height 29
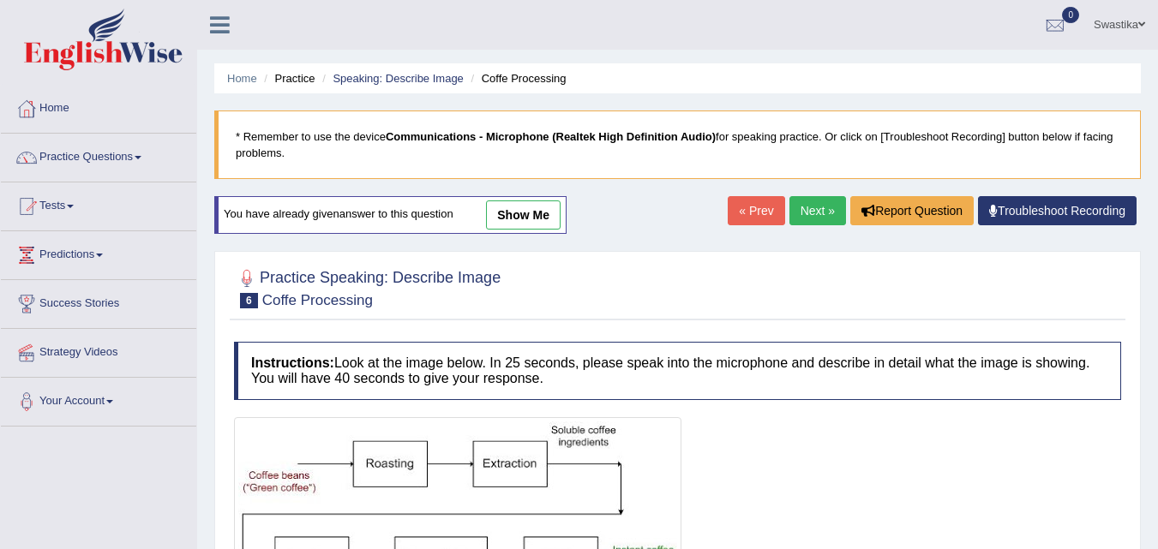
click at [802, 205] on link "Next »" at bounding box center [817, 210] width 57 height 29
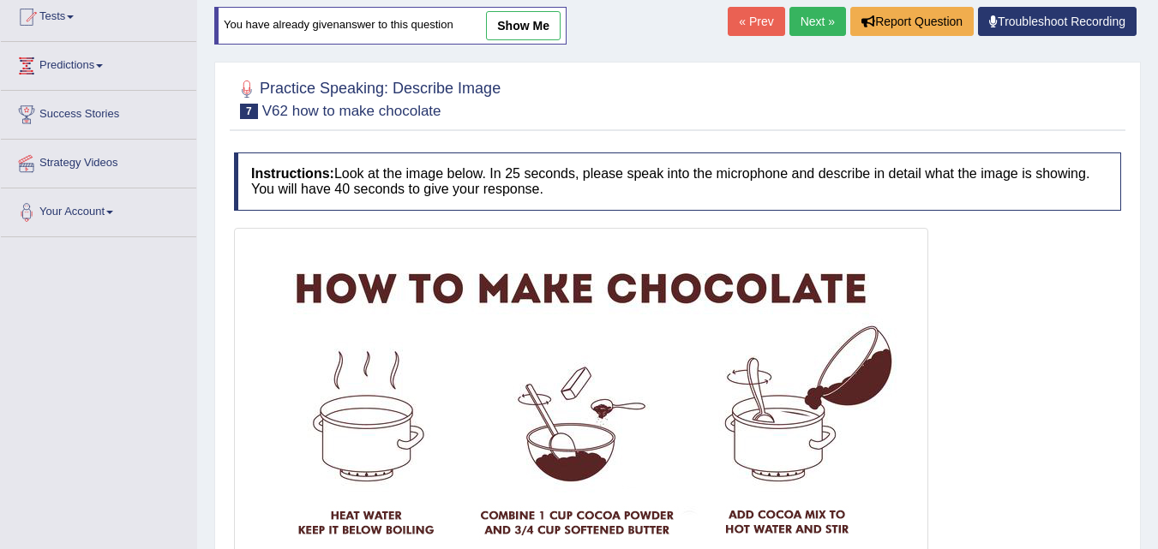
scroll to position [171, 0]
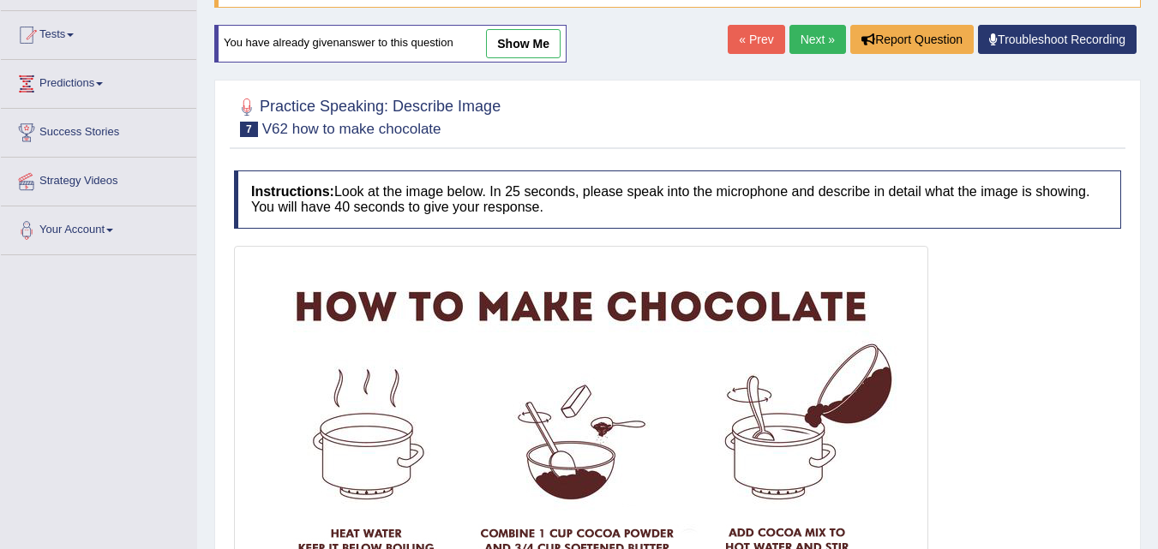
click at [803, 45] on link "Next »" at bounding box center [817, 39] width 57 height 29
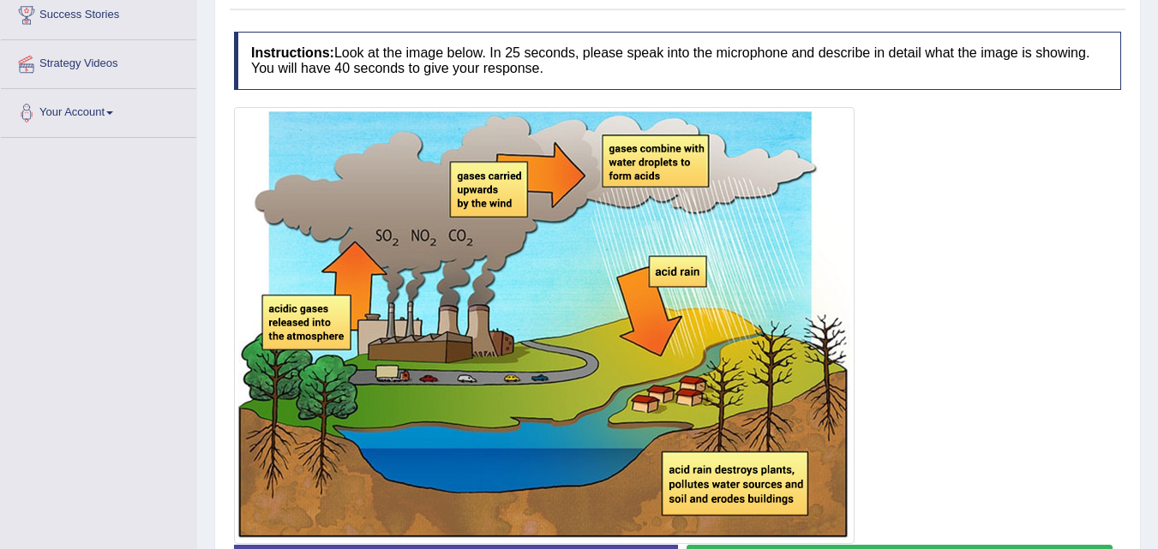
scroll to position [416, 0]
